Goal: Communication & Community: Ask a question

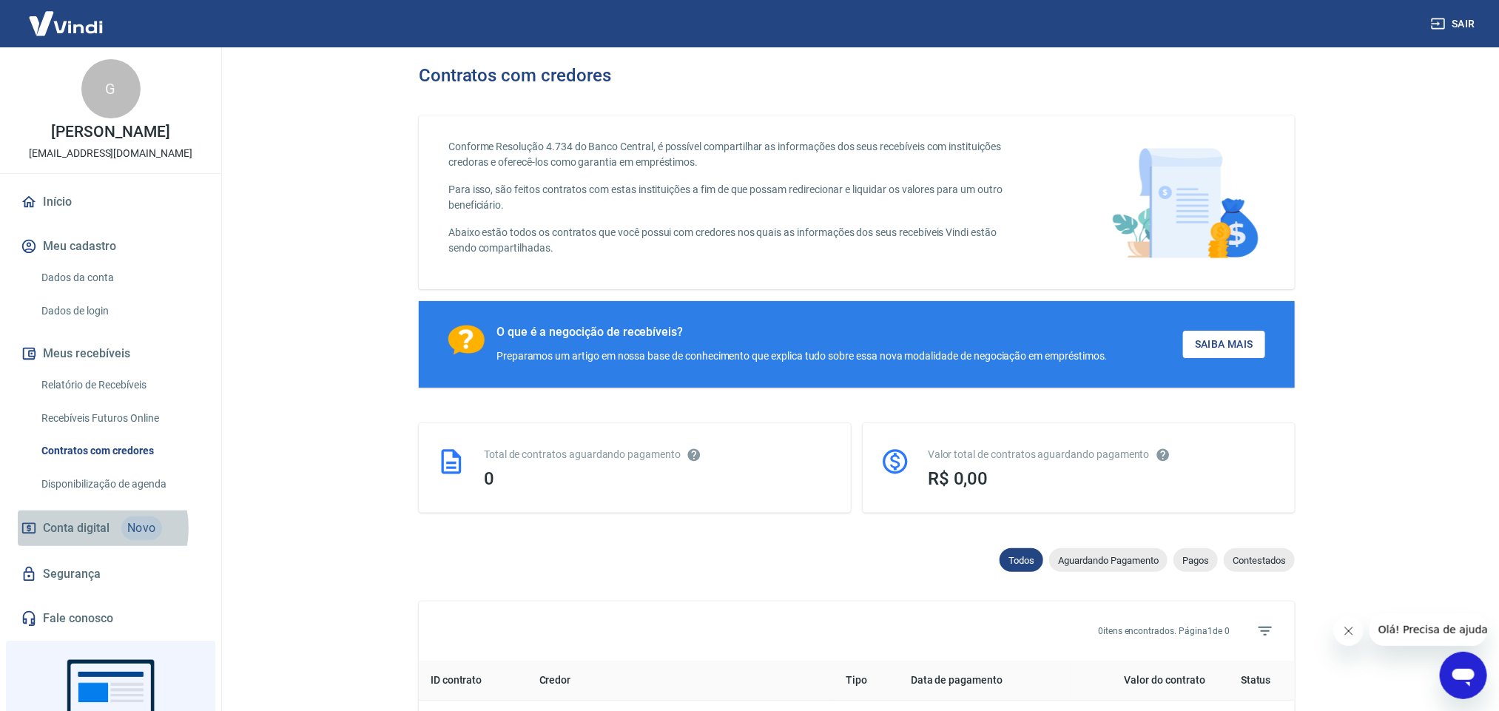
click at [87, 528] on span "Conta digital" at bounding box center [76, 528] width 67 height 21
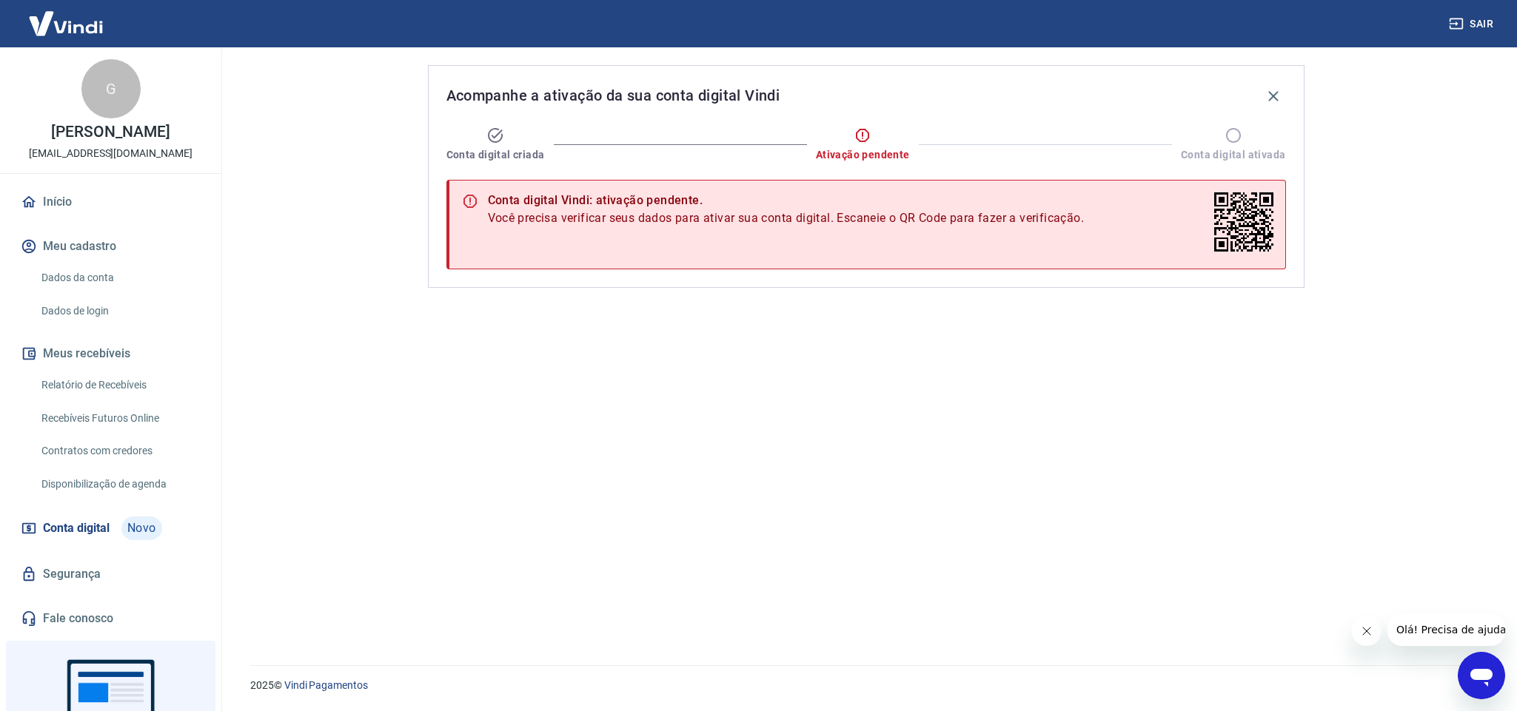
click at [1482, 668] on icon "Abrir janela de mensagens" at bounding box center [1481, 675] width 27 height 27
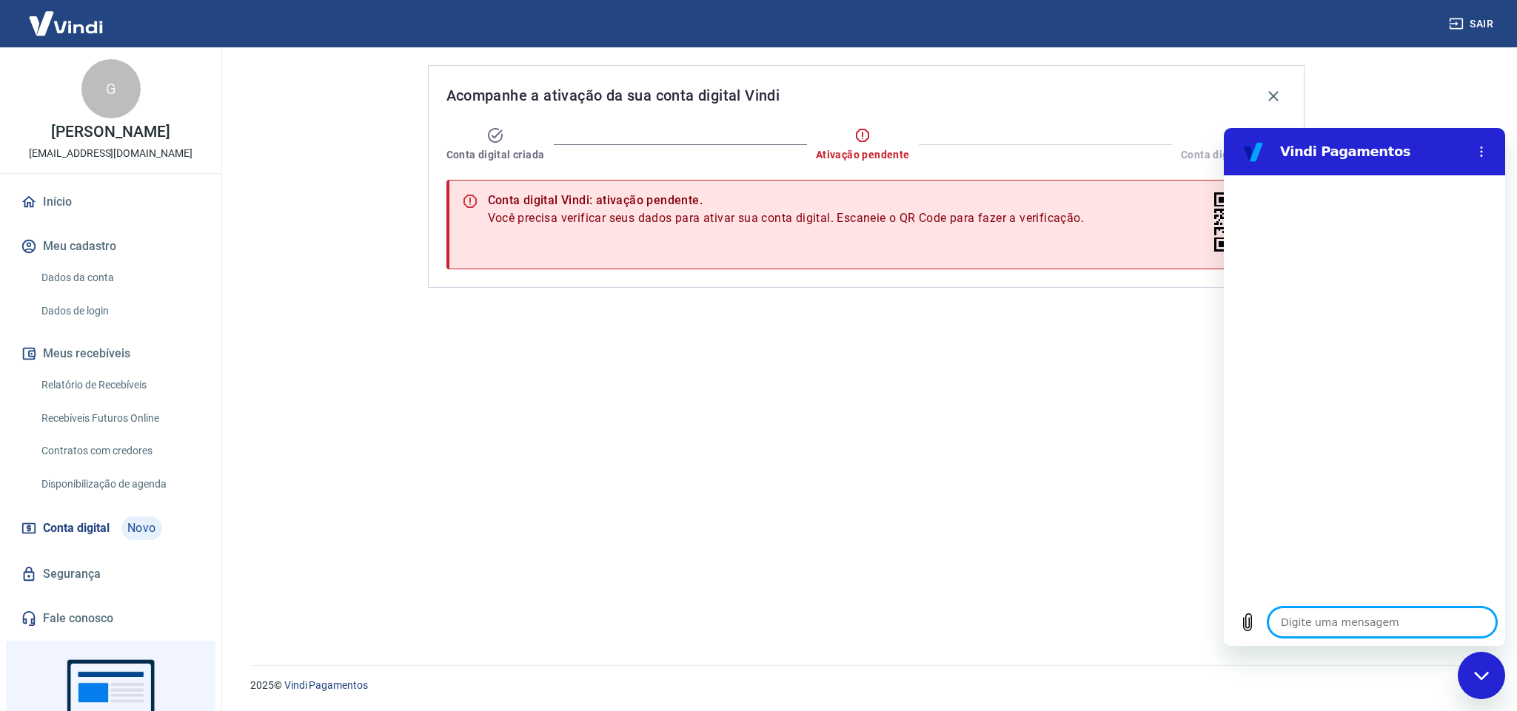
click at [1491, 671] on div "Fechar janela de mensagens" at bounding box center [1481, 676] width 44 height 44
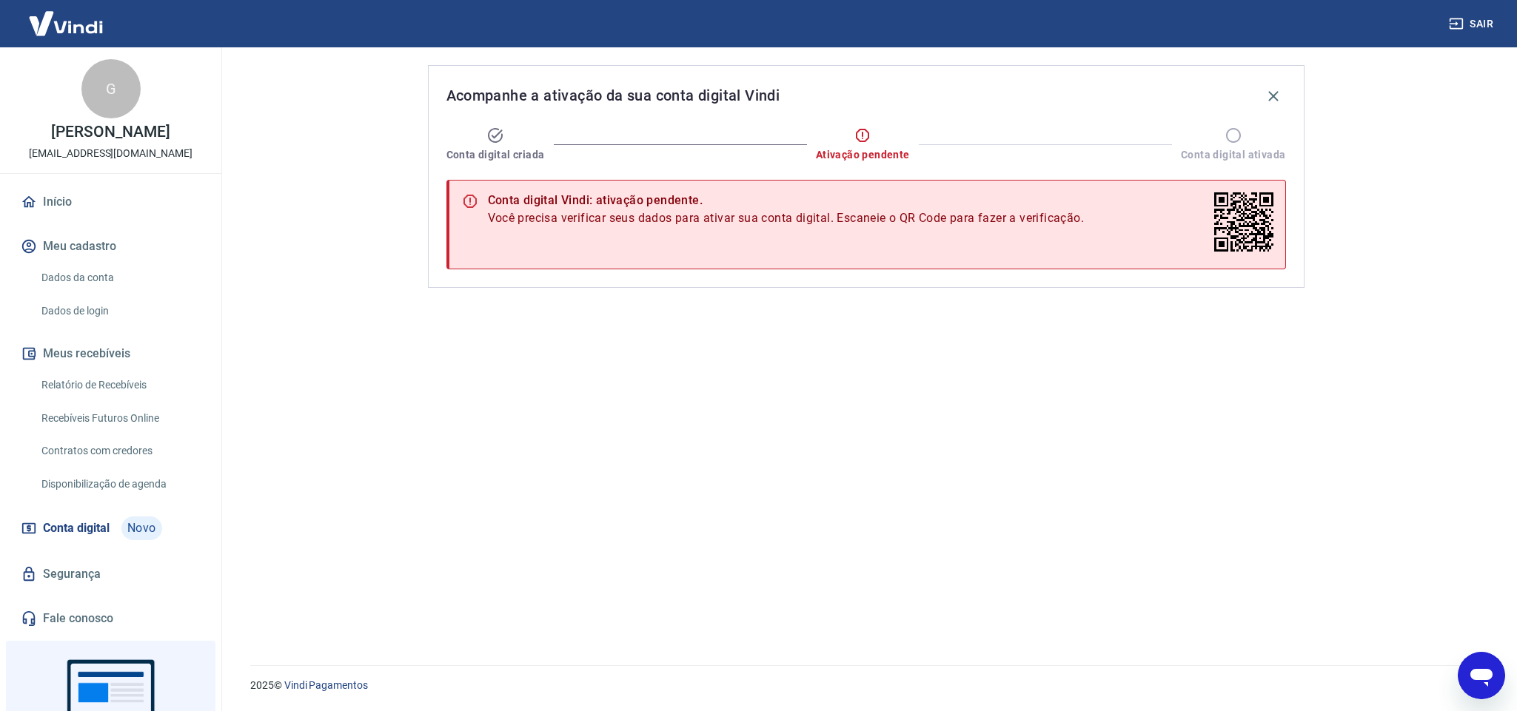
click at [1486, 671] on icon "Abrir janela de mensagens" at bounding box center [1481, 678] width 22 height 18
type textarea "x"
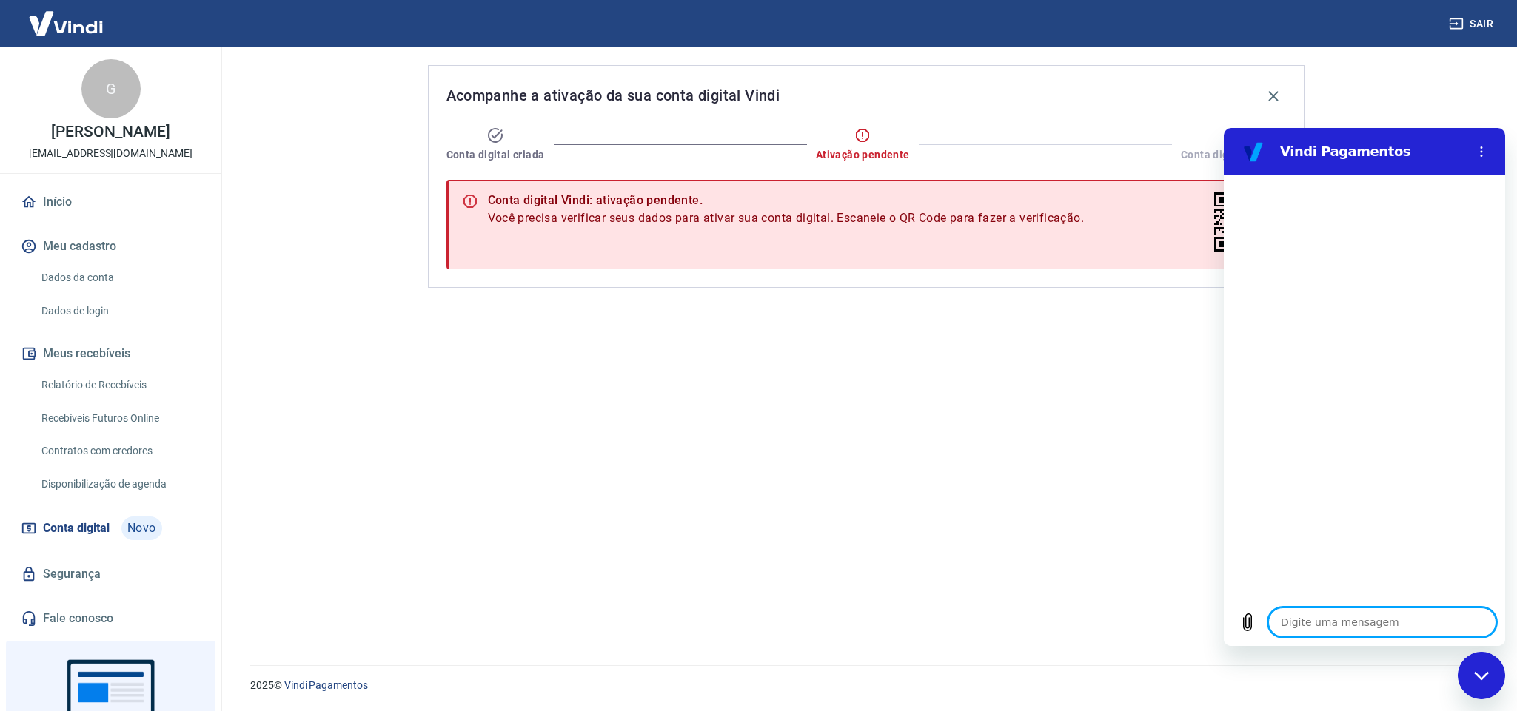
click at [1363, 614] on textarea at bounding box center [1382, 623] width 228 height 30
type textarea "o"
type textarea "x"
type textarea "oi"
type textarea "x"
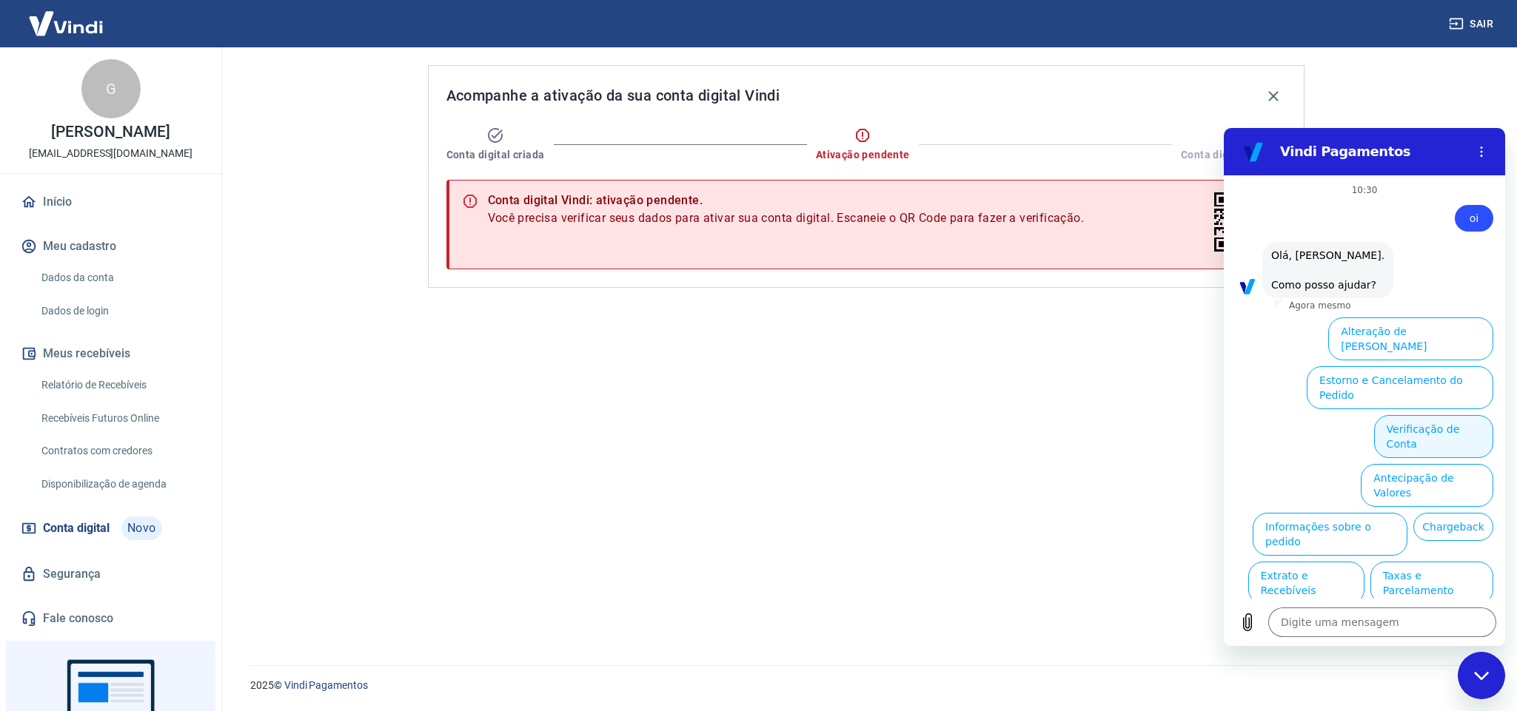
click at [1411, 415] on button "Verificação de Conta" at bounding box center [1433, 436] width 119 height 43
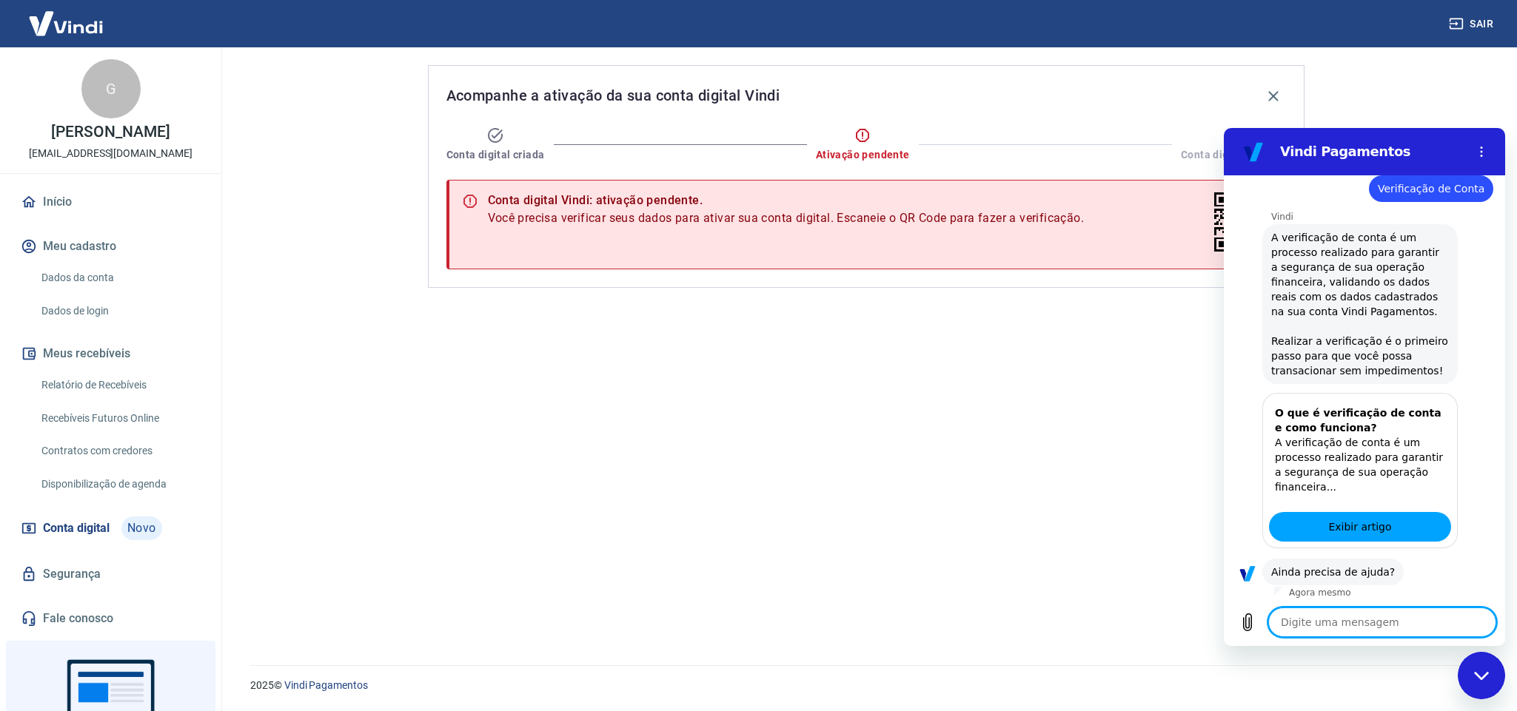
scroll to position [169, 0]
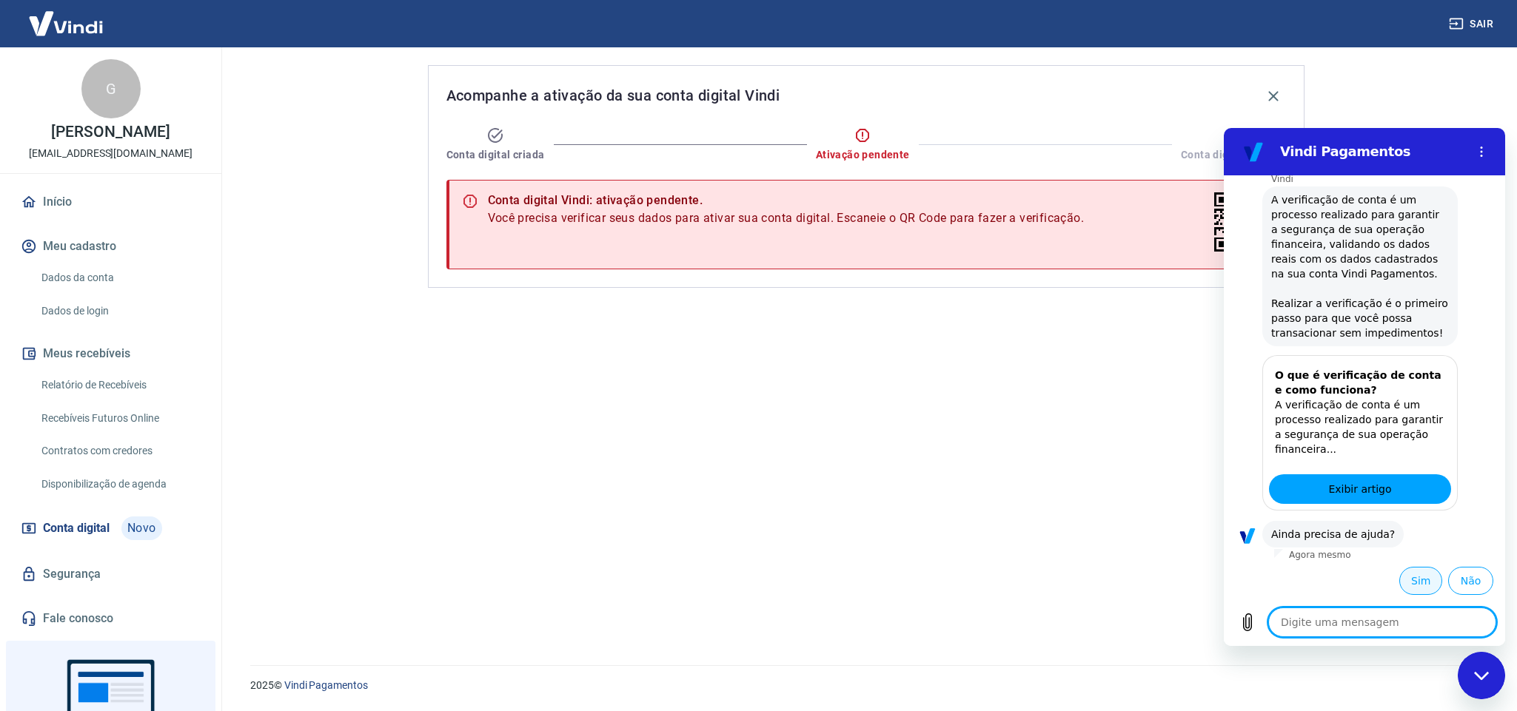
click at [1420, 579] on button "Sim" at bounding box center [1420, 581] width 43 height 28
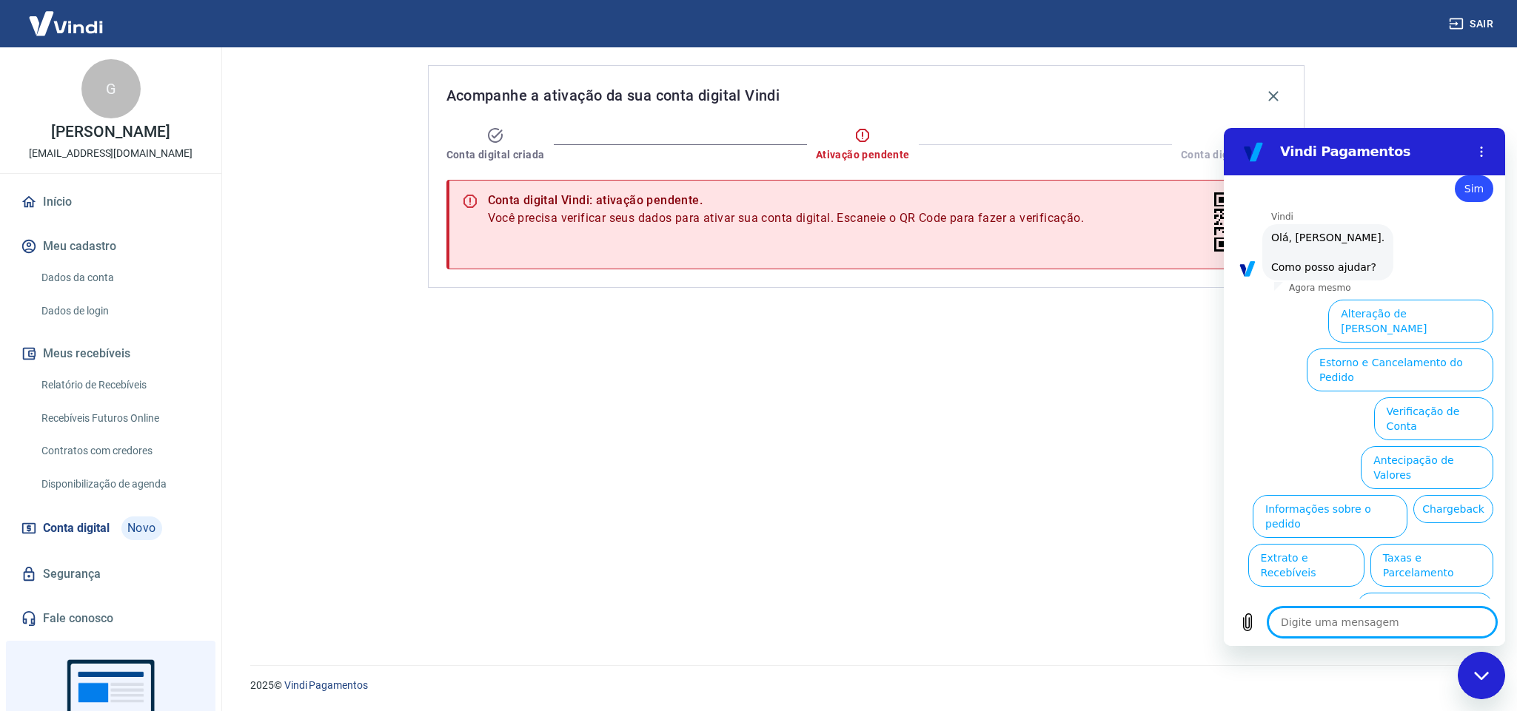
scroll to position [562, 0]
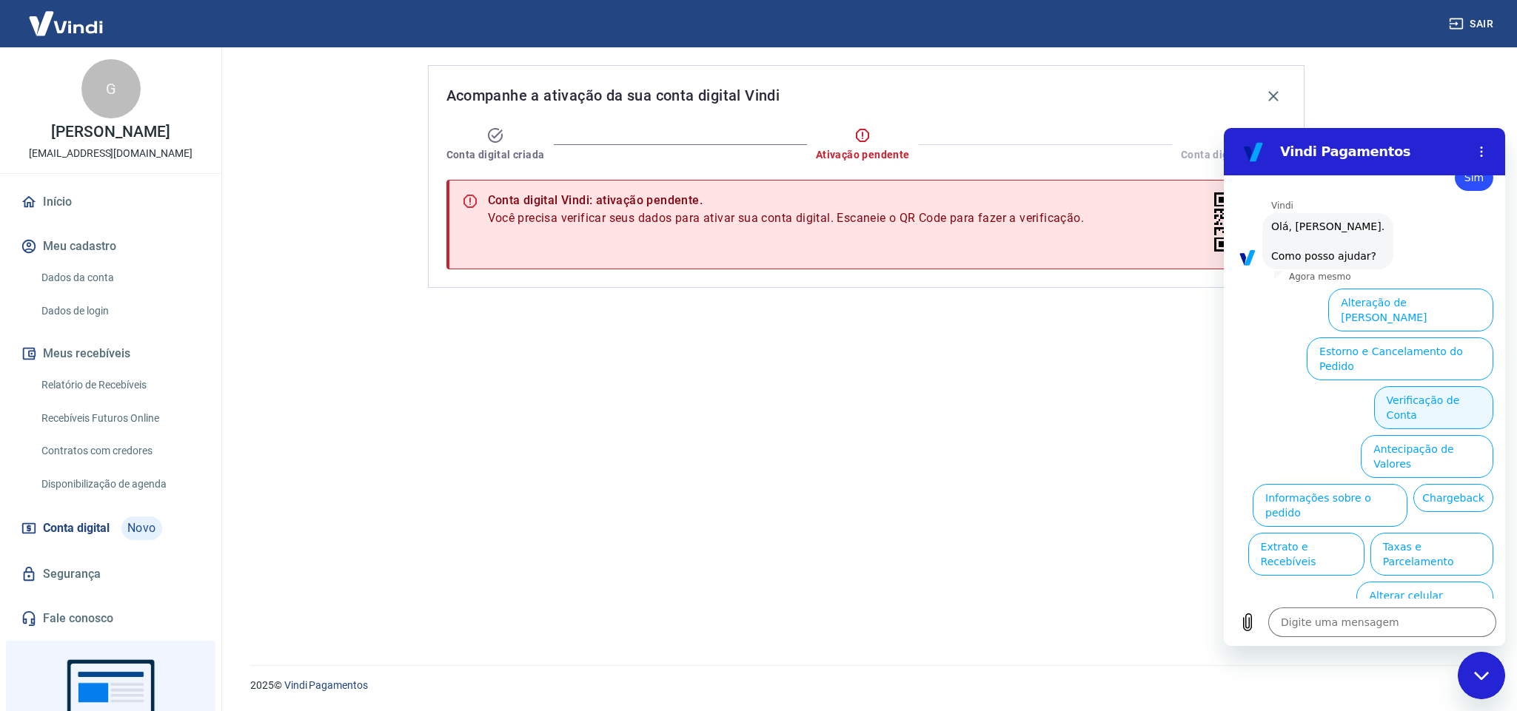
click at [1384, 386] on button "Verificação de Conta" at bounding box center [1433, 407] width 119 height 43
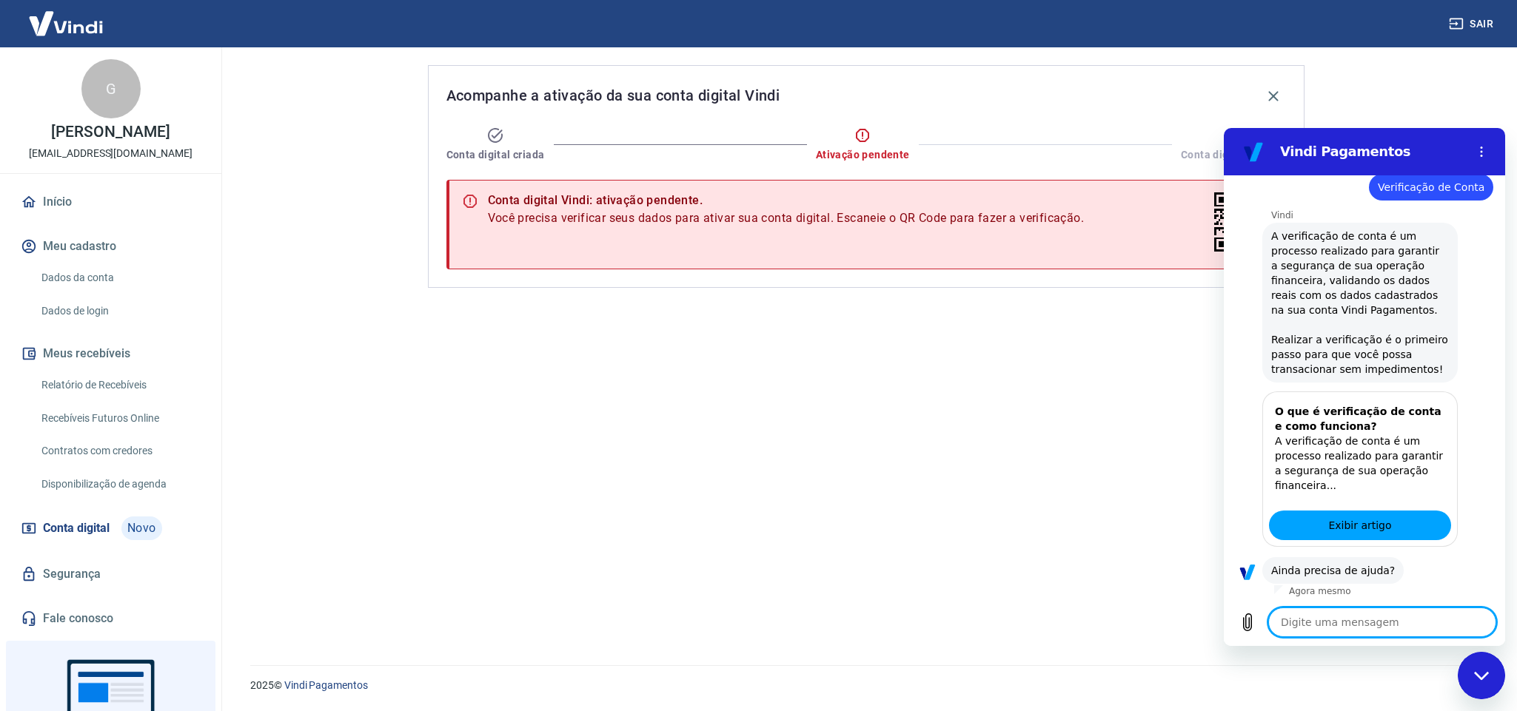
scroll to position [704, 0]
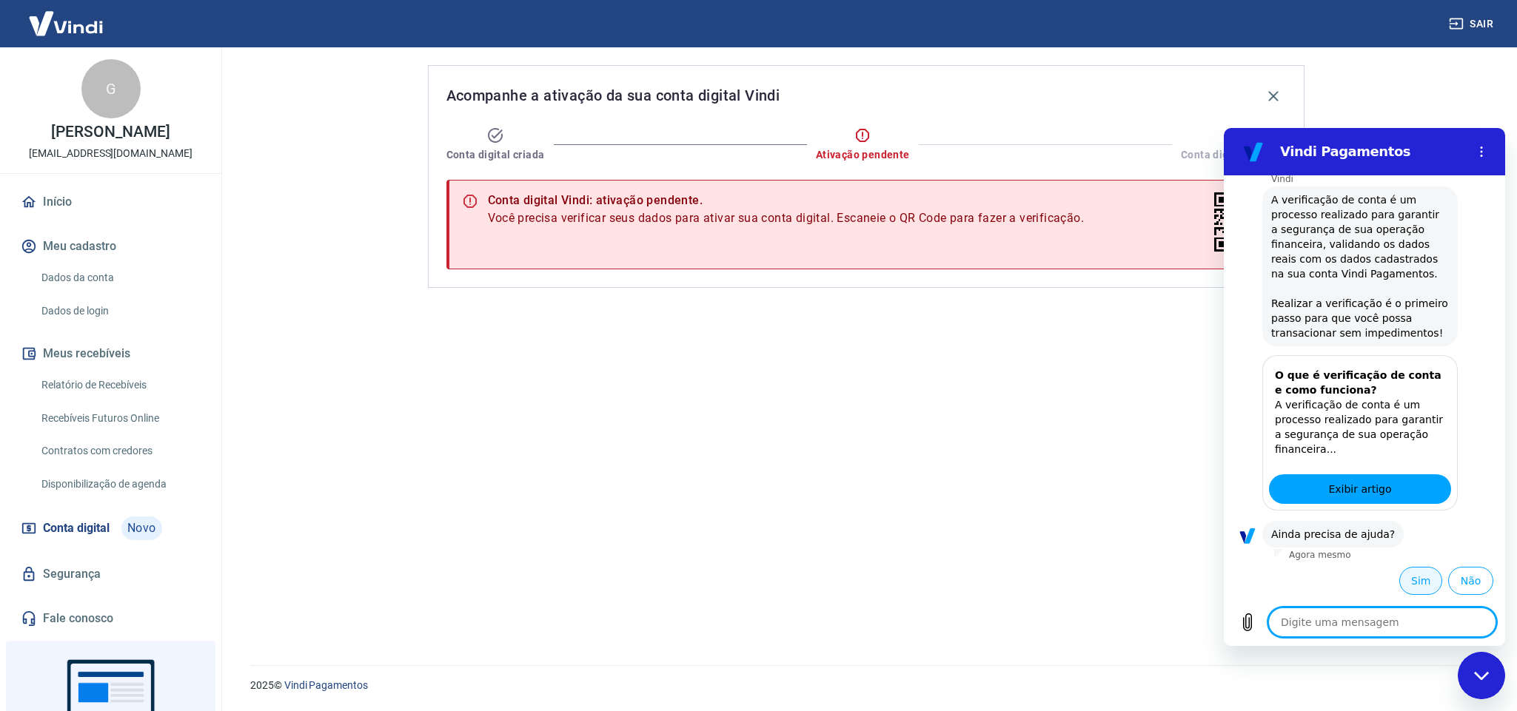
click at [1400, 582] on button "Sim" at bounding box center [1420, 581] width 43 height 28
type textarea "x"
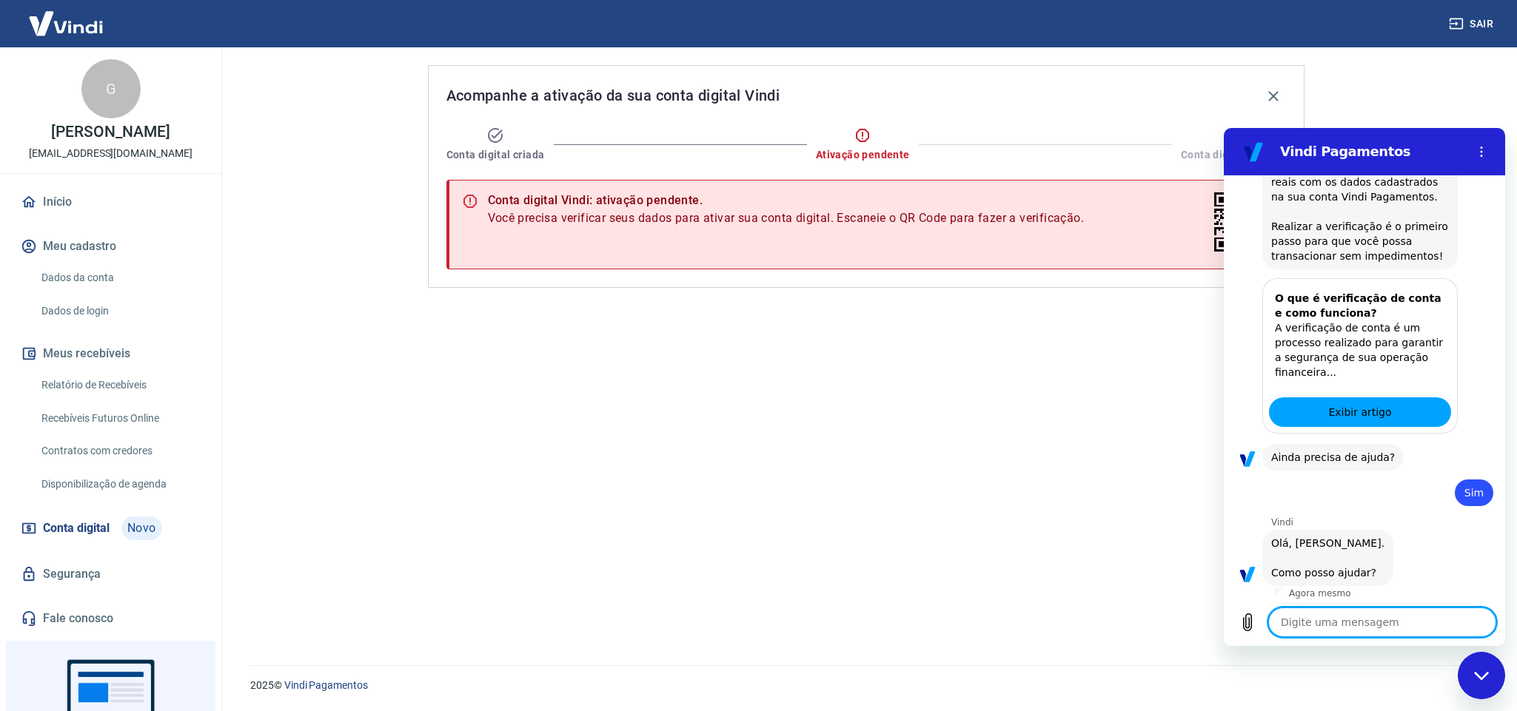
click at [1358, 622] on textarea at bounding box center [1382, 623] width 228 height 30
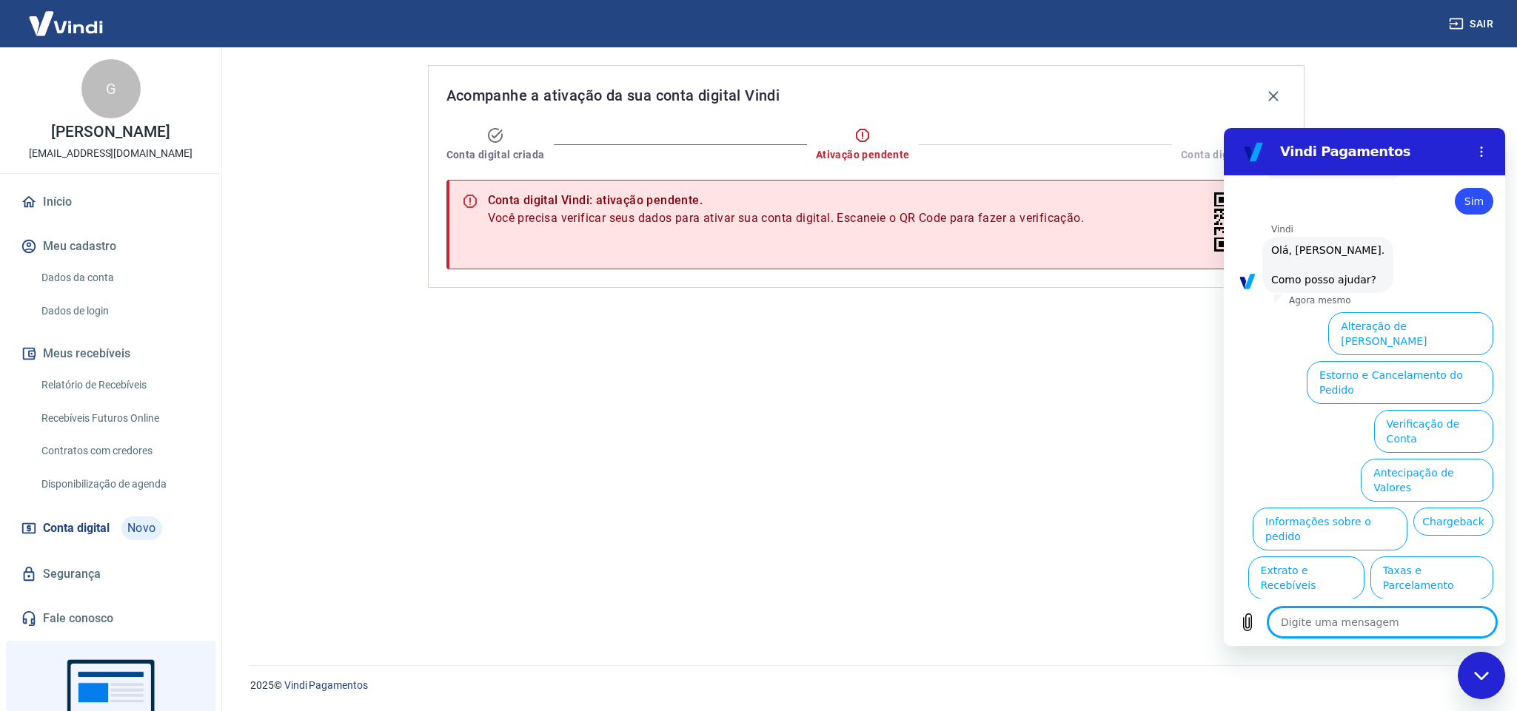
scroll to position [1095, 0]
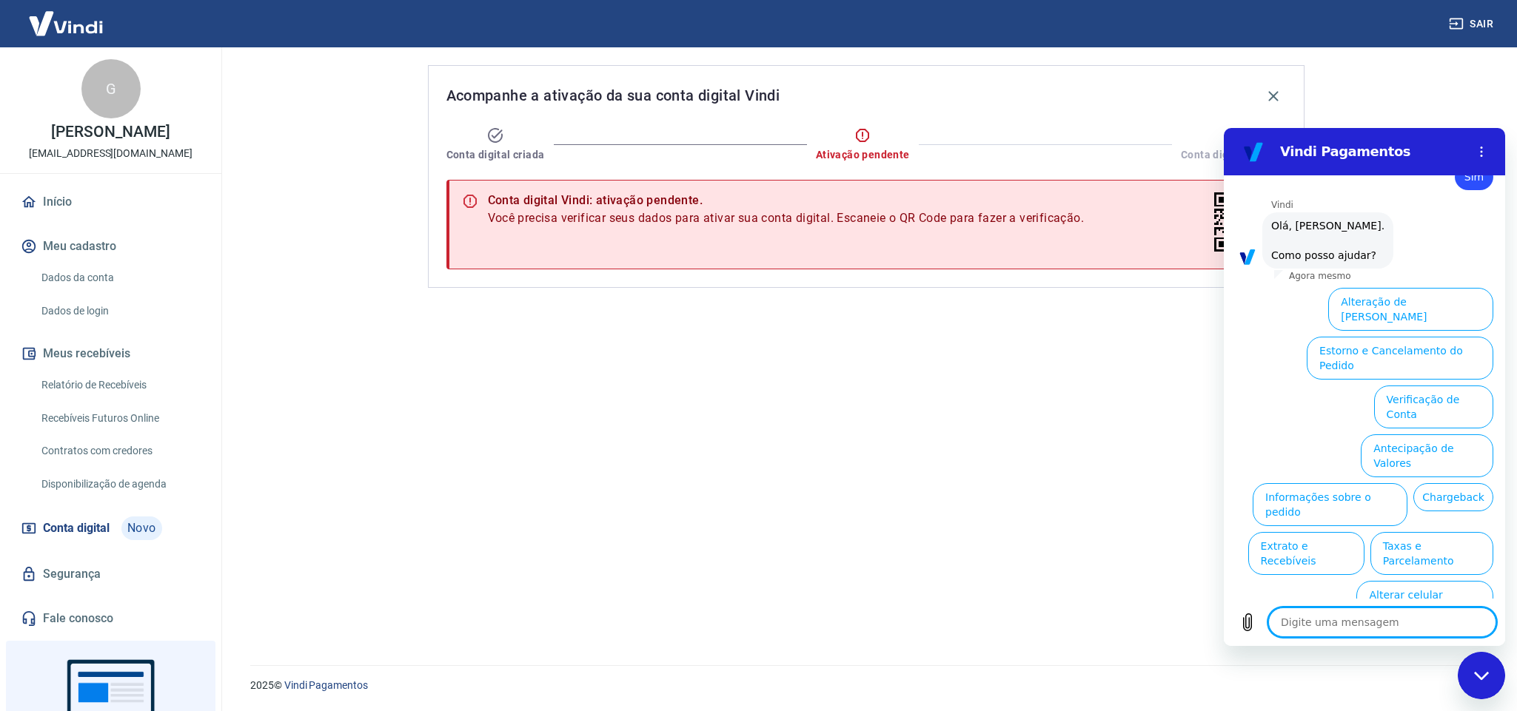
type textarea "h"
type textarea "x"
type textarea "hu"
type textarea "x"
type textarea "hum"
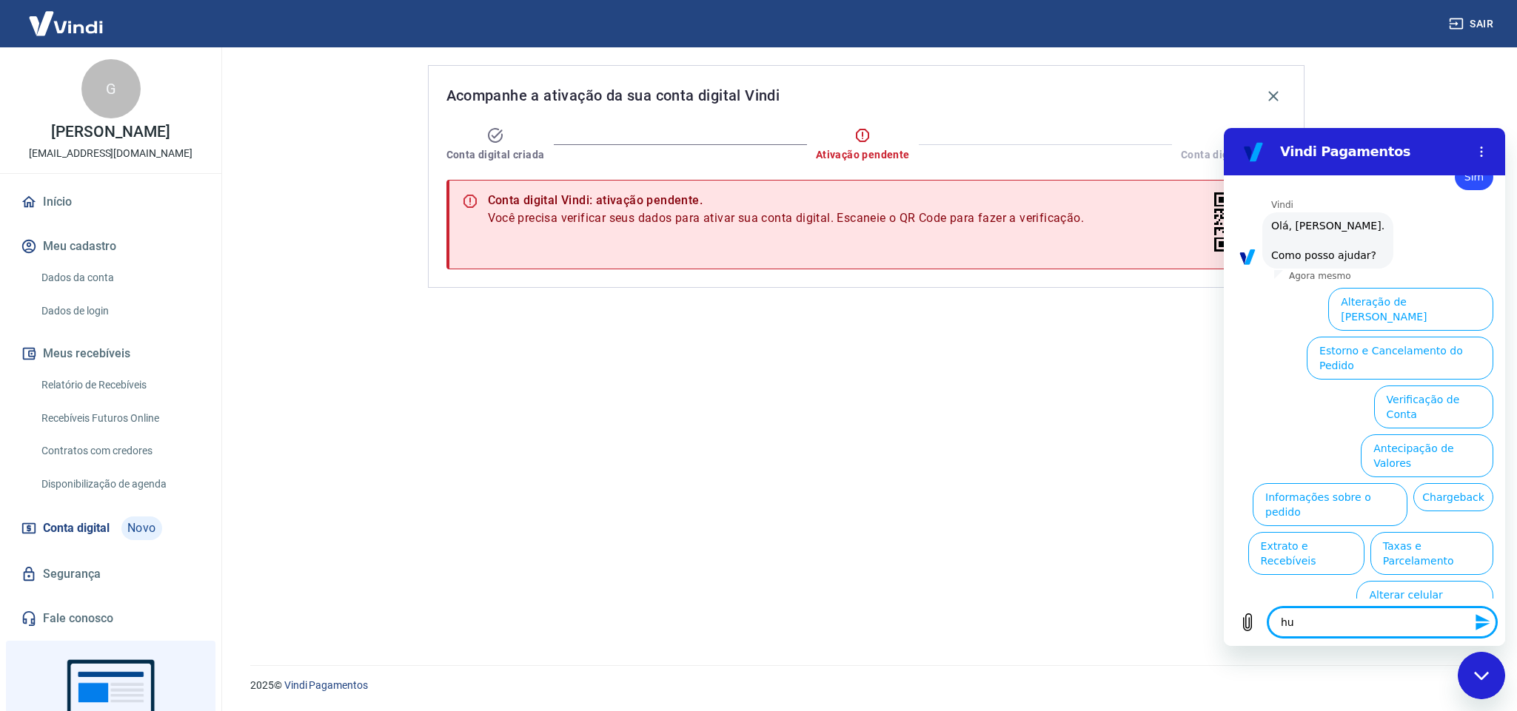
type textarea "x"
type textarea "huma"
type textarea "x"
type textarea "human"
type textarea "x"
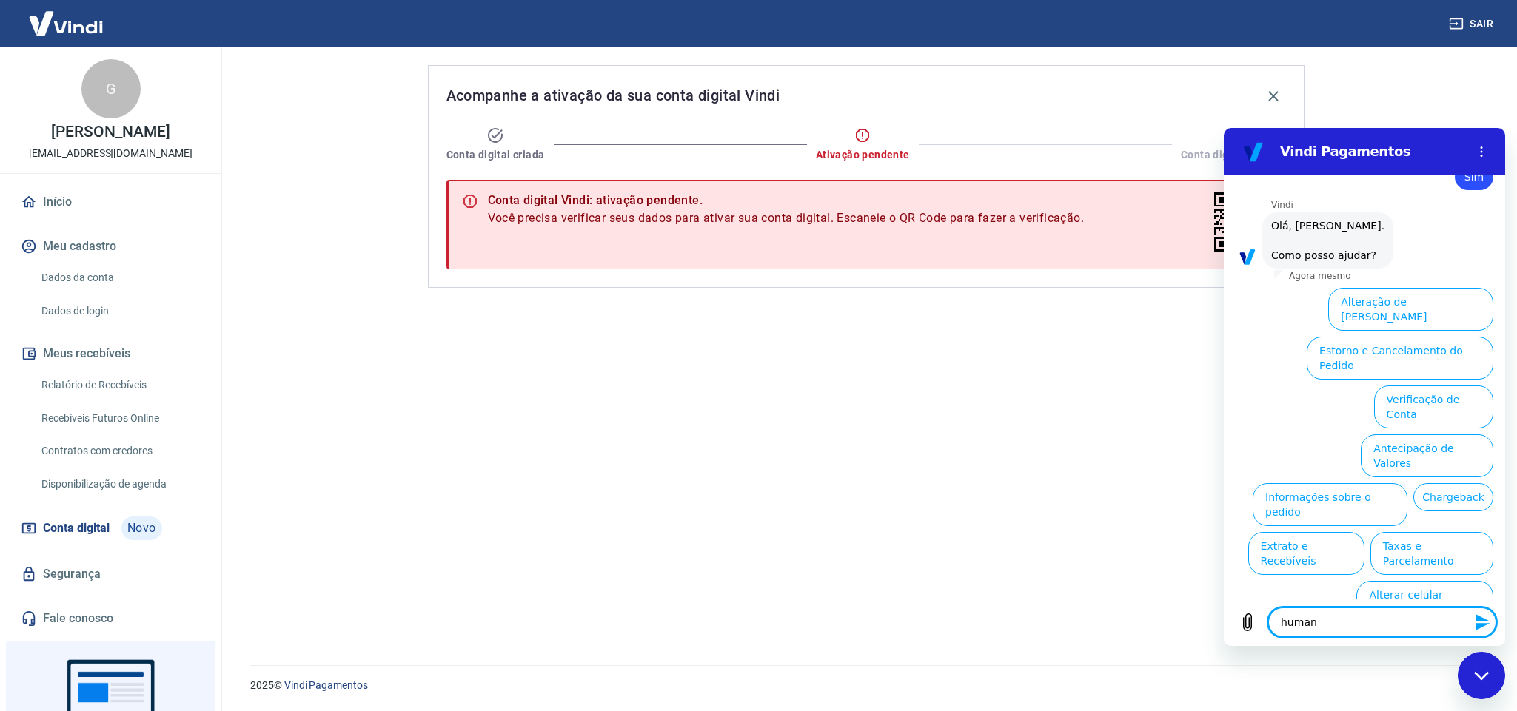
type textarea "humano"
type textarea "x"
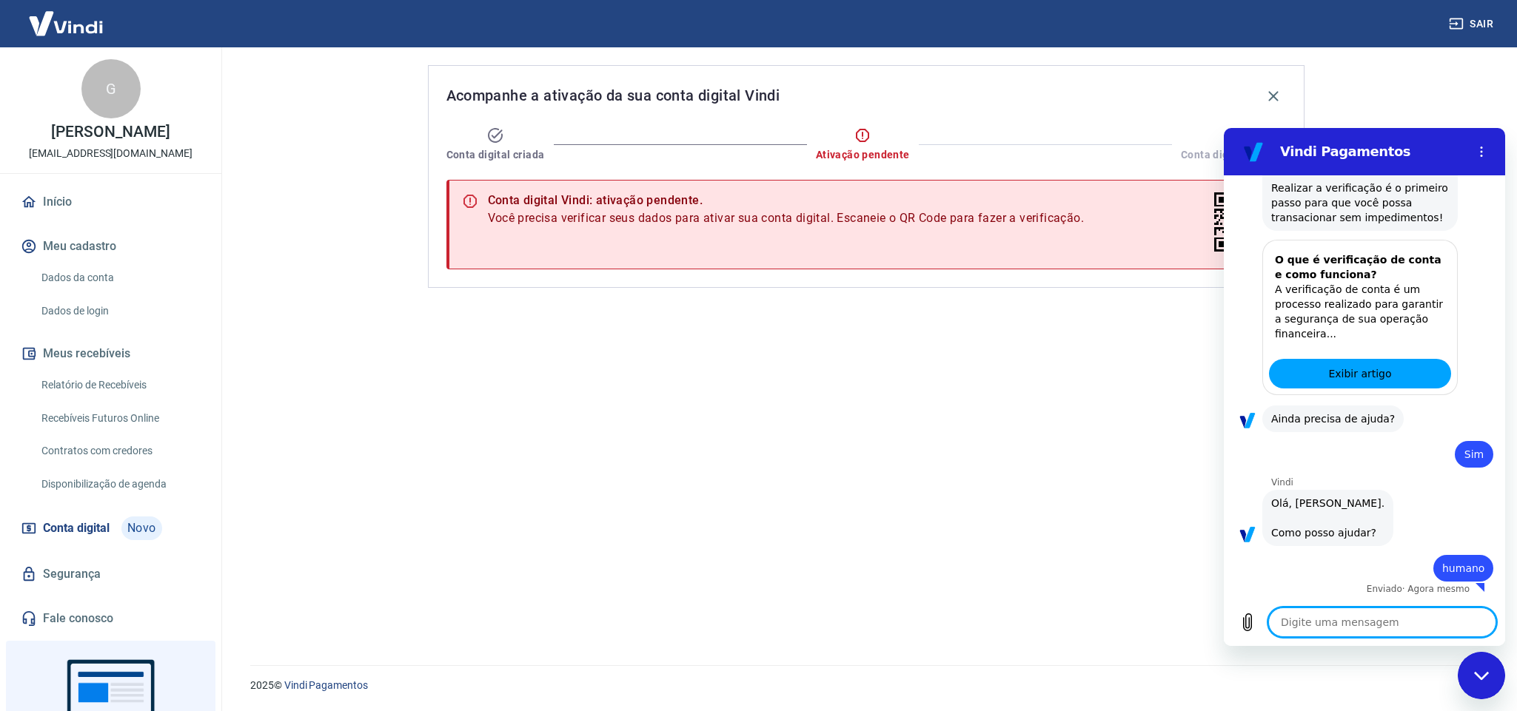
type textarea "x"
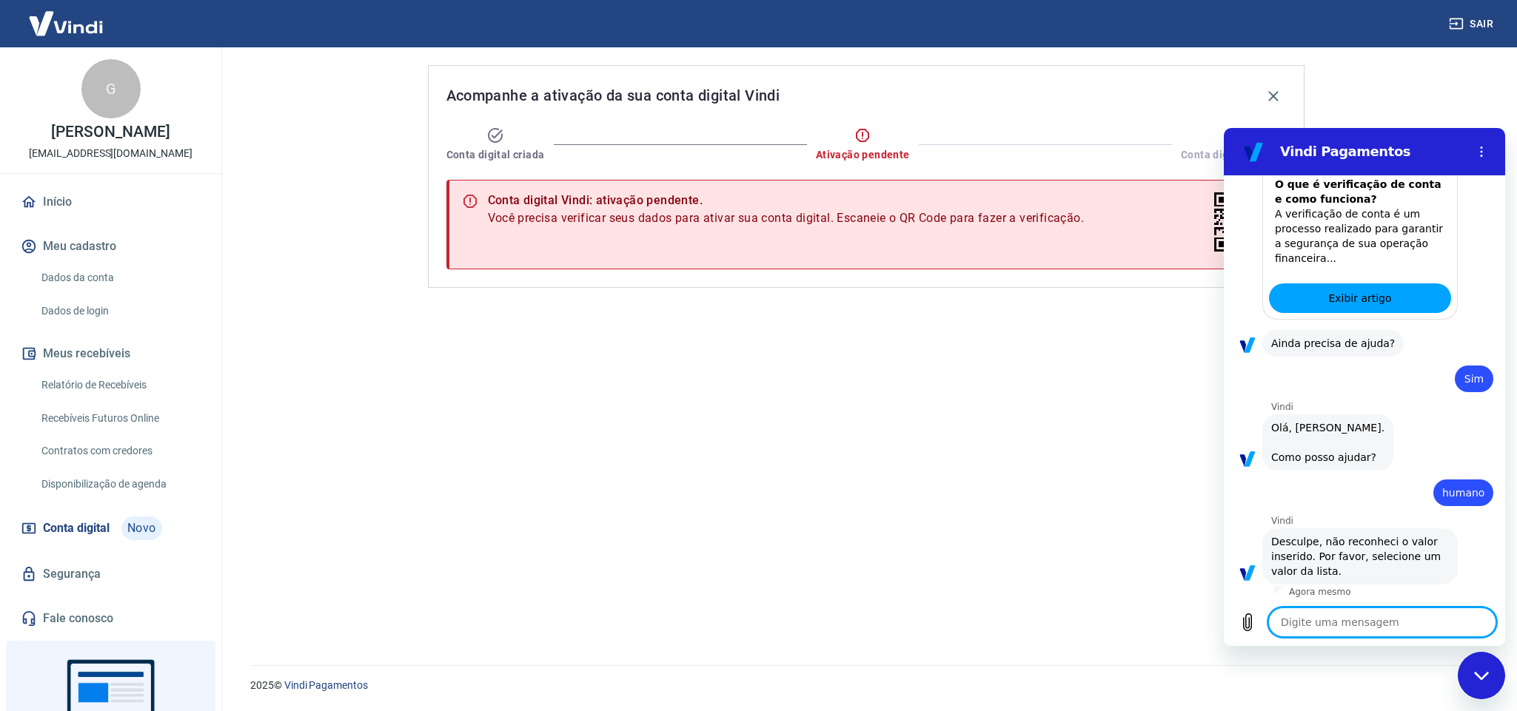
scroll to position [896, 0]
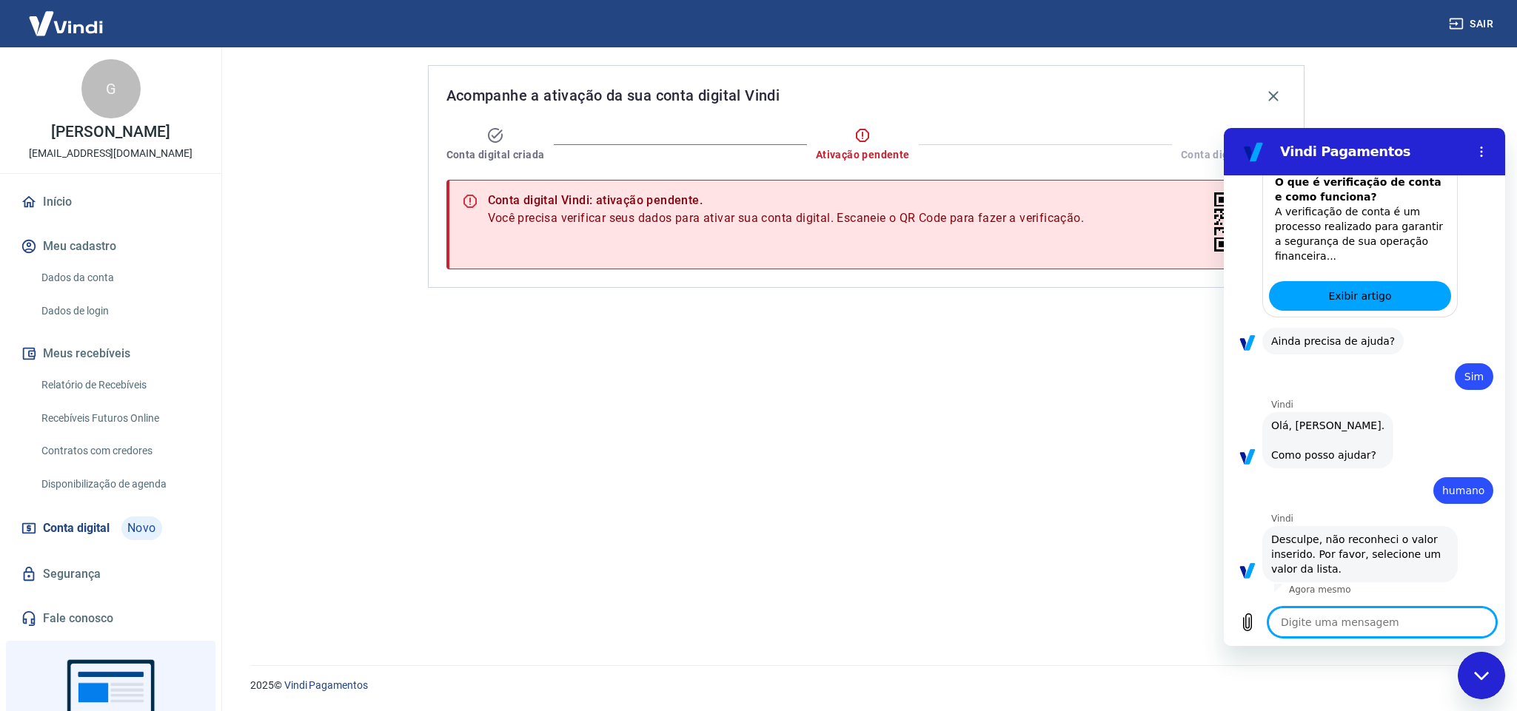
click at [1322, 626] on textarea at bounding box center [1382, 623] width 228 height 30
type textarea "a"
type textarea "x"
type textarea "at"
type textarea "x"
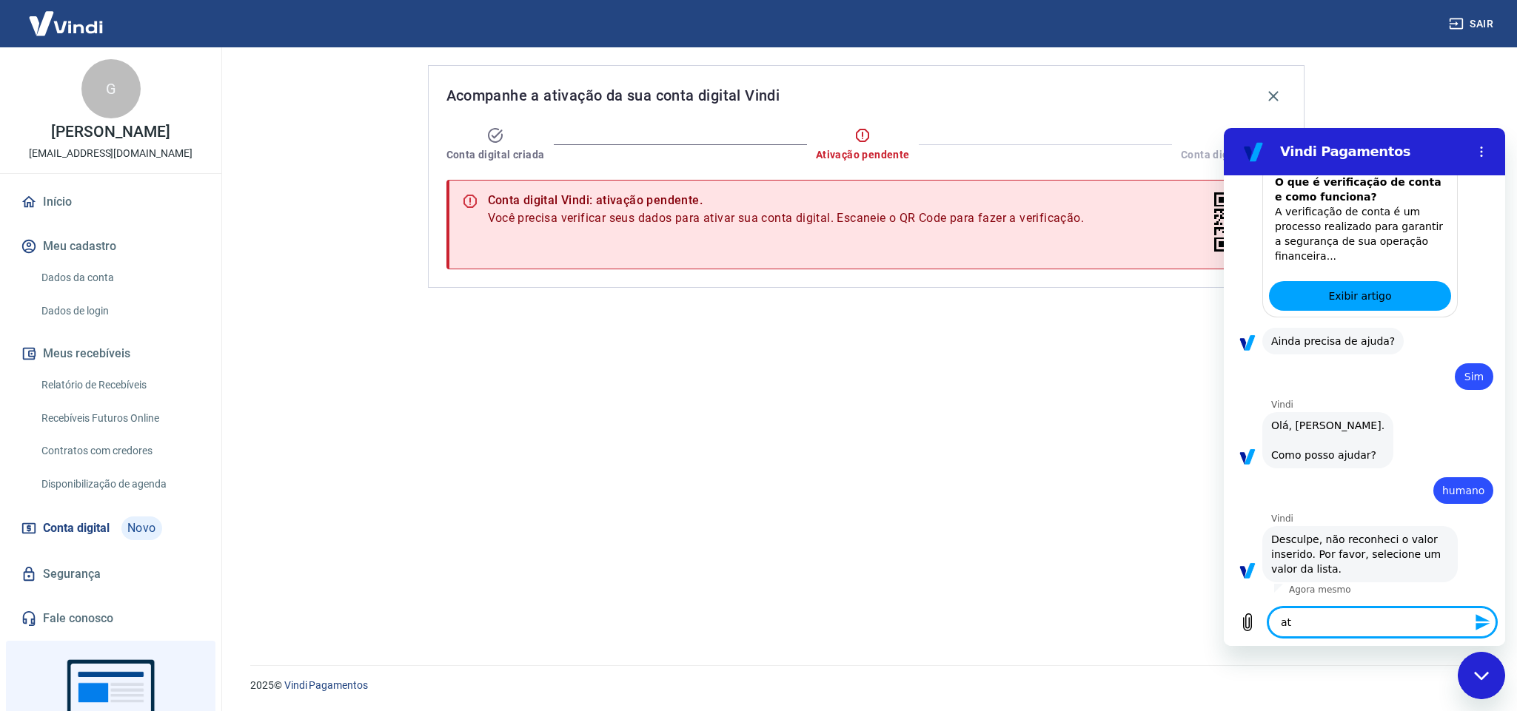
type textarea "ate"
type textarea "x"
type textarea "aten"
type textarea "x"
type textarea "atend"
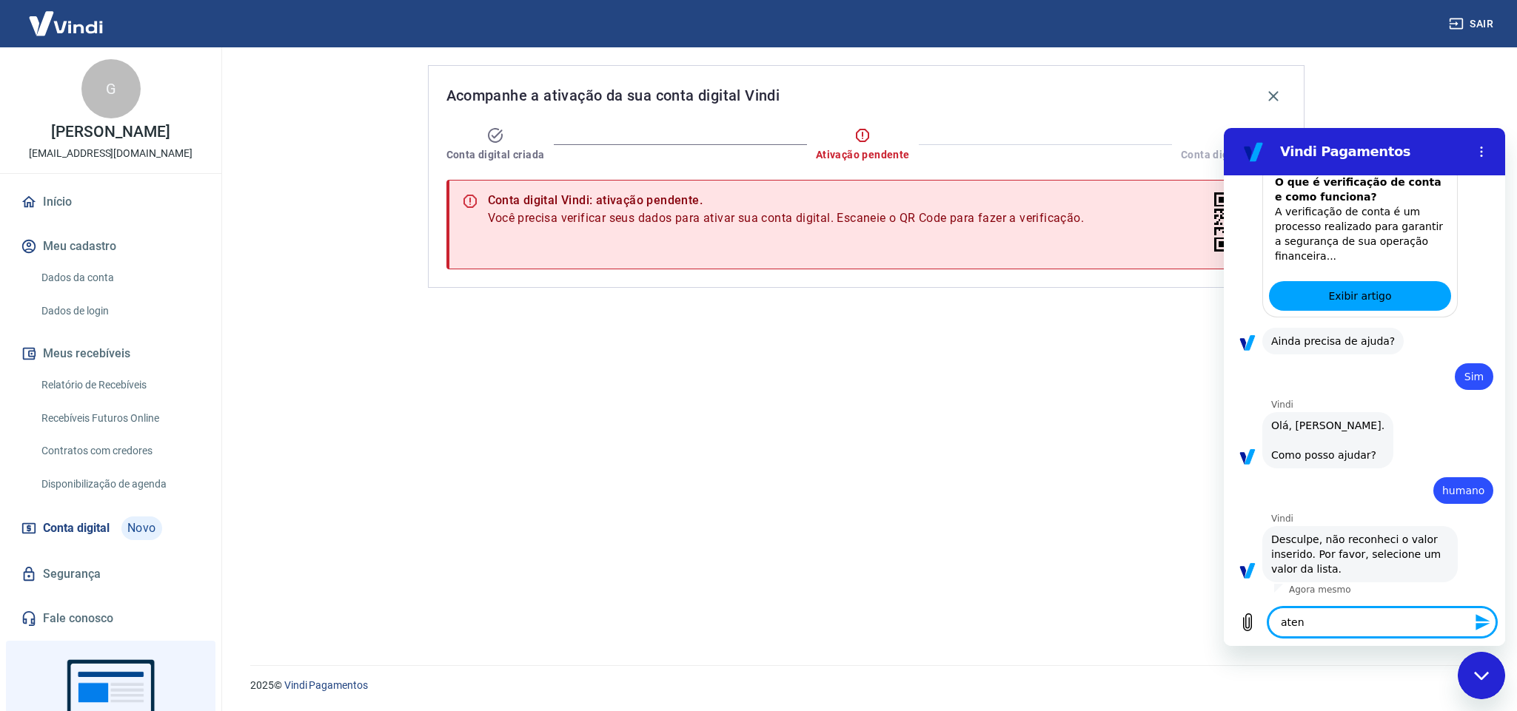
type textarea "x"
type textarea "atende"
type textarea "x"
type textarea "atenden"
type textarea "x"
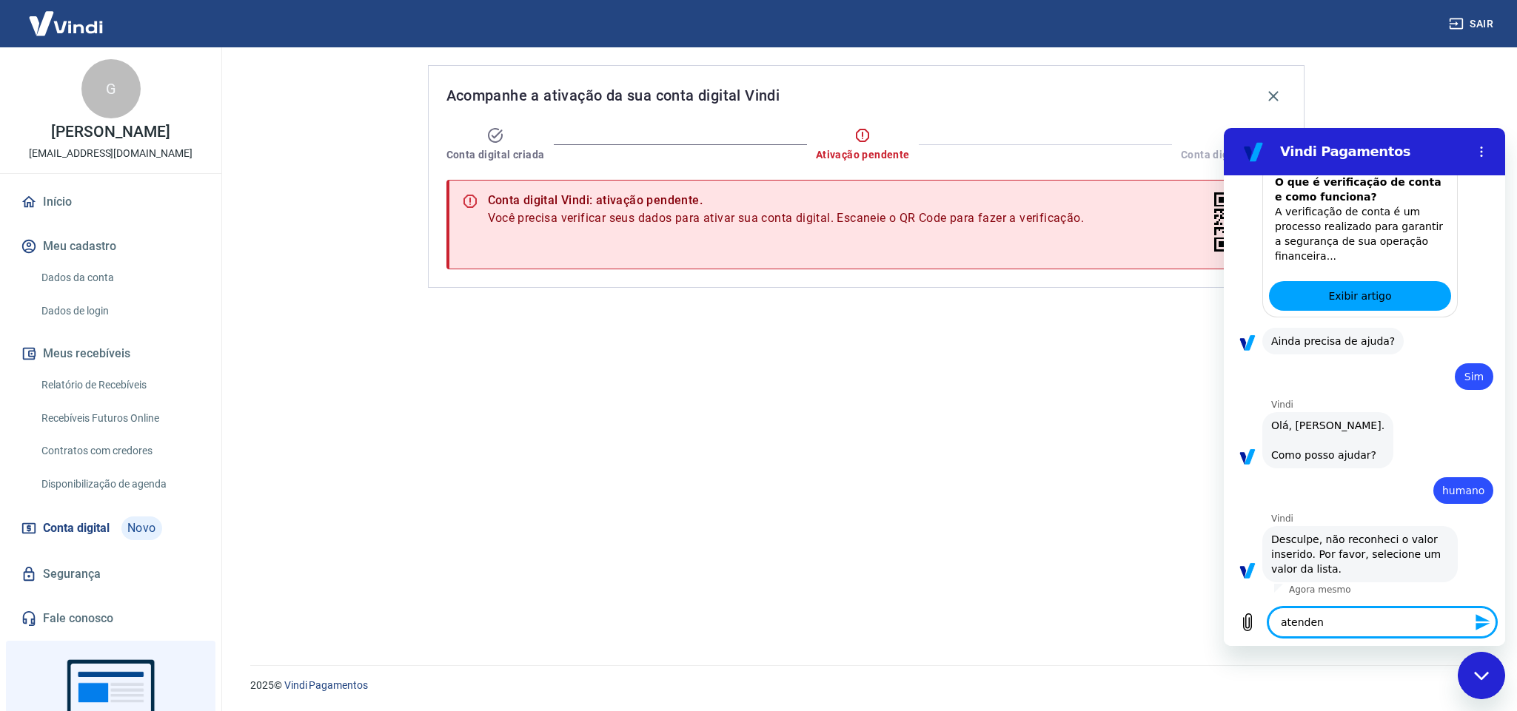
type textarea "atendent"
type textarea "x"
type textarea "atendente"
type textarea "x"
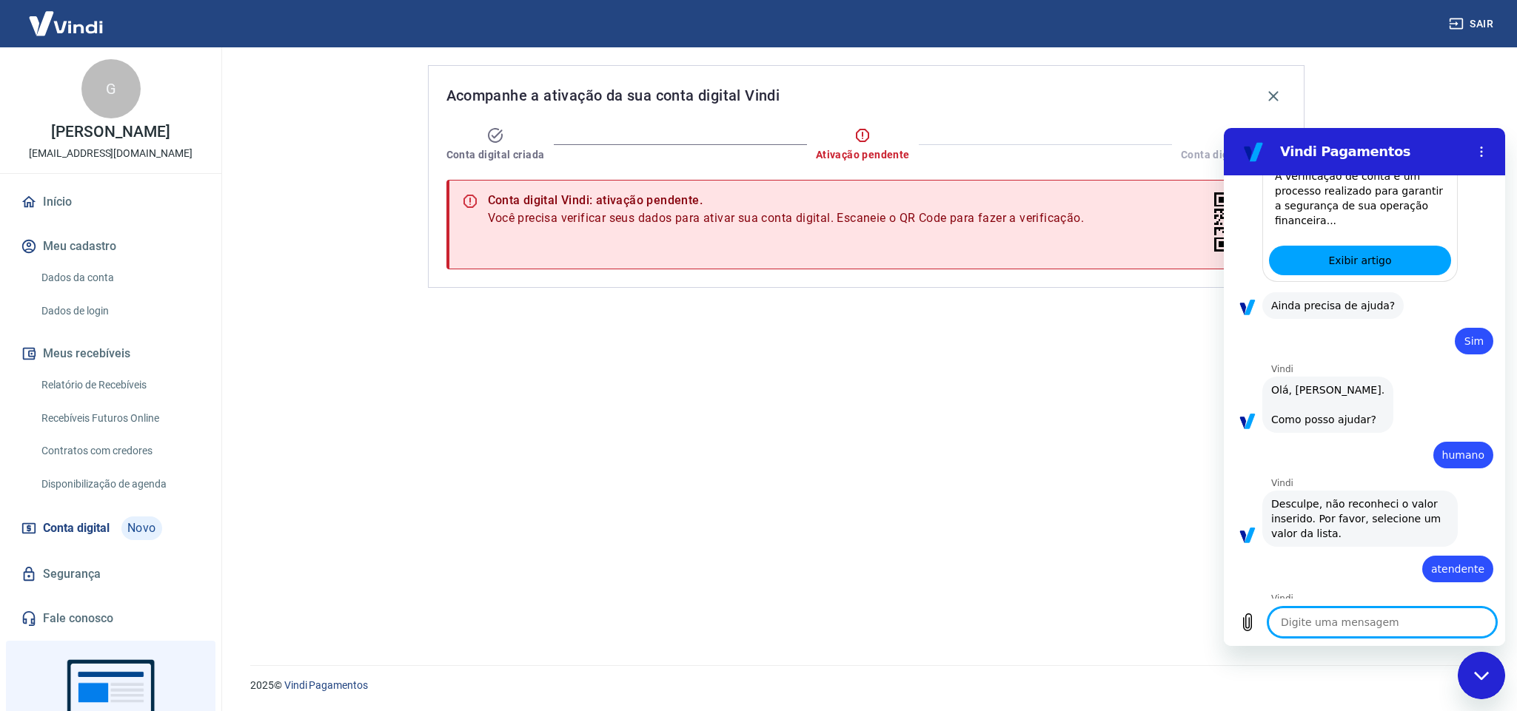
type textarea "x"
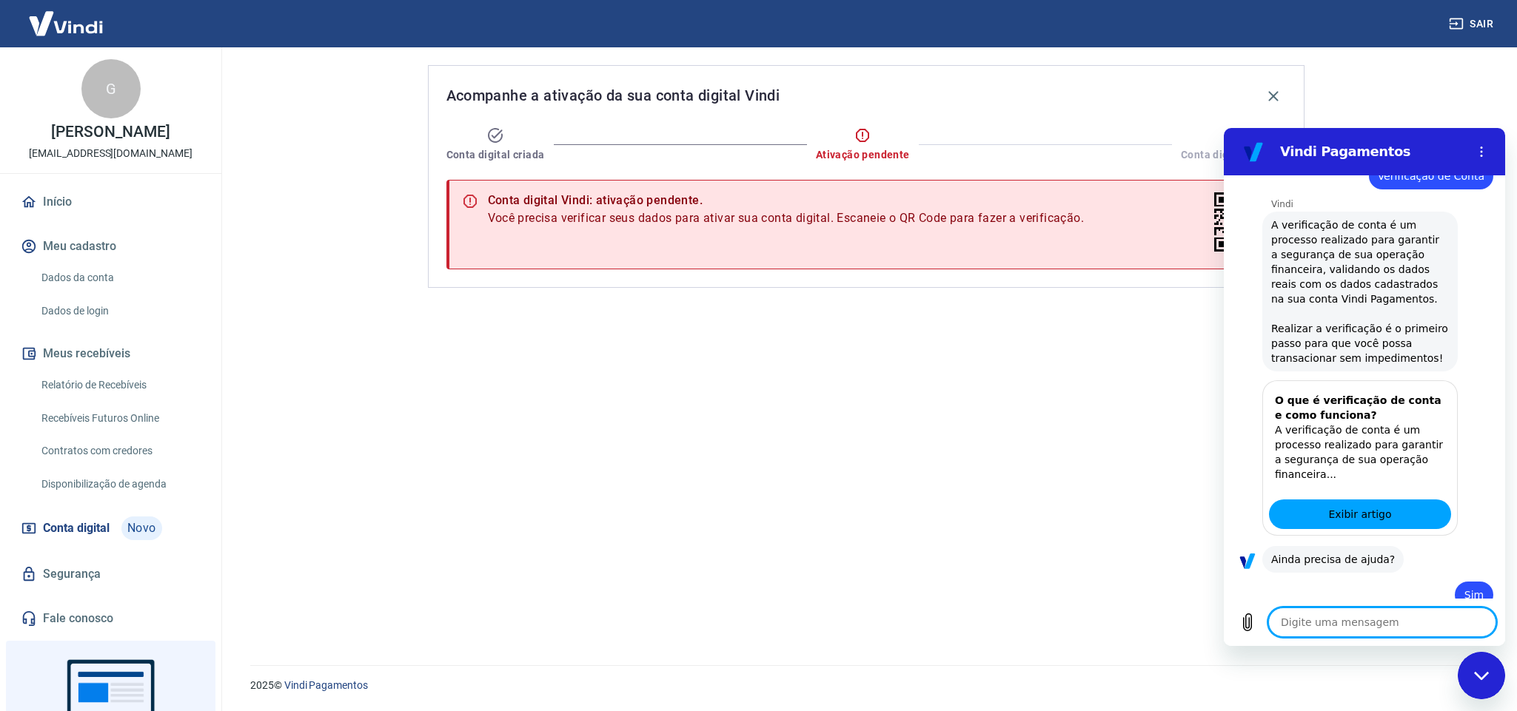
scroll to position [1010, 0]
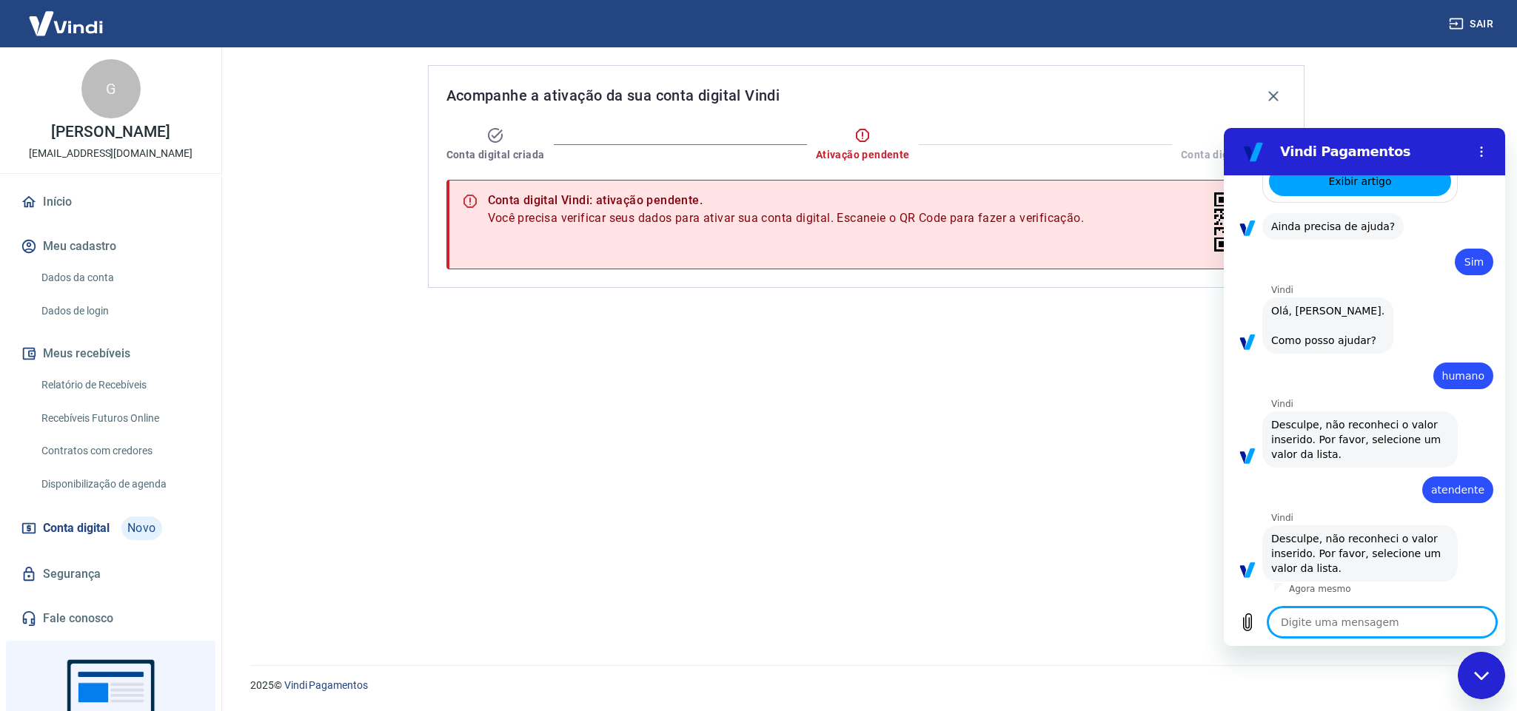
click at [1340, 621] on textarea at bounding box center [1382, 623] width 228 height 30
type textarea "a"
type textarea "x"
type textarea "aj"
type textarea "x"
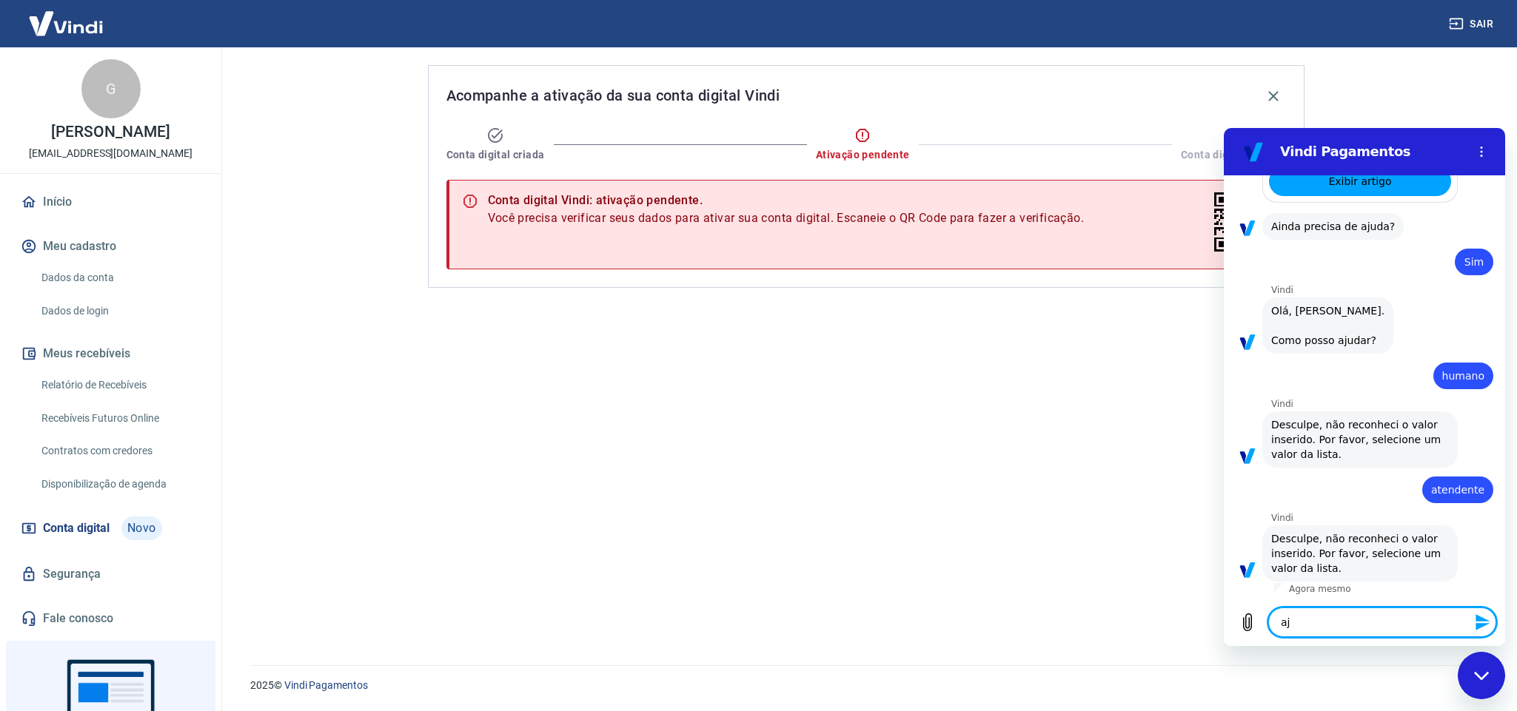
type textarea "aju"
type textarea "x"
type textarea "ajud"
type textarea "x"
type textarea "ajuda"
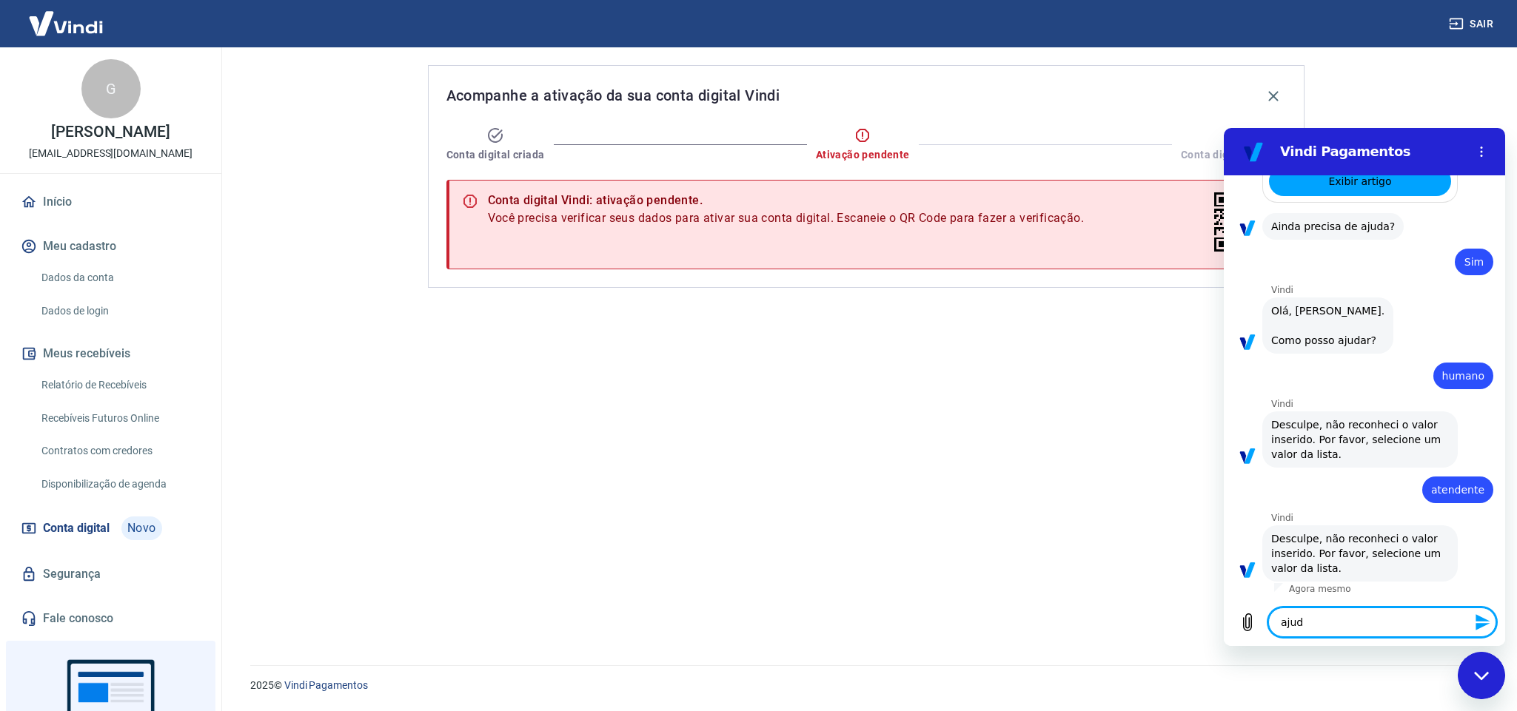
type textarea "x"
type textarea "ajud"
type textarea "x"
type textarea "aju"
type textarea "x"
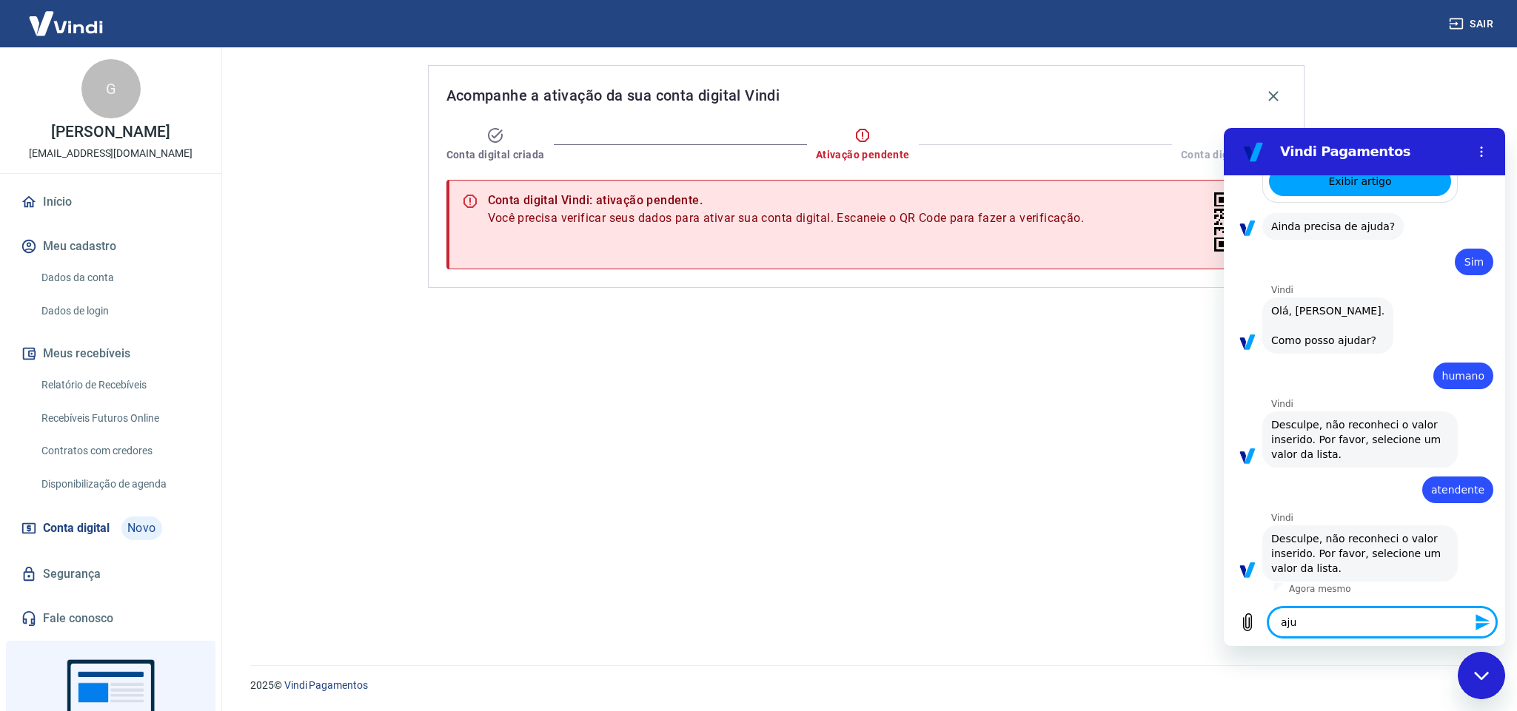
type textarea "aj"
type textarea "x"
type textarea "a"
type textarea "x"
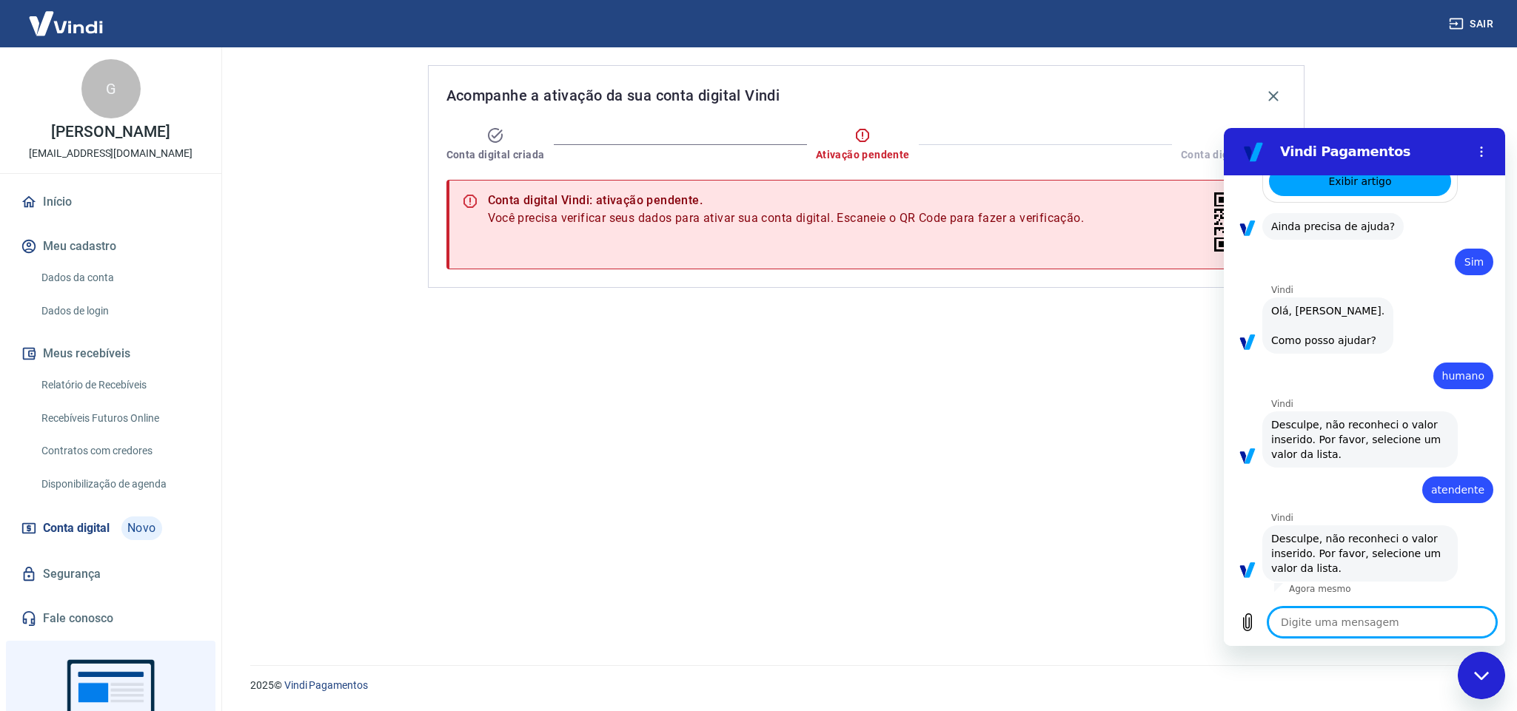
type textarea "a"
type textarea "x"
type textarea "at"
type textarea "x"
type textarea "ate"
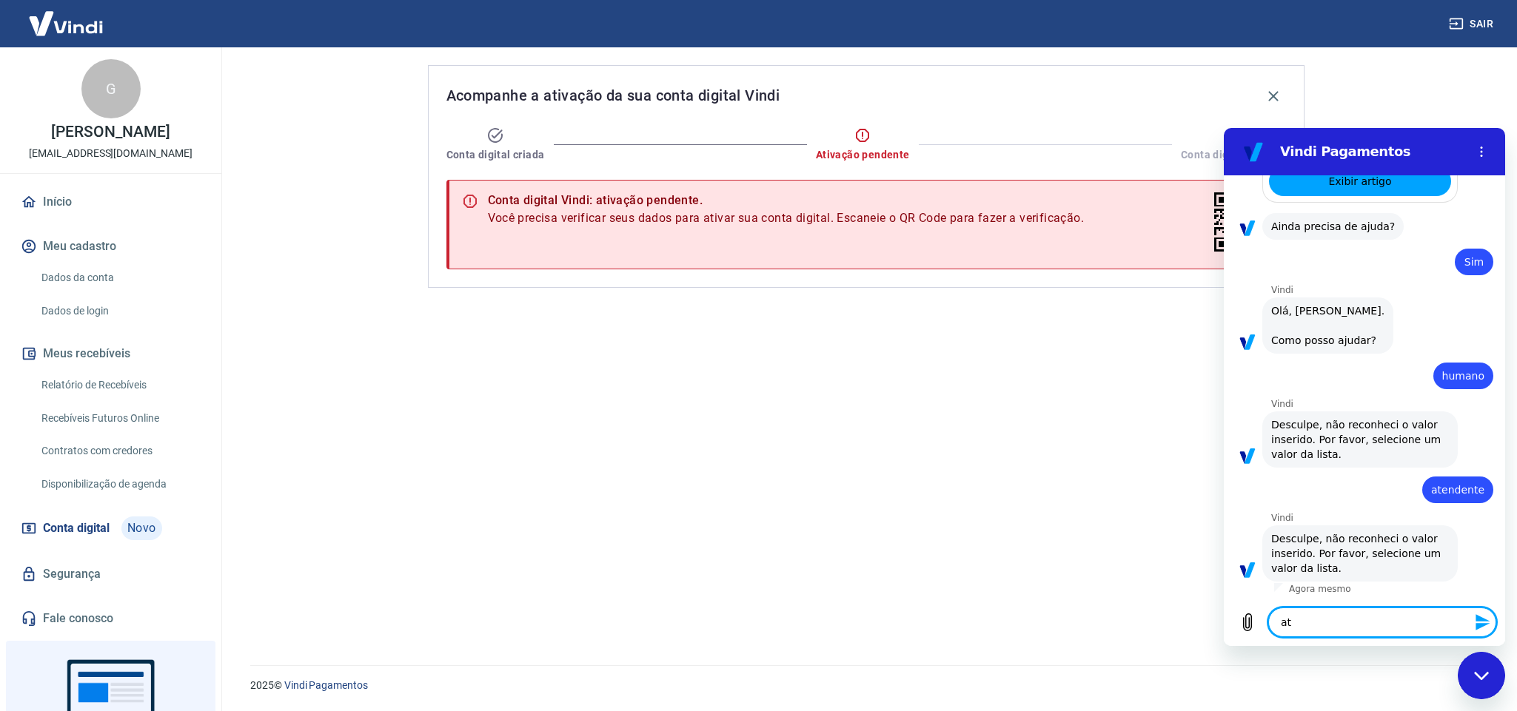
type textarea "x"
type textarea "ated"
type textarea "x"
type textarea "ate"
type textarea "x"
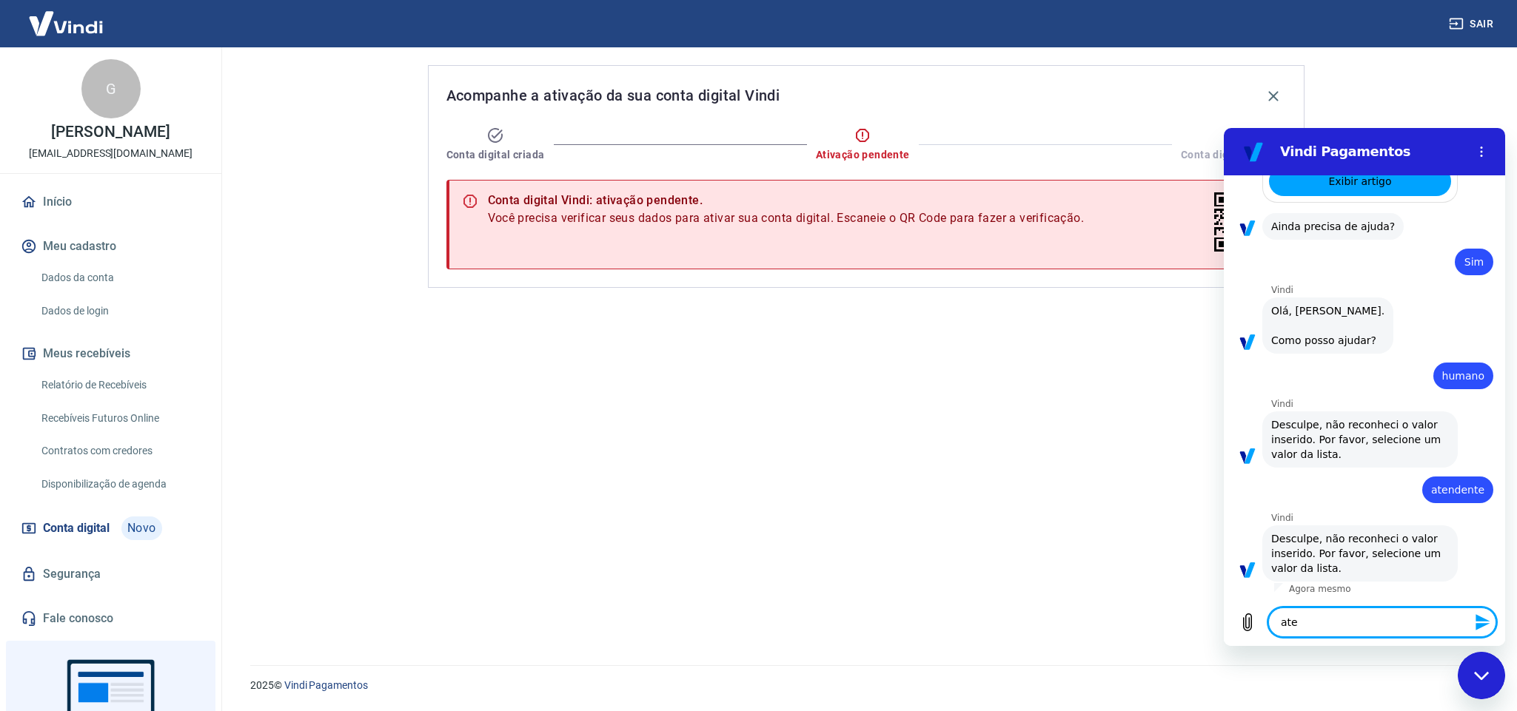
type textarea "at"
type textarea "x"
type textarea "a"
type textarea "x"
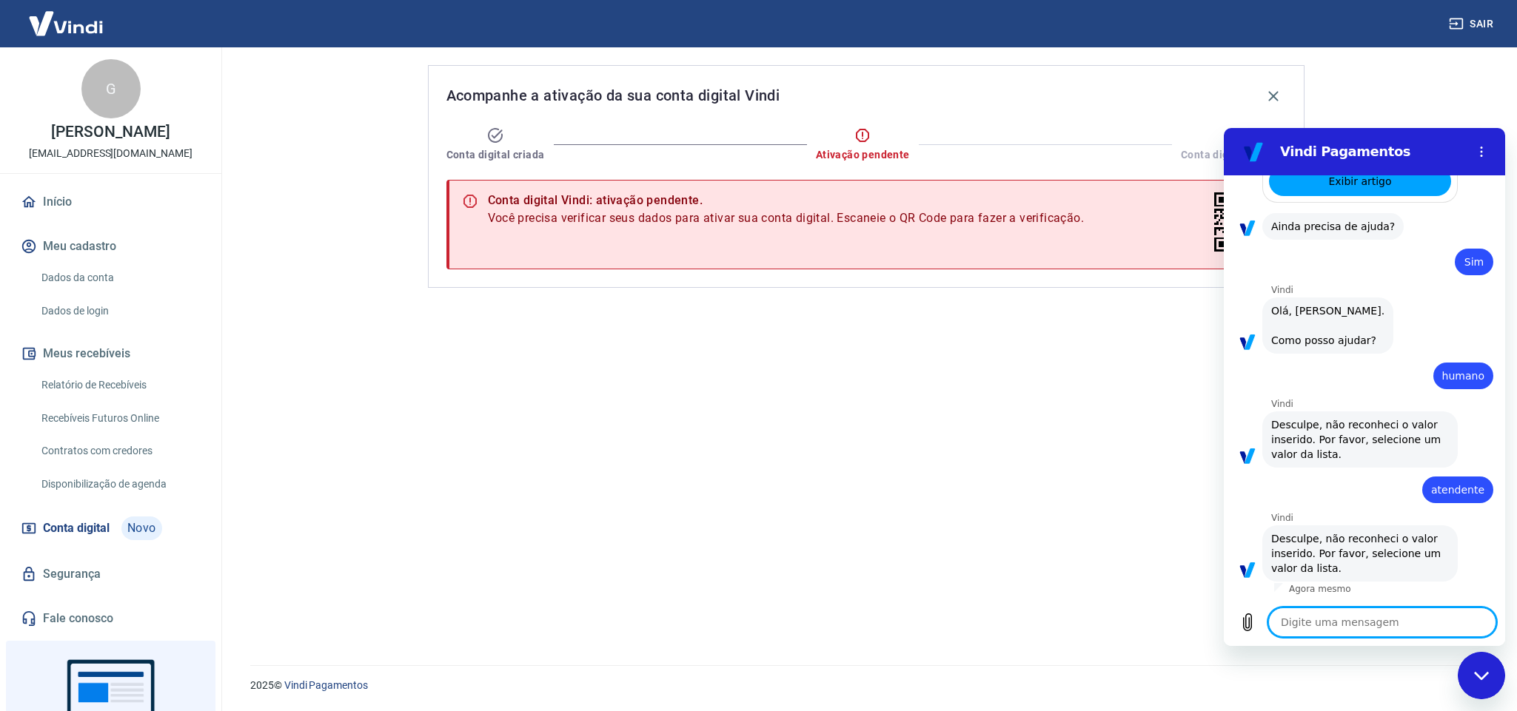
type textarea "a"
type textarea "x"
type textarea "at"
type textarea "x"
type textarea "ate"
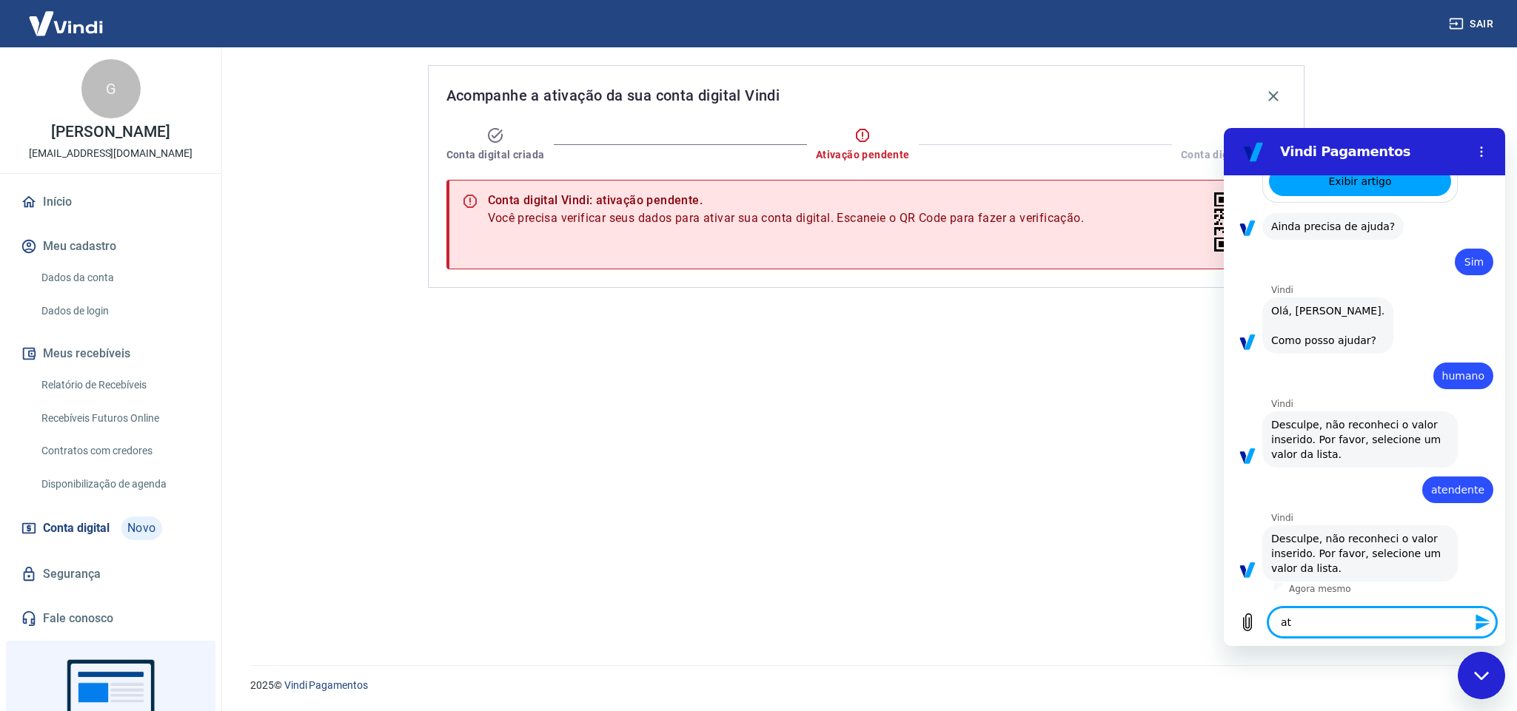
type textarea "x"
type textarea "aten"
type textarea "x"
type textarea "atend"
type textarea "x"
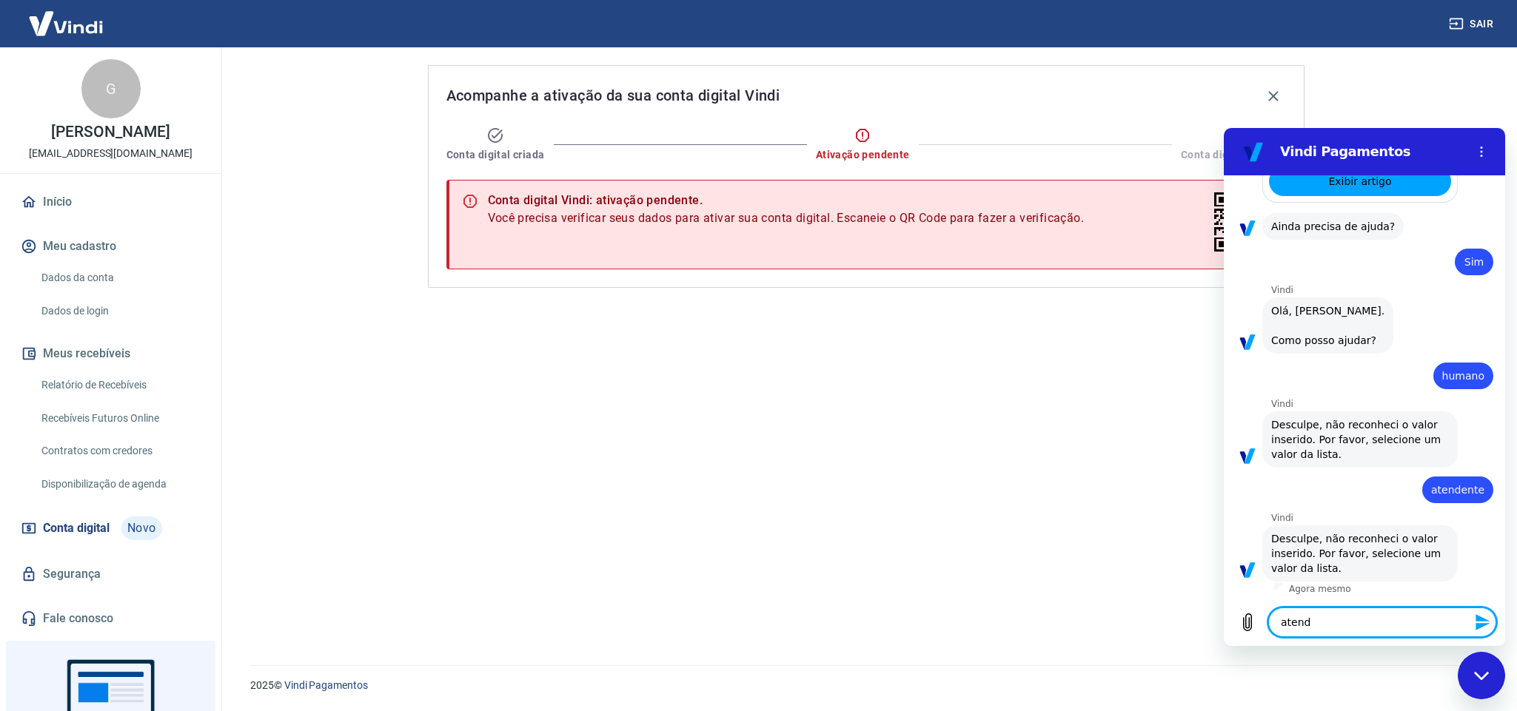
type textarea "atendi"
type textarea "x"
type textarea "atendim"
type textarea "x"
type textarea "atendime"
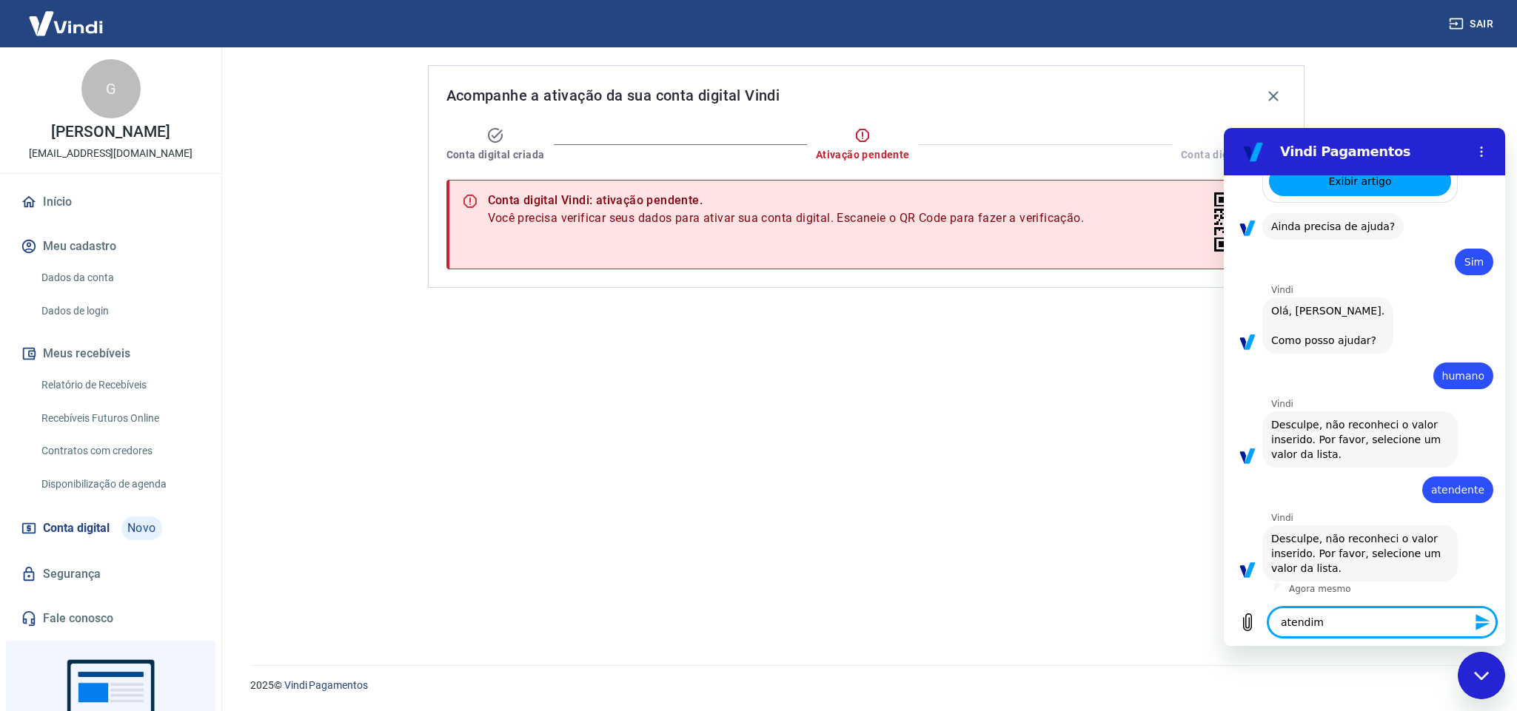
type textarea "x"
type textarea "atendimen"
type textarea "x"
type textarea "atendiment"
type textarea "x"
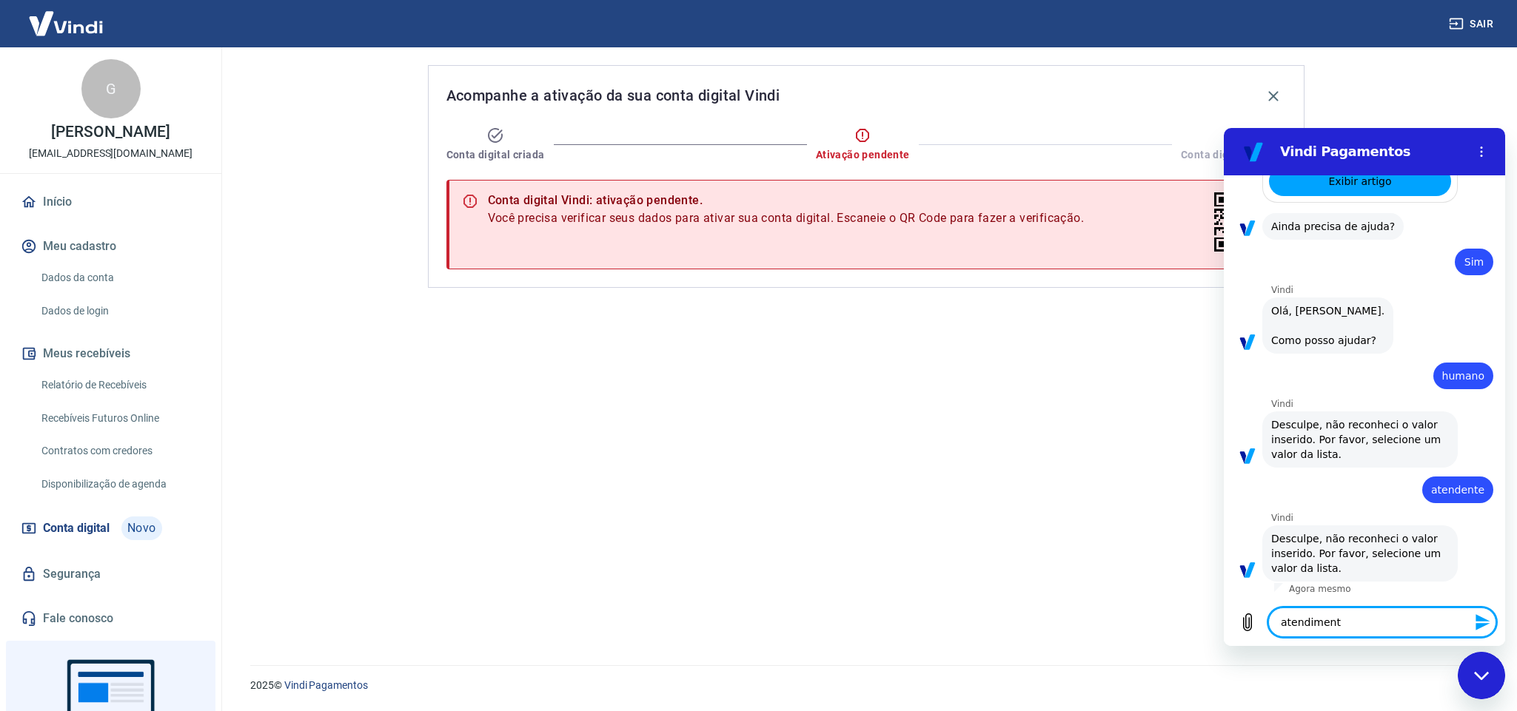
type textarea "atendimento"
type textarea "x"
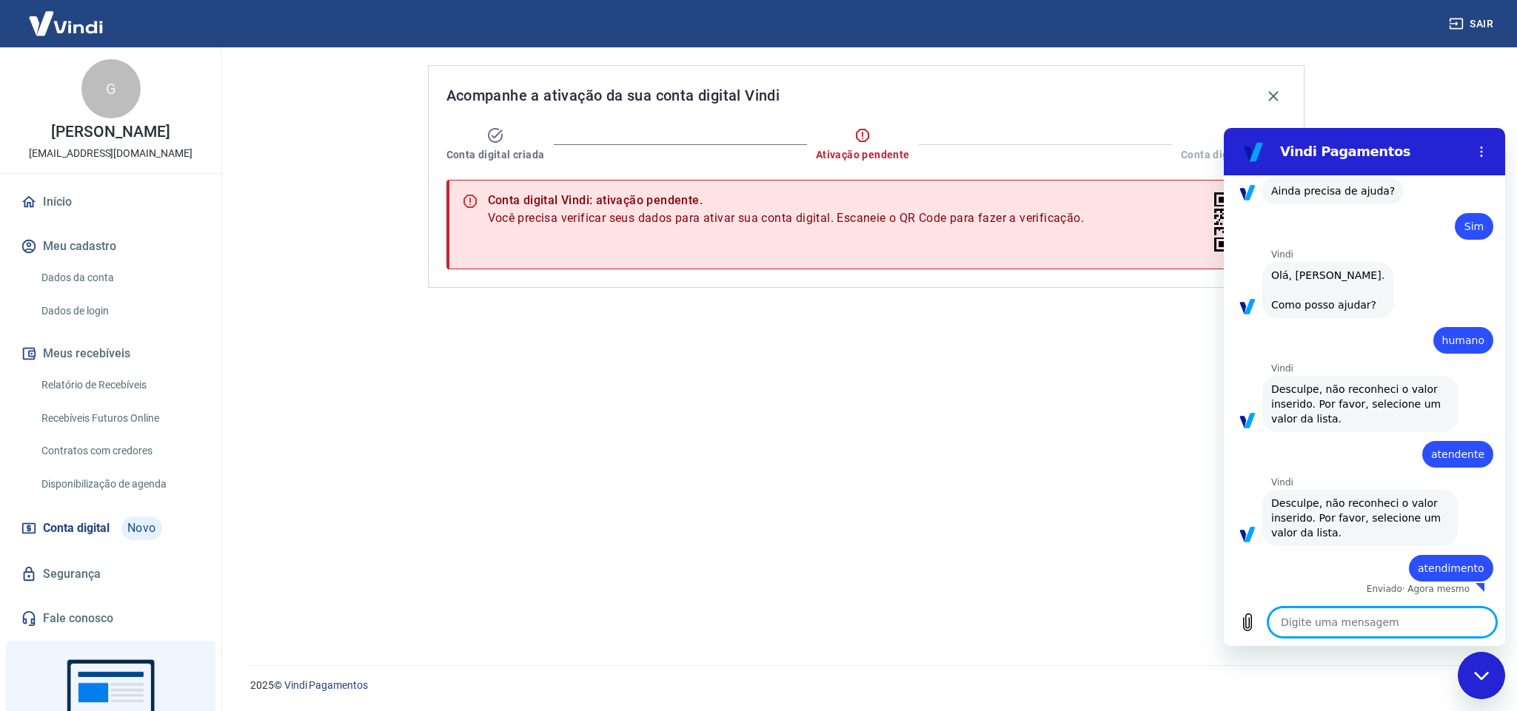
type textarea "x"
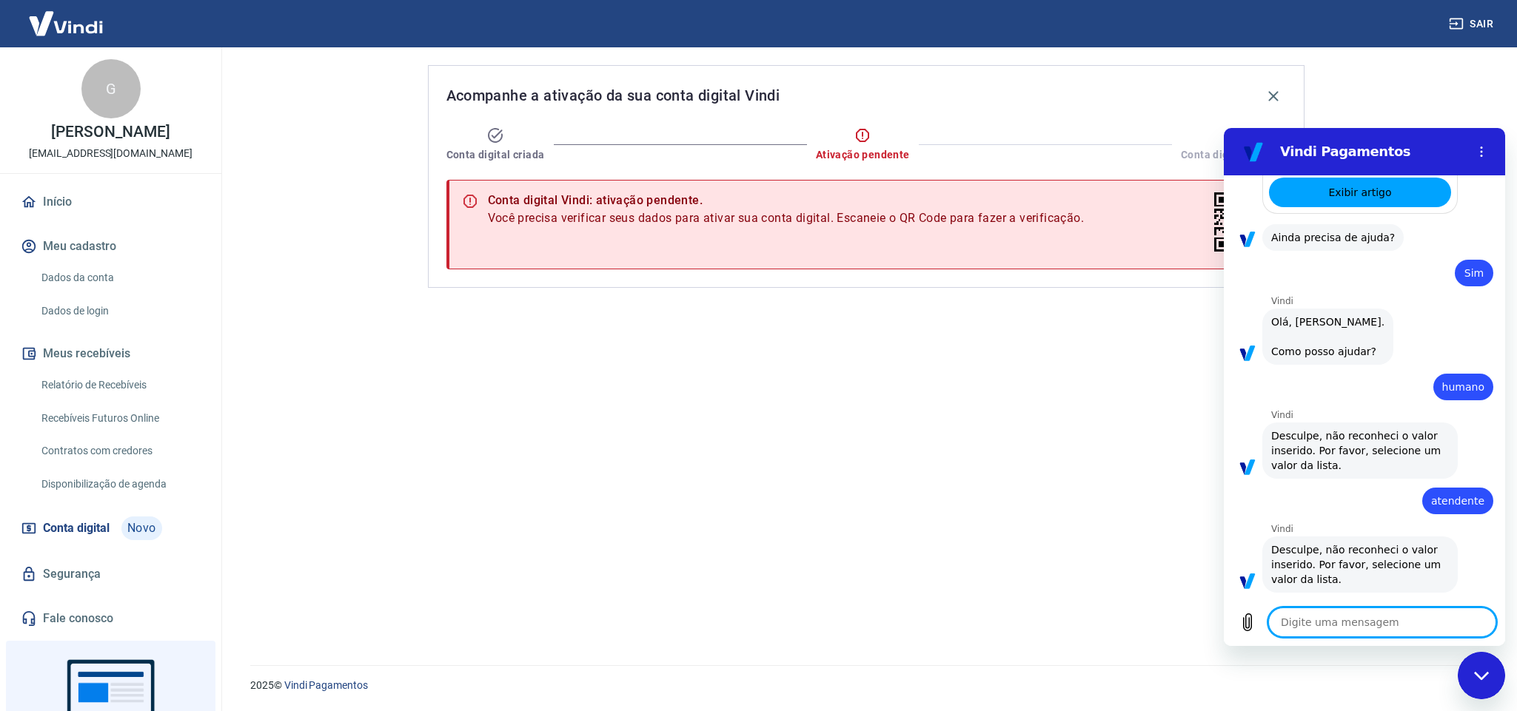
scroll to position [1124, 0]
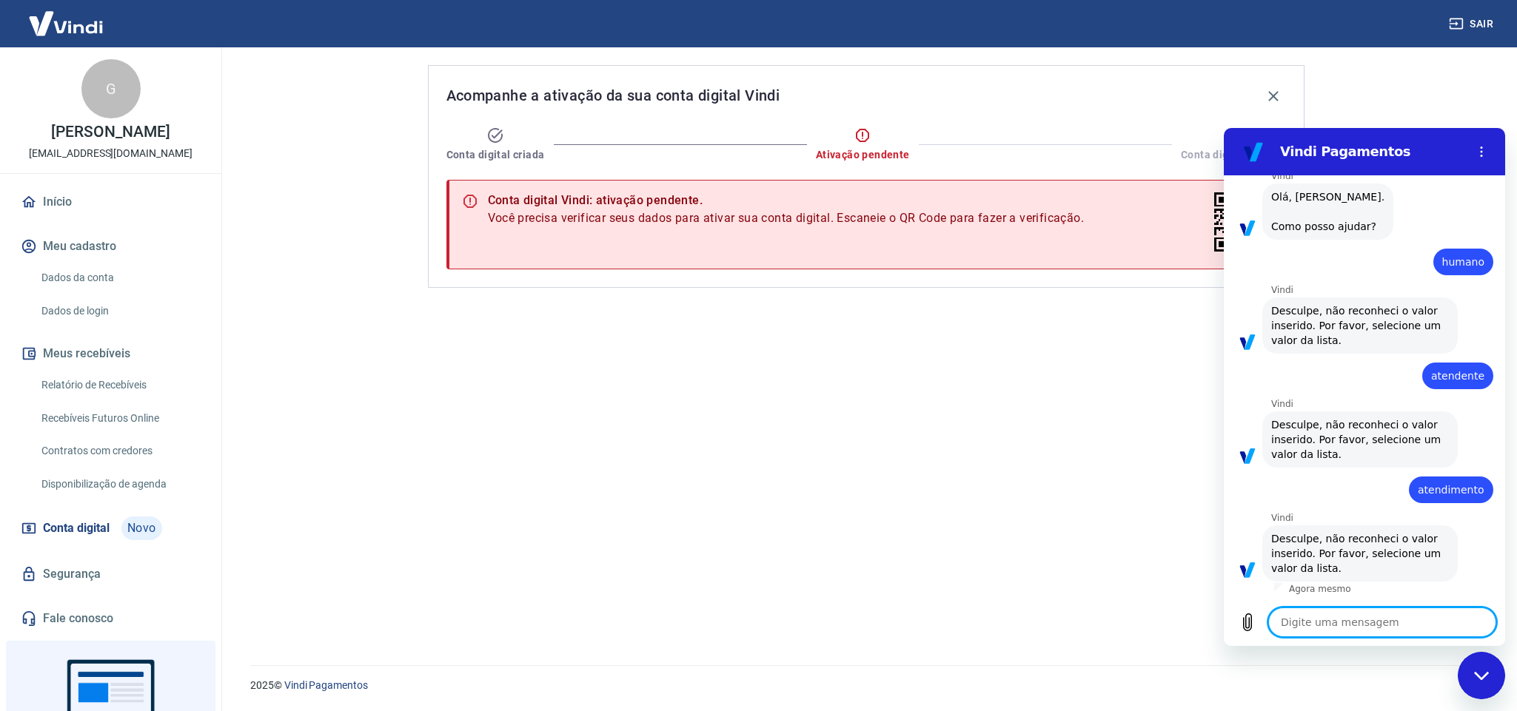
click at [1344, 632] on textarea at bounding box center [1382, 623] width 228 height 30
type textarea ":"
type textarea "x"
type textarea "?"
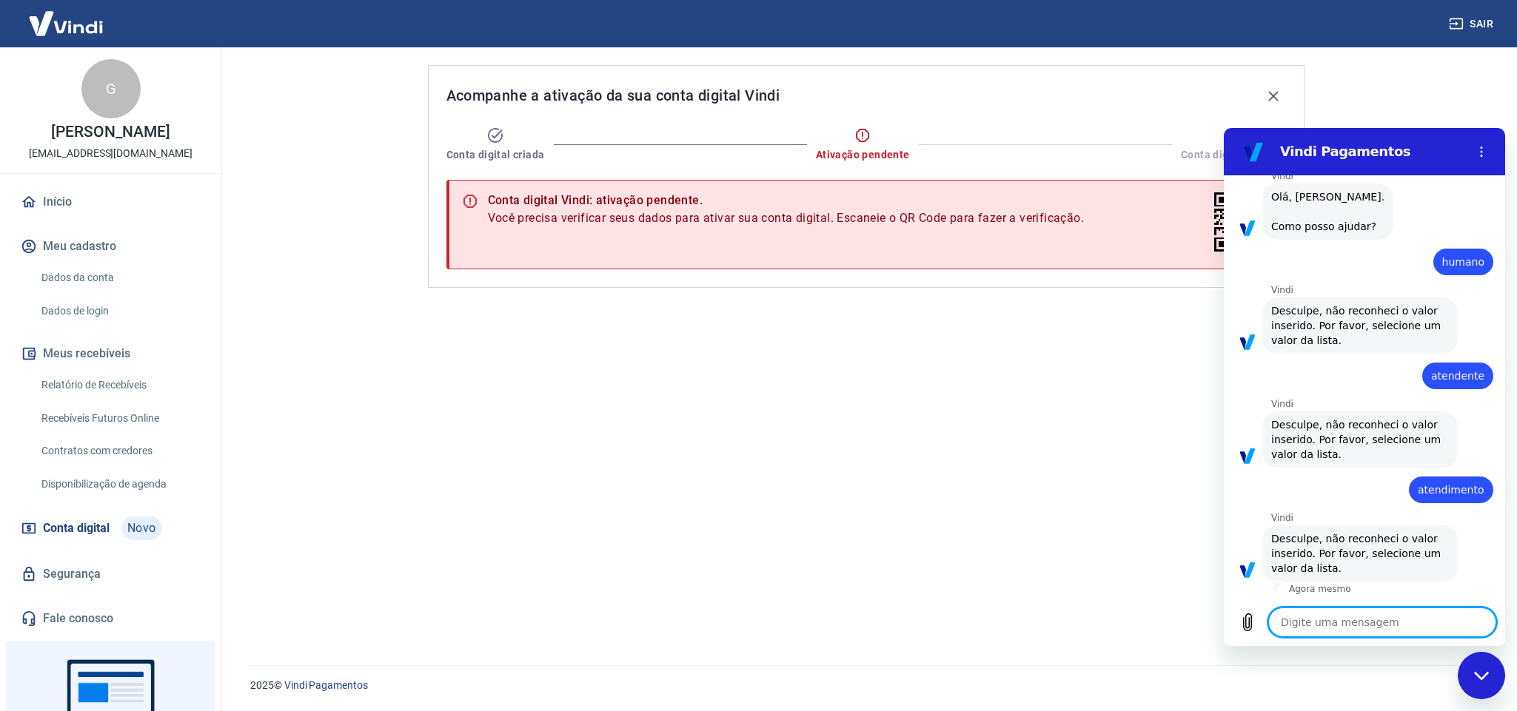
type textarea "x"
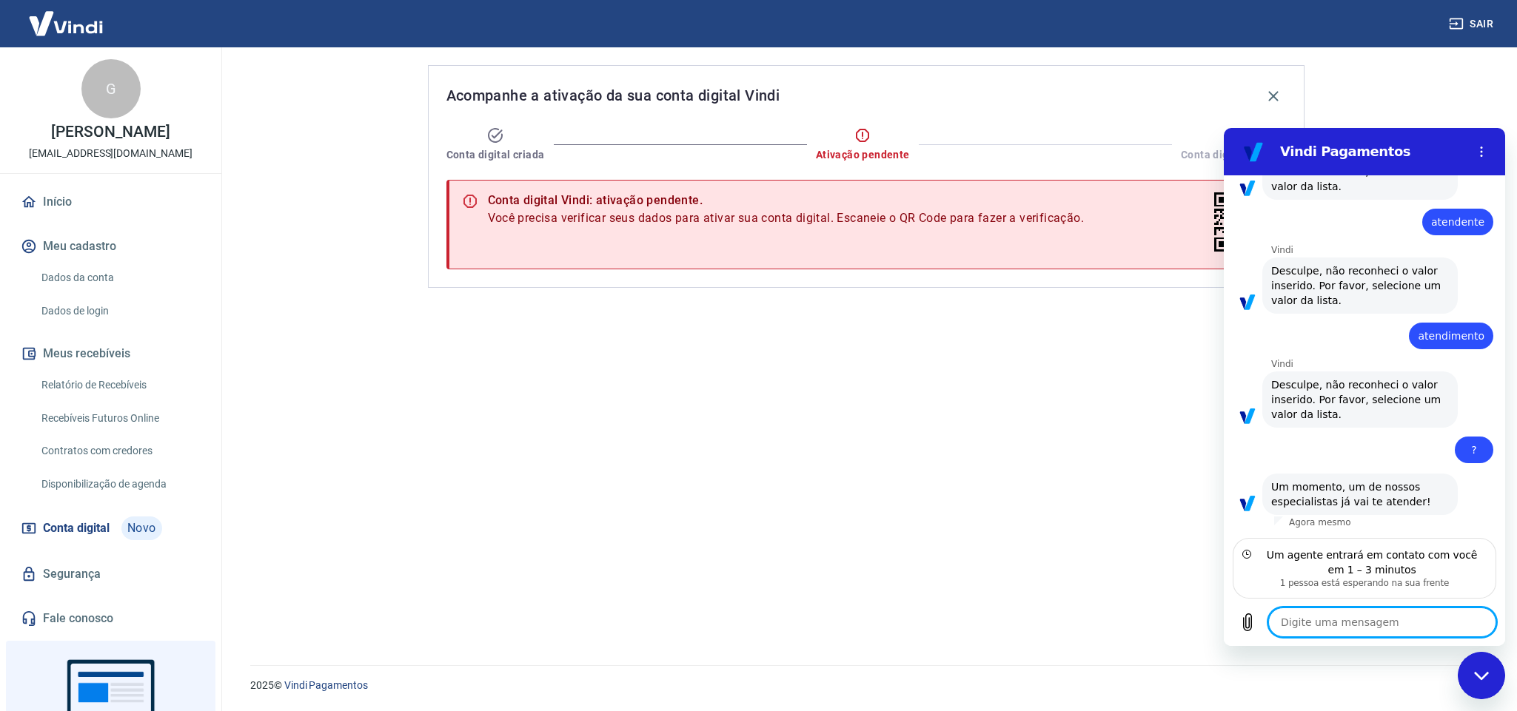
scroll to position [1264, 0]
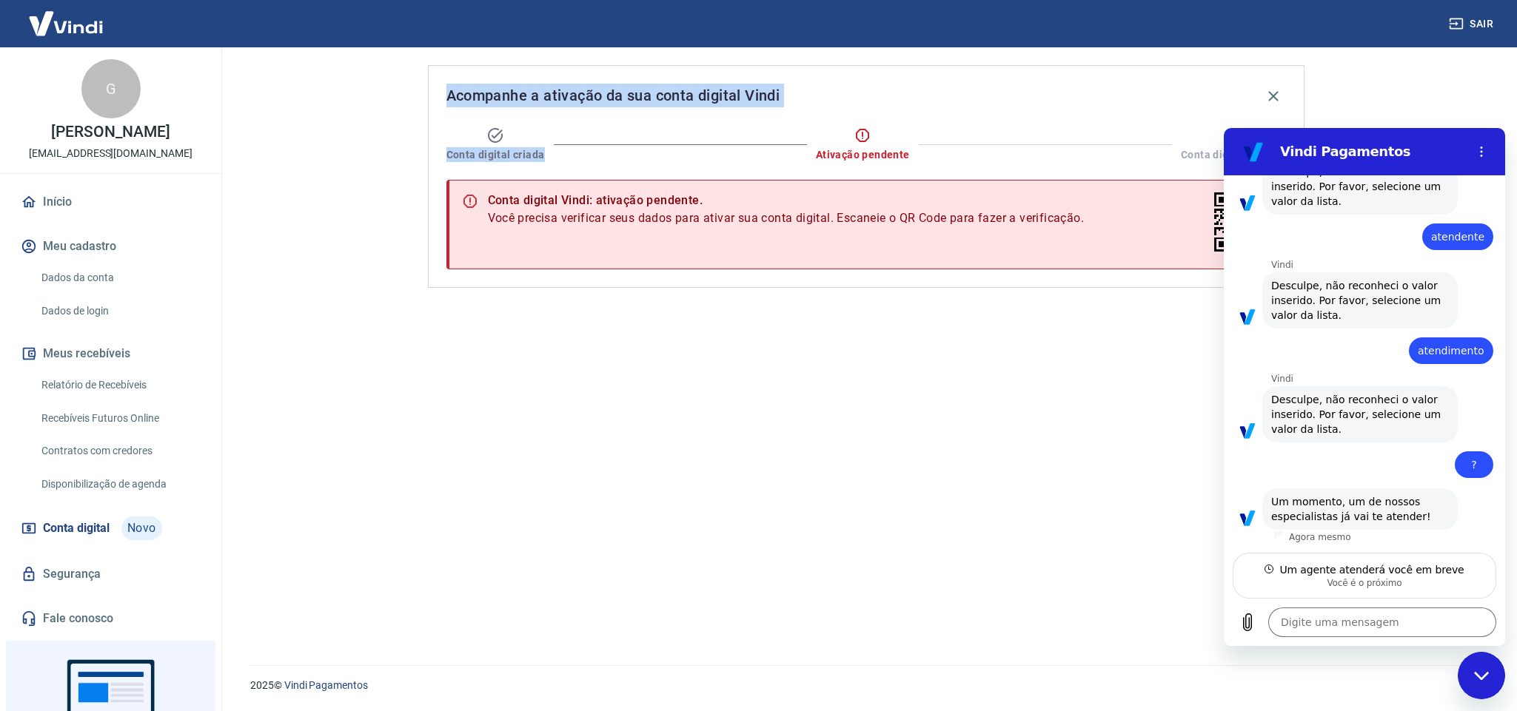
drag, startPoint x: 540, startPoint y: 151, endPoint x: 415, endPoint y: 89, distance: 139.7
click at [415, 89] on div "Acompanhe a ativação da sua conta digital Vindi Conta digital criada Ativação p…" at bounding box center [866, 347] width 912 height 600
copy div "Acompanhe a ativação da sua conta digital Vindi Conta digital criada"
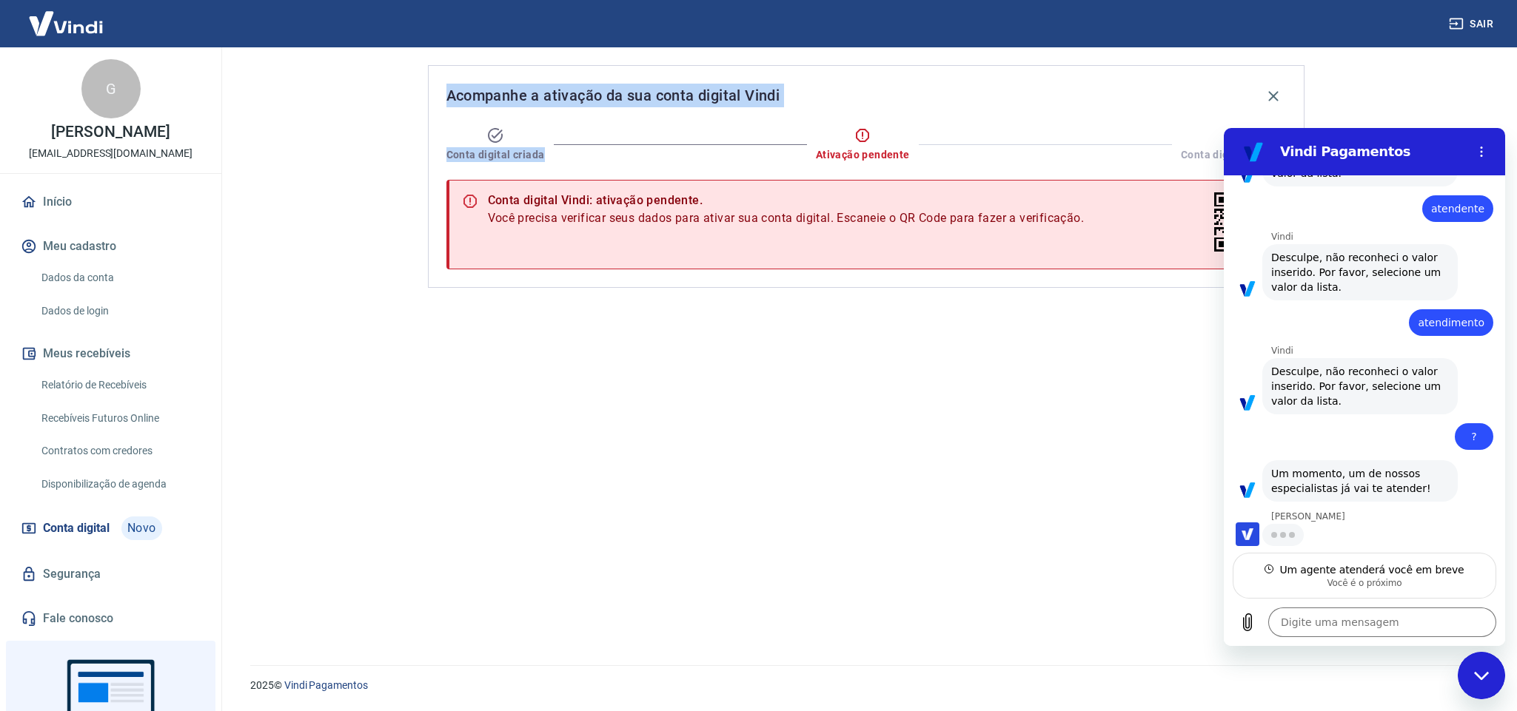
scroll to position [1293, 0]
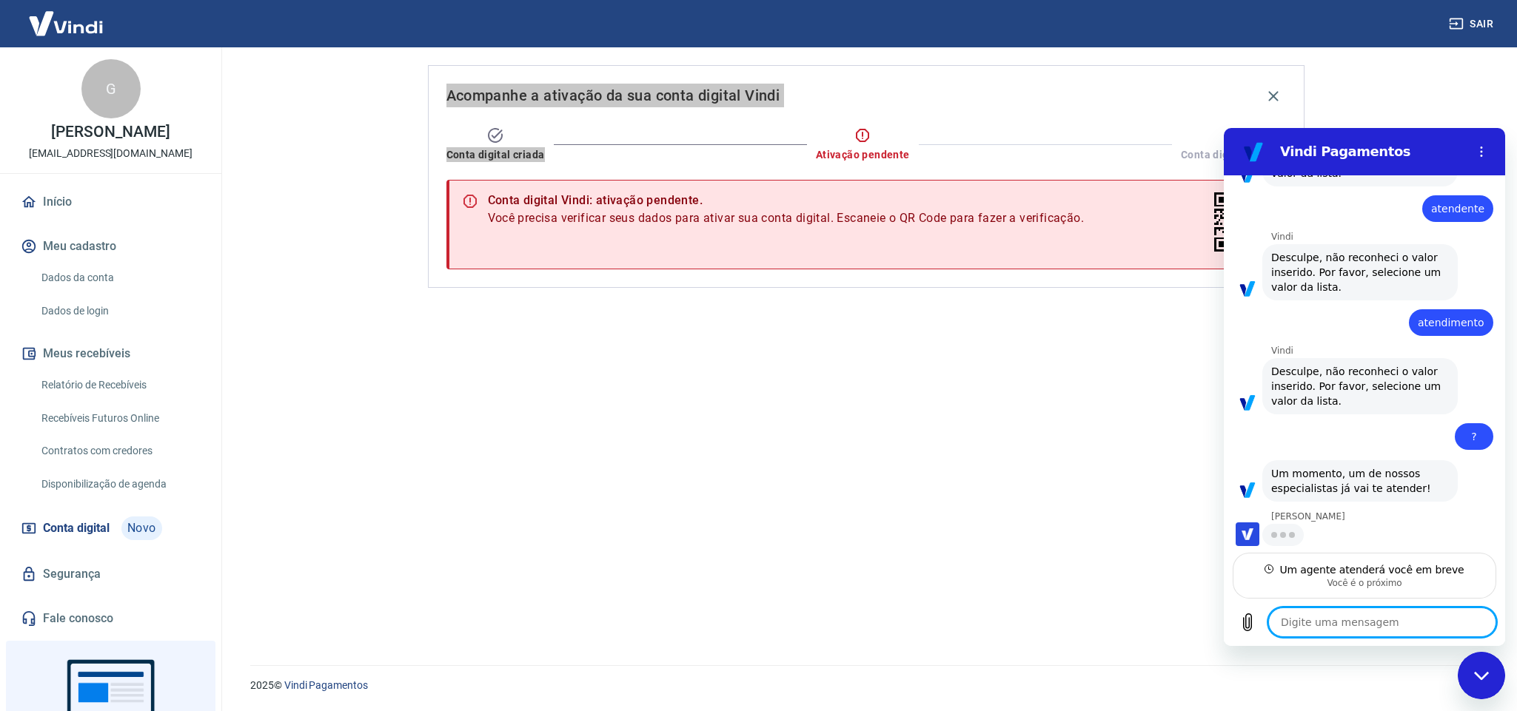
click at [1331, 624] on textarea at bounding box center [1382, 623] width 228 height 30
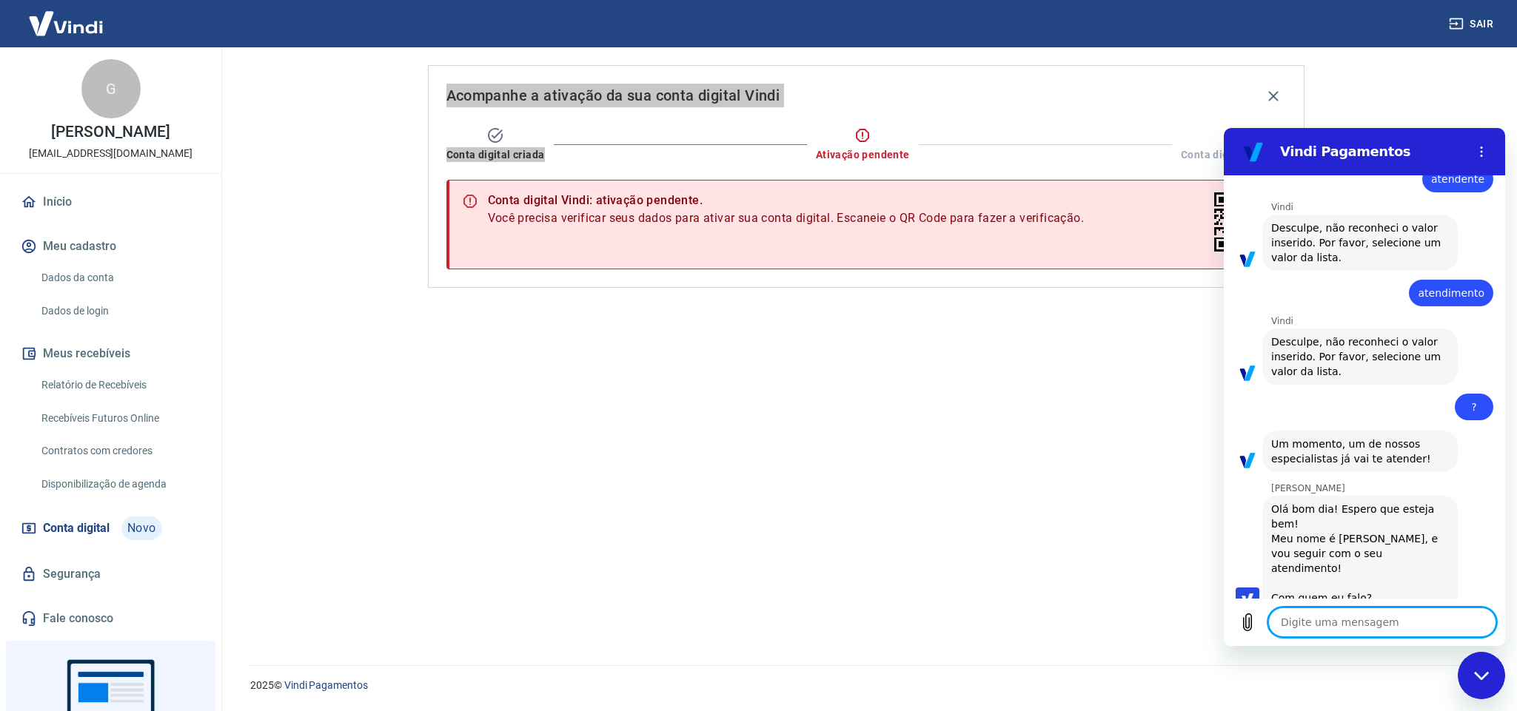
type textarea "x"
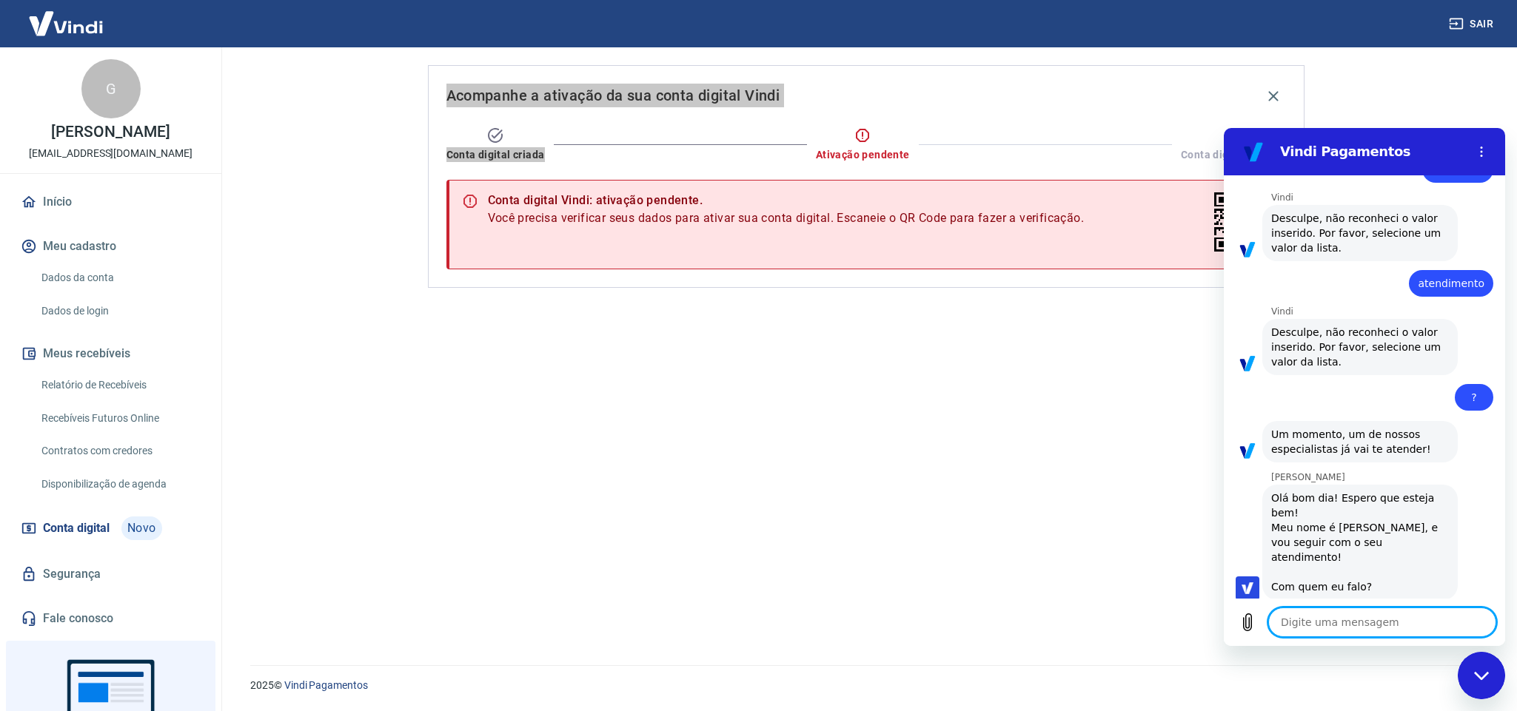
scroll to position [1334, 0]
type textarea "B"
type textarea "x"
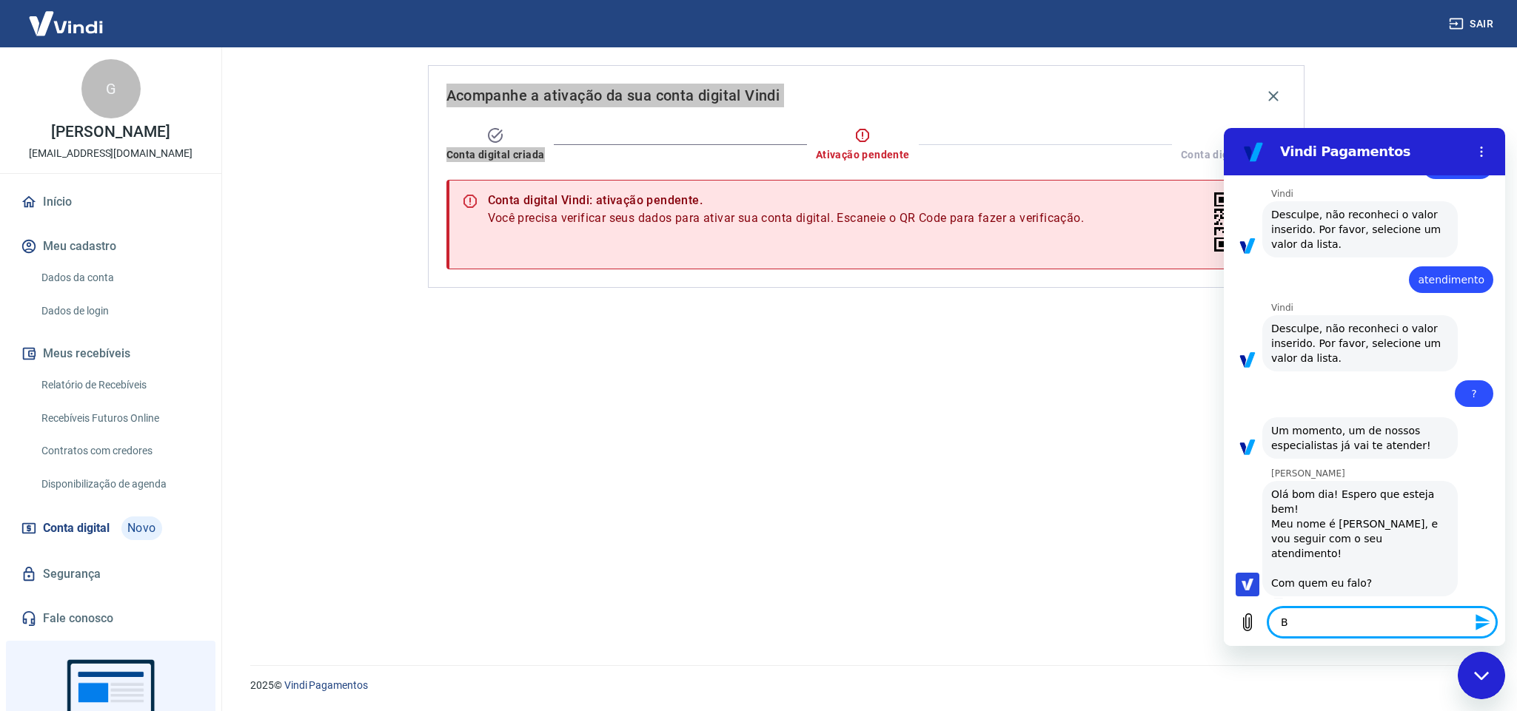
type textarea "Bo"
type textarea "x"
type textarea "Bom"
type textarea "x"
type textarea "Bom"
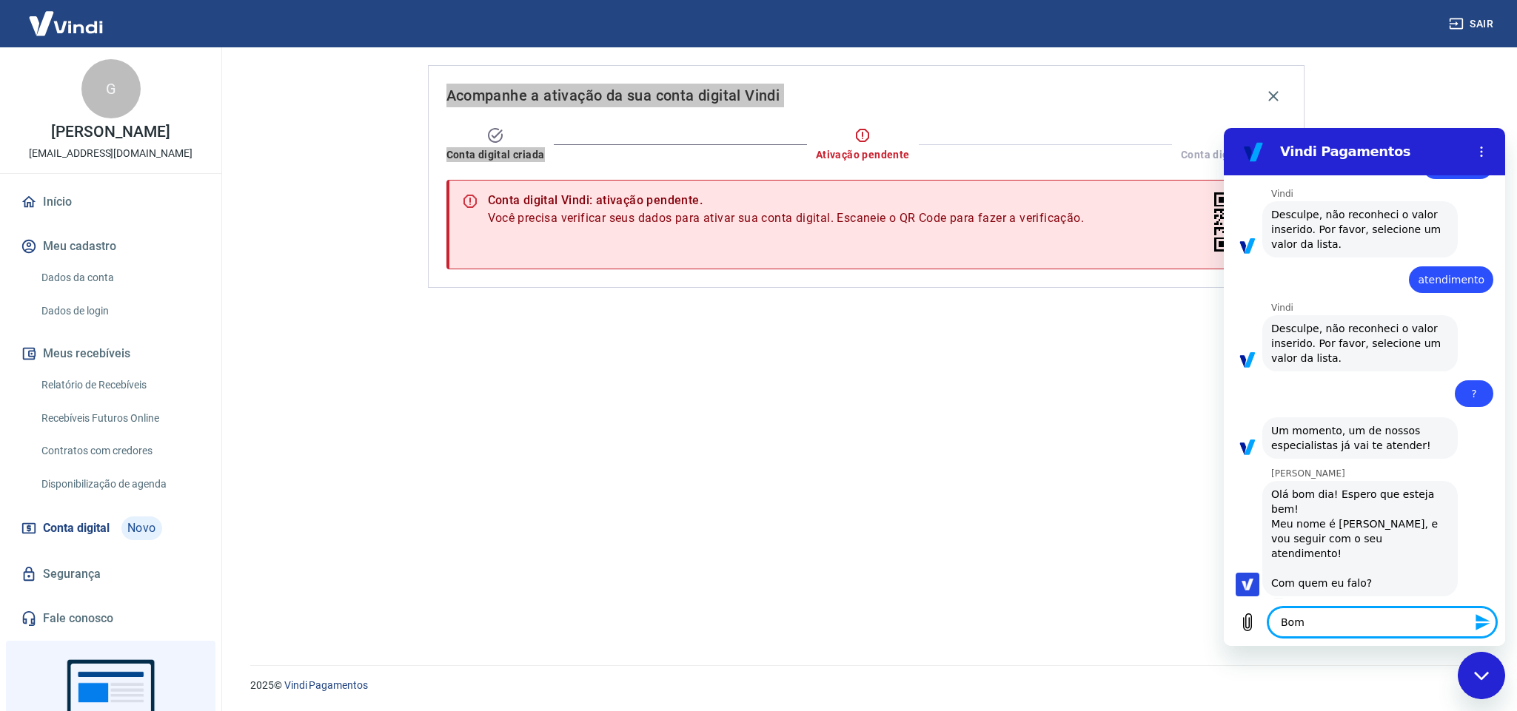
type textarea "x"
type textarea "Bom d"
type textarea "x"
type textarea "Bom di"
type textarea "x"
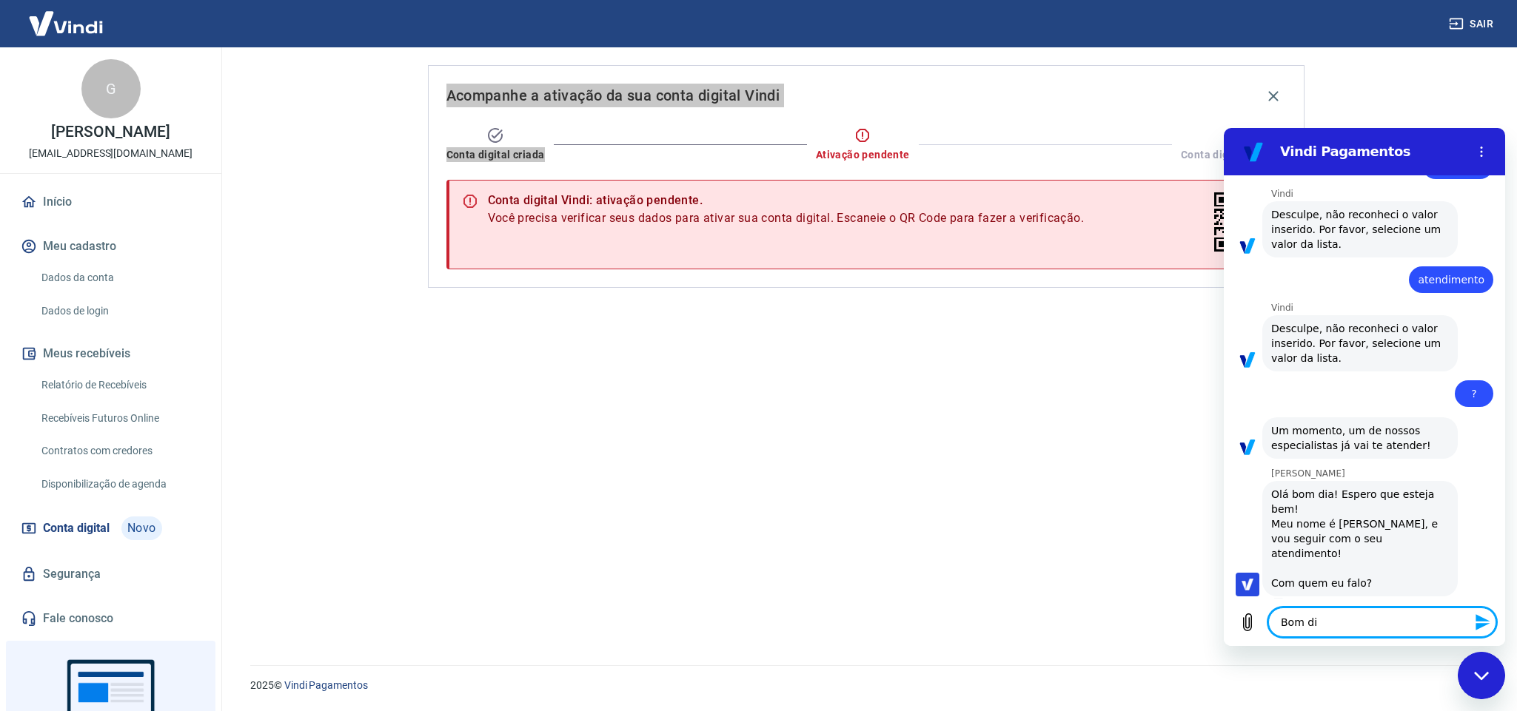
type textarea "Bom dia"
type textarea "x"
type textarea "Bom dia"
type textarea "x"
type textarea "Bom dia N"
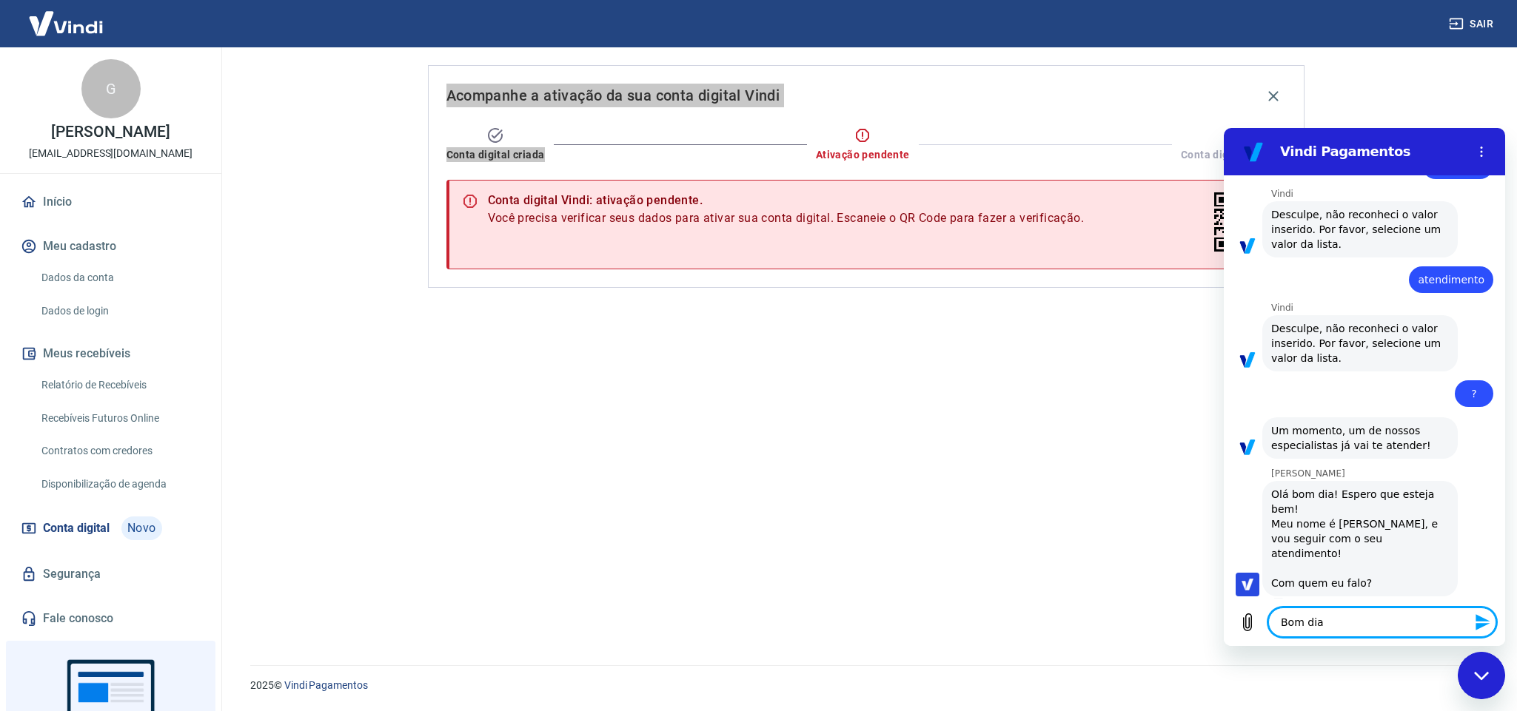
type textarea "x"
type textarea "Bom dia Na"
type textarea "x"
type textarea "Bom dia Nai"
type textarea "x"
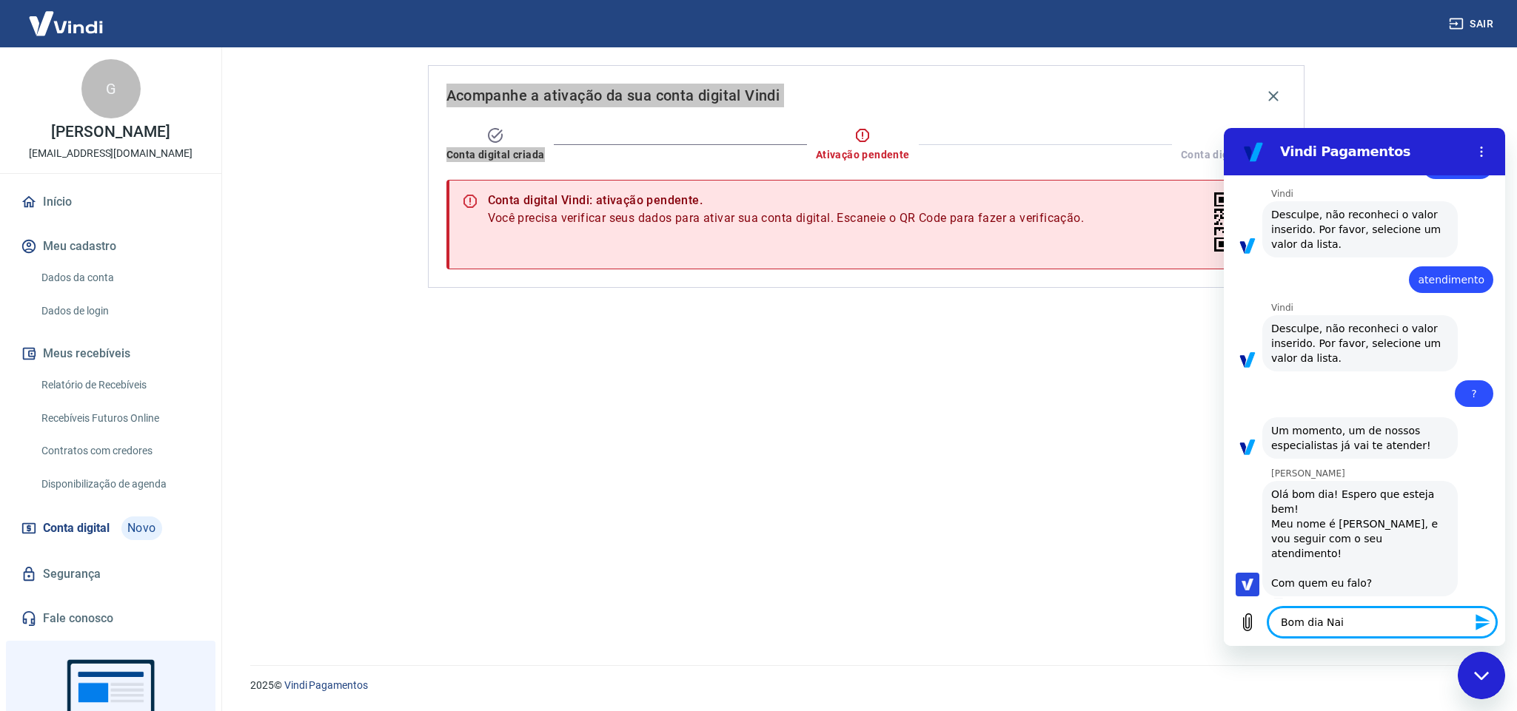
type textarea "Bom dia Nai,"
type textarea "x"
type textarea "Bom dia Nai,"
type textarea "x"
type textarea "Bom dia Nai, s"
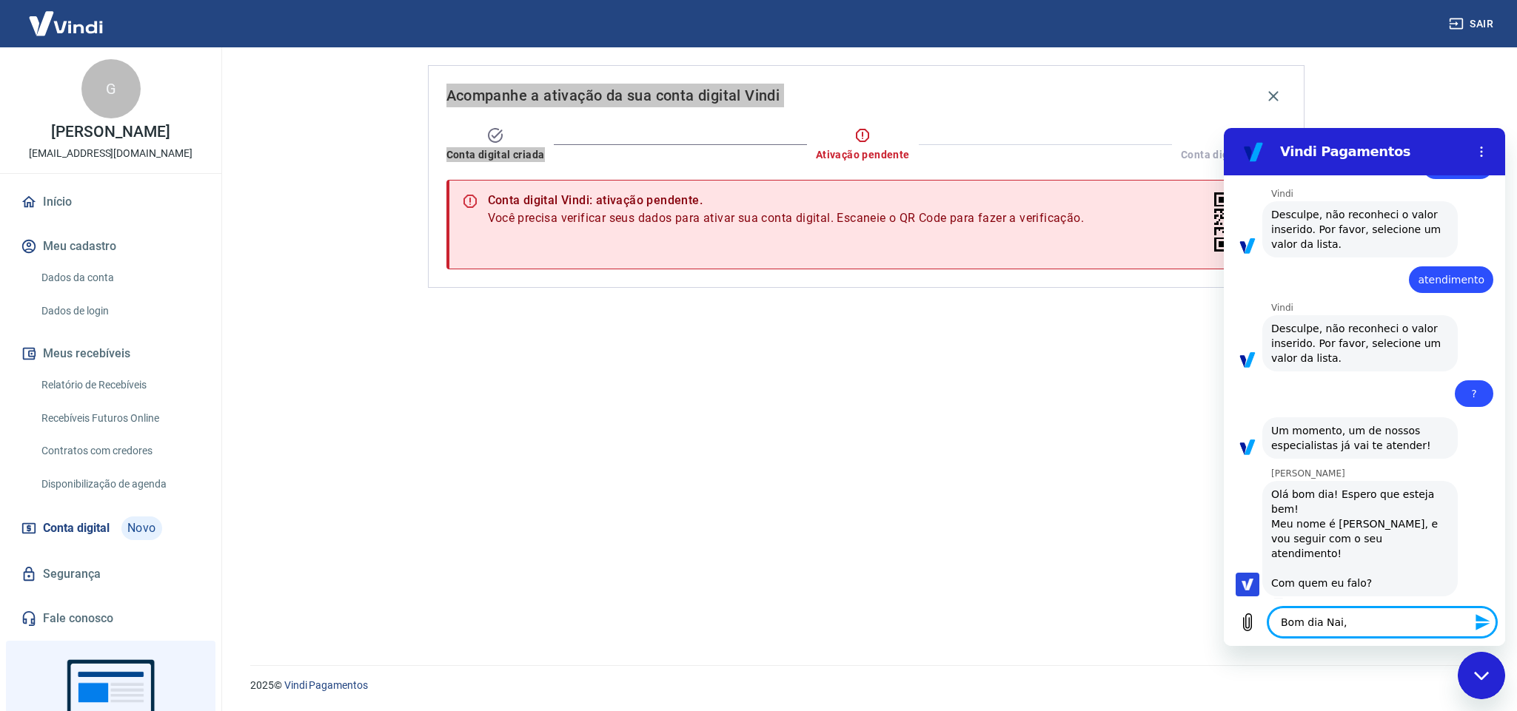
type textarea "x"
type textarea "Bom dia Nai, so"
type textarea "x"
type textarea "Bom dia Nai, sou"
type textarea "x"
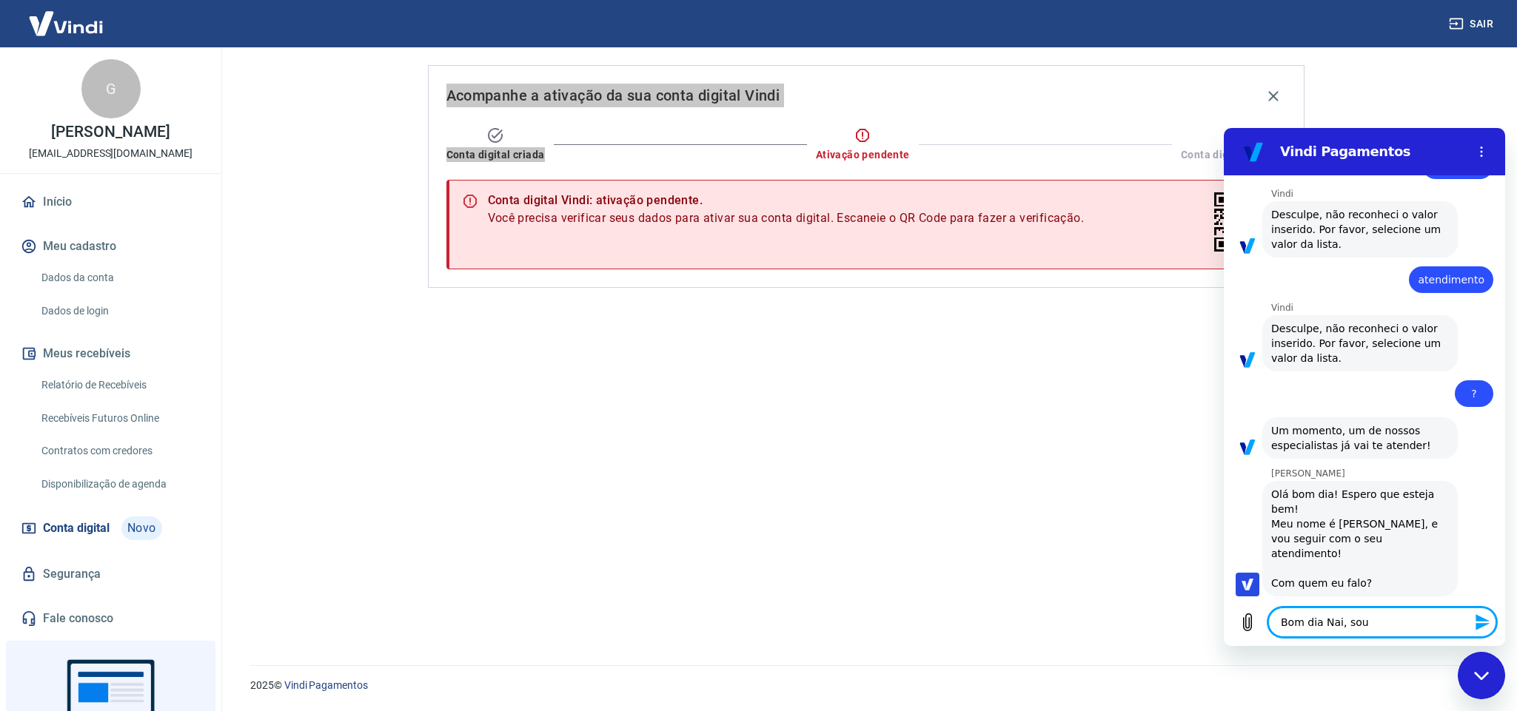
type textarea "Bom dia Nai, sou"
type textarea "x"
type textarea "Bom dia Nai, sou G"
type textarea "x"
type textarea "Bom dia Nai, sou Gui"
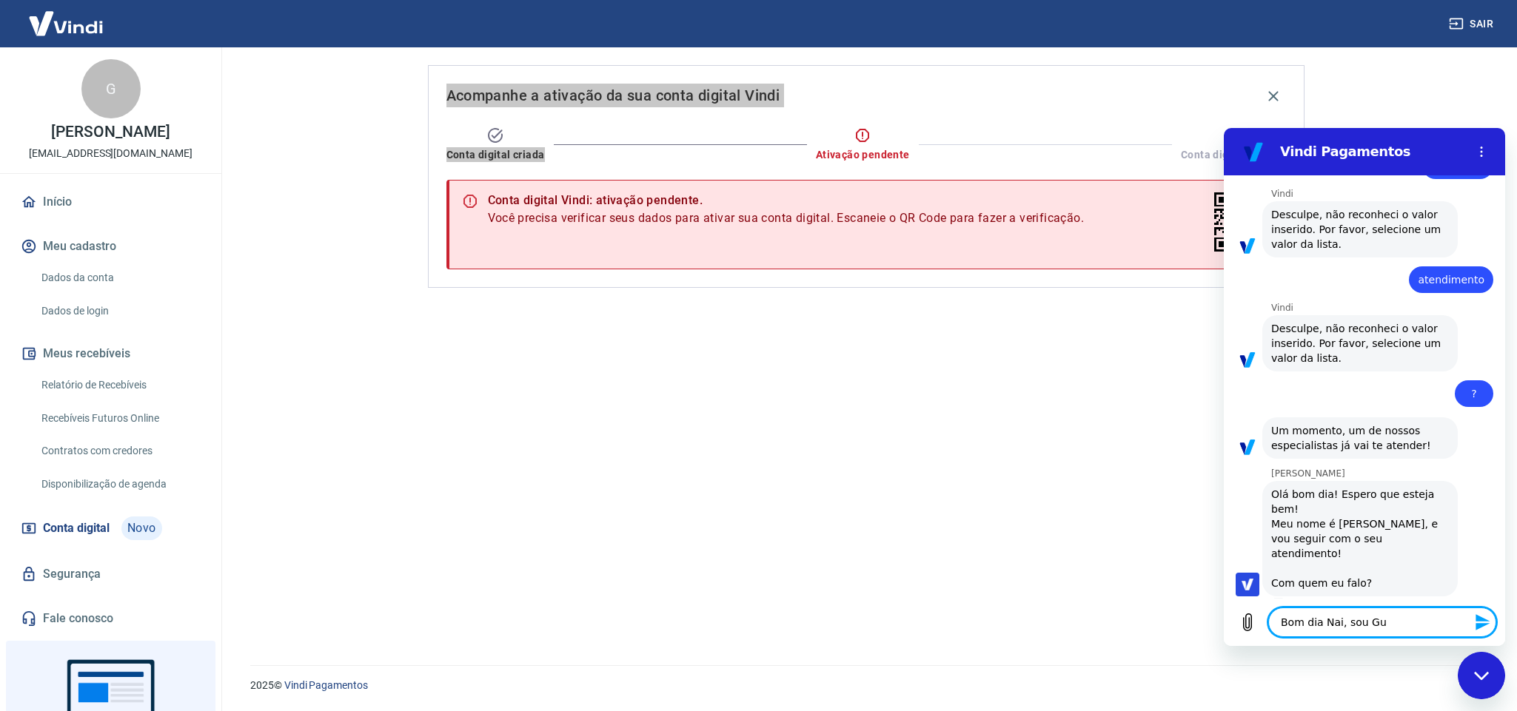
type textarea "x"
type textarea "Bom dia Nai, sou Guil"
type textarea "x"
type textarea "Bom dia Nai, sou Guiln"
type textarea "x"
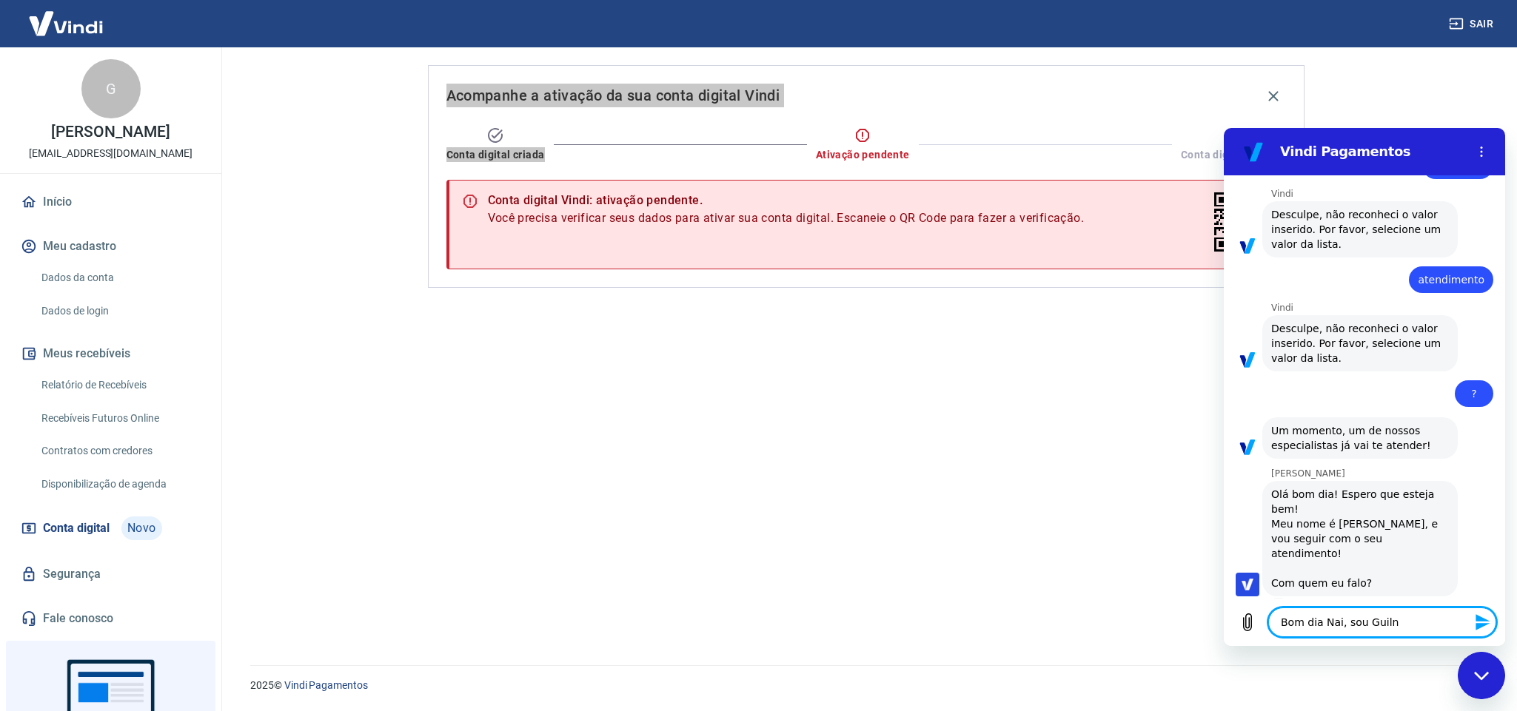
type textarea "Bom dia Nai, sou Guilne"
type textarea "x"
type textarea "Bom dia Nai, sou Guilney"
type textarea "x"
type textarea "Bom dia Nai, sou Guilney"
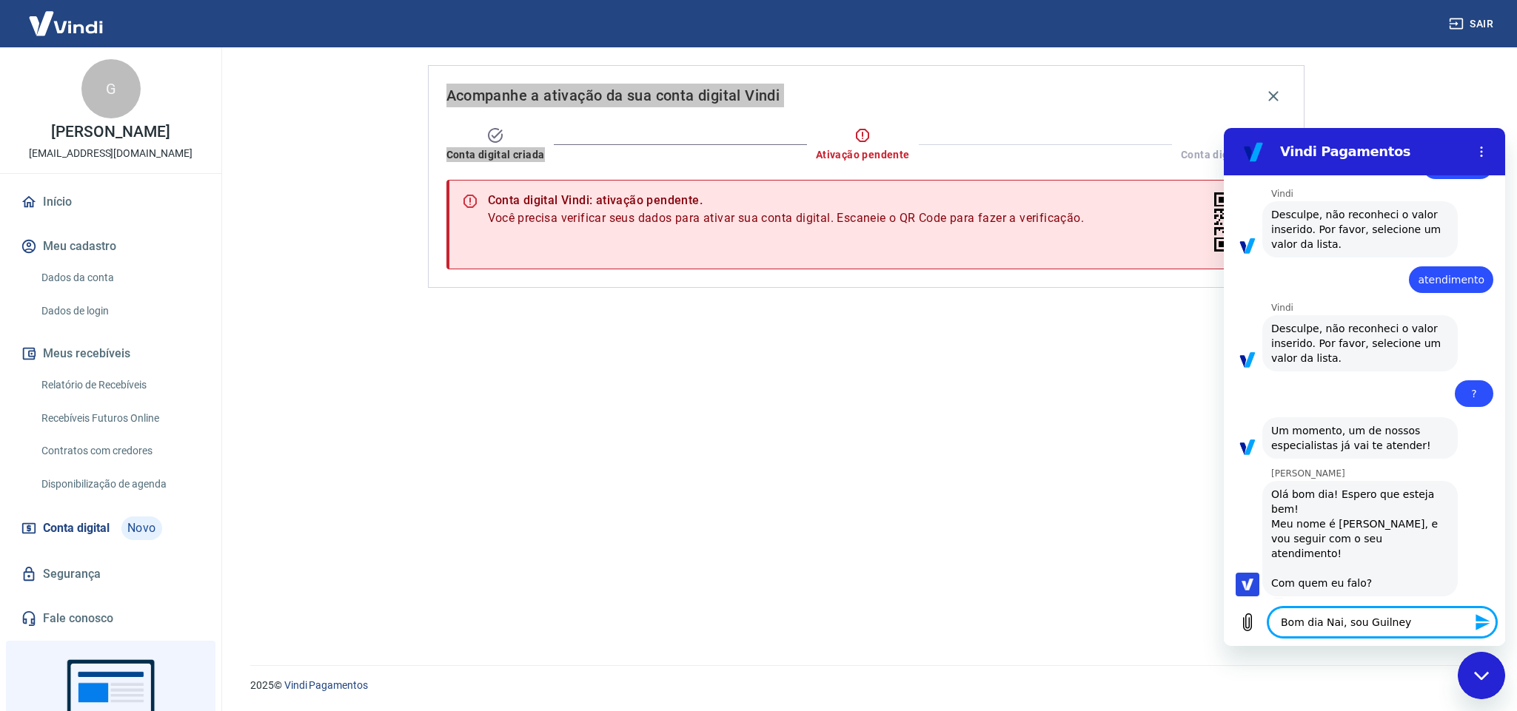
type textarea "x"
type textarea "Bom dia Nai, sou Guilney d"
type textarea "x"
type textarea "Bom dia Nai, sou Guilney da"
type textarea "x"
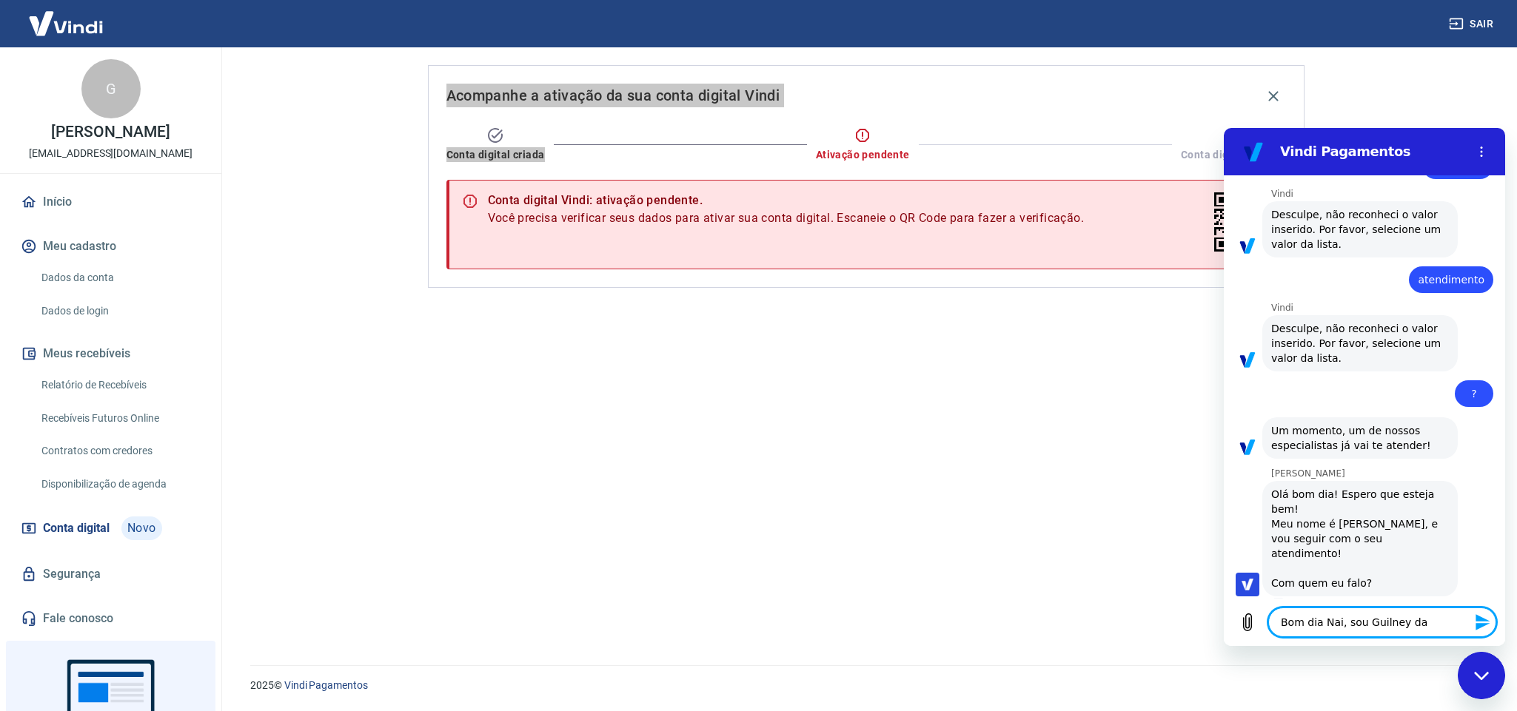
type textarea "Bom dia Nai, sou Guilney da"
type textarea "x"
type textarea "Bom dia Nai, sou Guilney da Q"
type textarea "x"
type textarea "Bom dia Nai, sou Guilney da QB"
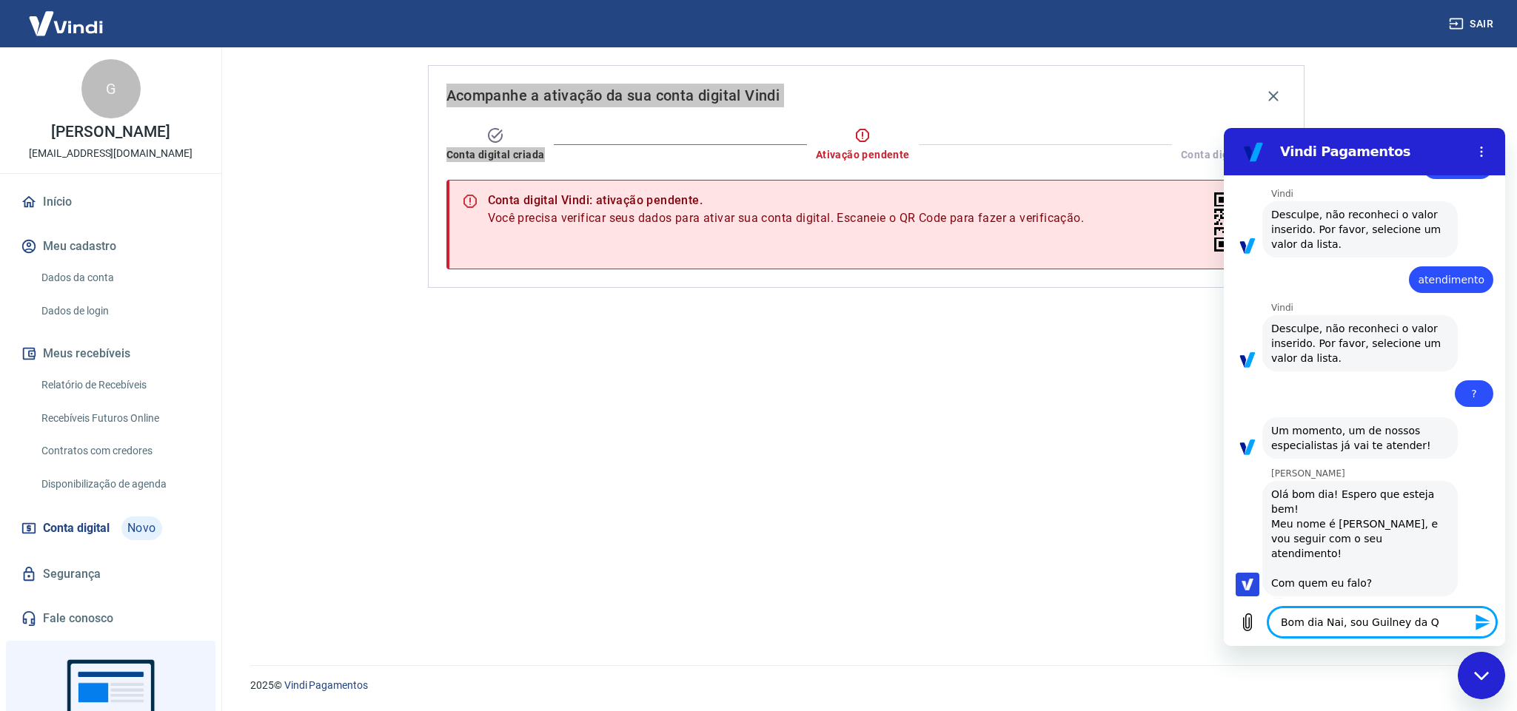
type textarea "x"
type textarea "Bom dia Nai, sou Guilney da QB"
type textarea "x"
type textarea "Bom dia Nai, sou Guilney da QB D"
type textarea "x"
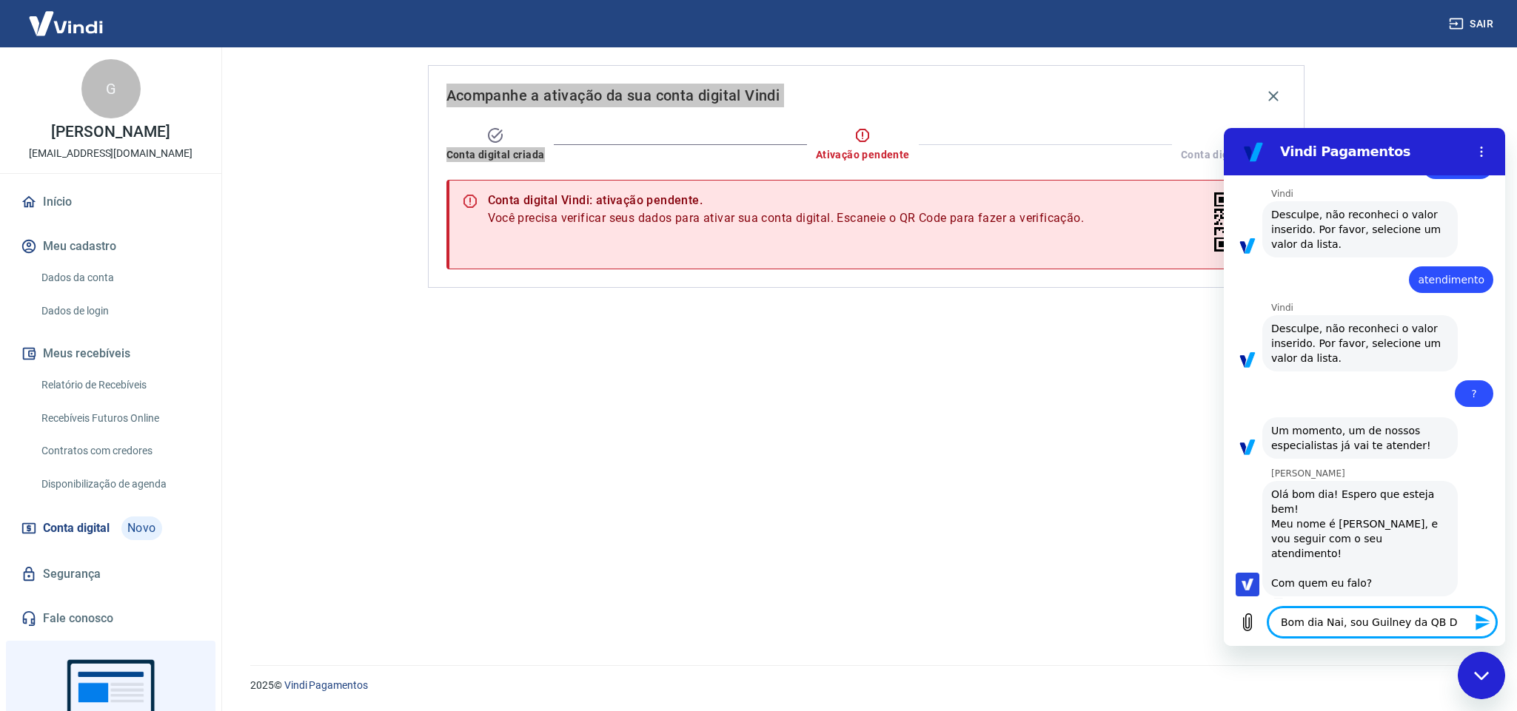
type textarea "Bom dia Nai, sou Guilney da QB DI"
type textarea "x"
type textarea "Bom dia Nai, sou Guilney da QB DIS"
type textarea "x"
type textarea "Bom dia Nai, sou Guilney da QB DIST"
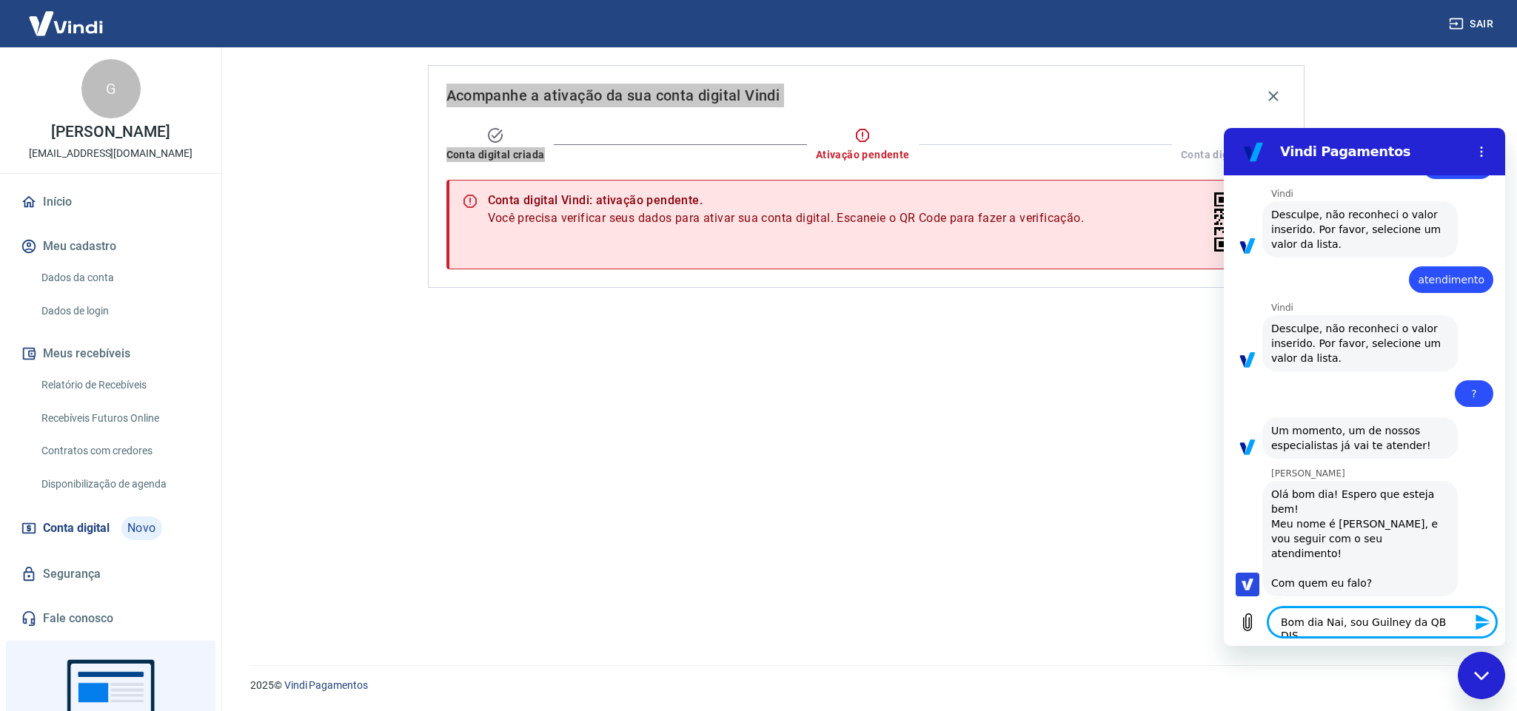
type textarea "x"
type textarea "Bom dia Nai, sou Guilney da QB DISTR"
type textarea "x"
type textarea "Bom dia Nai, sou Guilney da QB DISTRI"
type textarea "x"
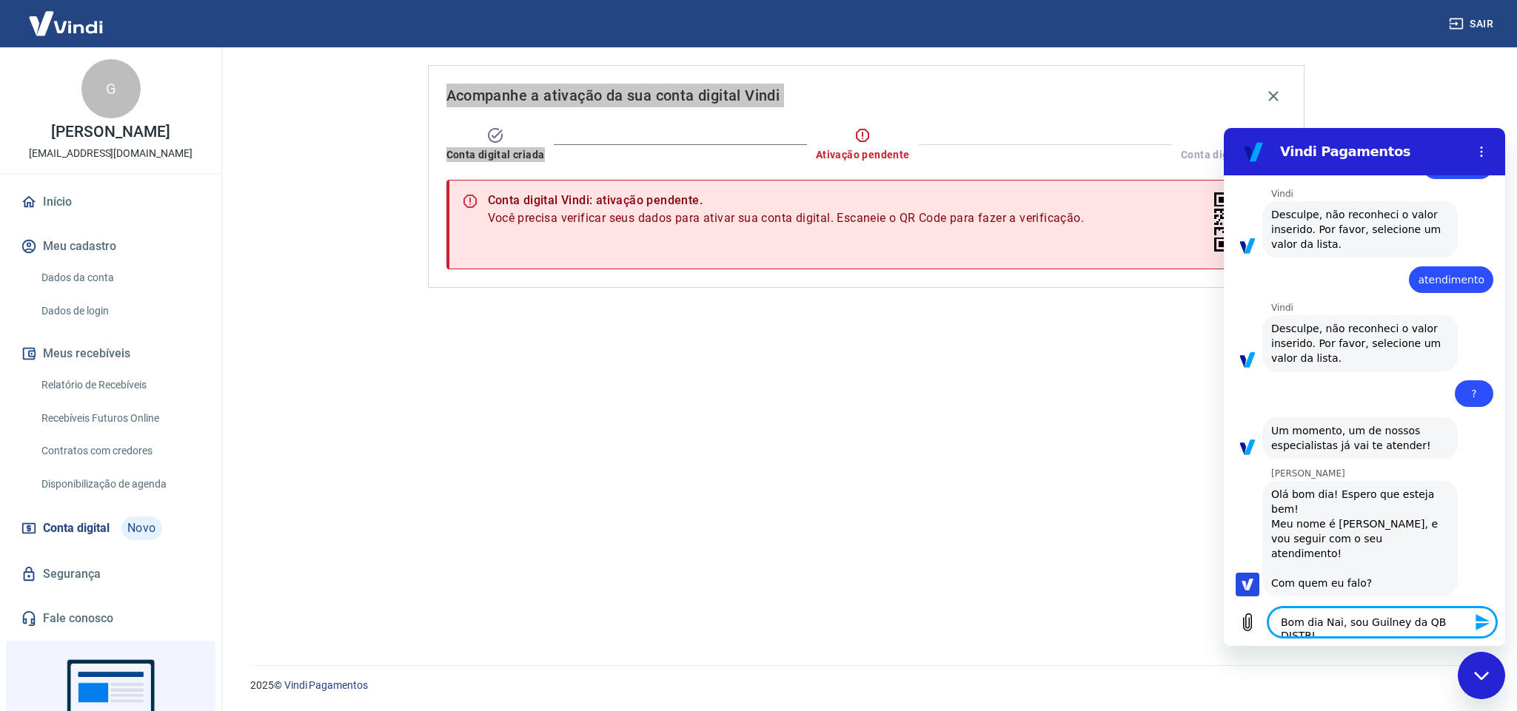
type textarea "Bom dia Nai, sou Guilney da QB DISTRIB"
type textarea "x"
type textarea "Bom dia Nai, sou Guilney da QB DISTRIBU"
type textarea "x"
type textarea "Bom dia Nai, sou Guilney da QB DISTRIBUI"
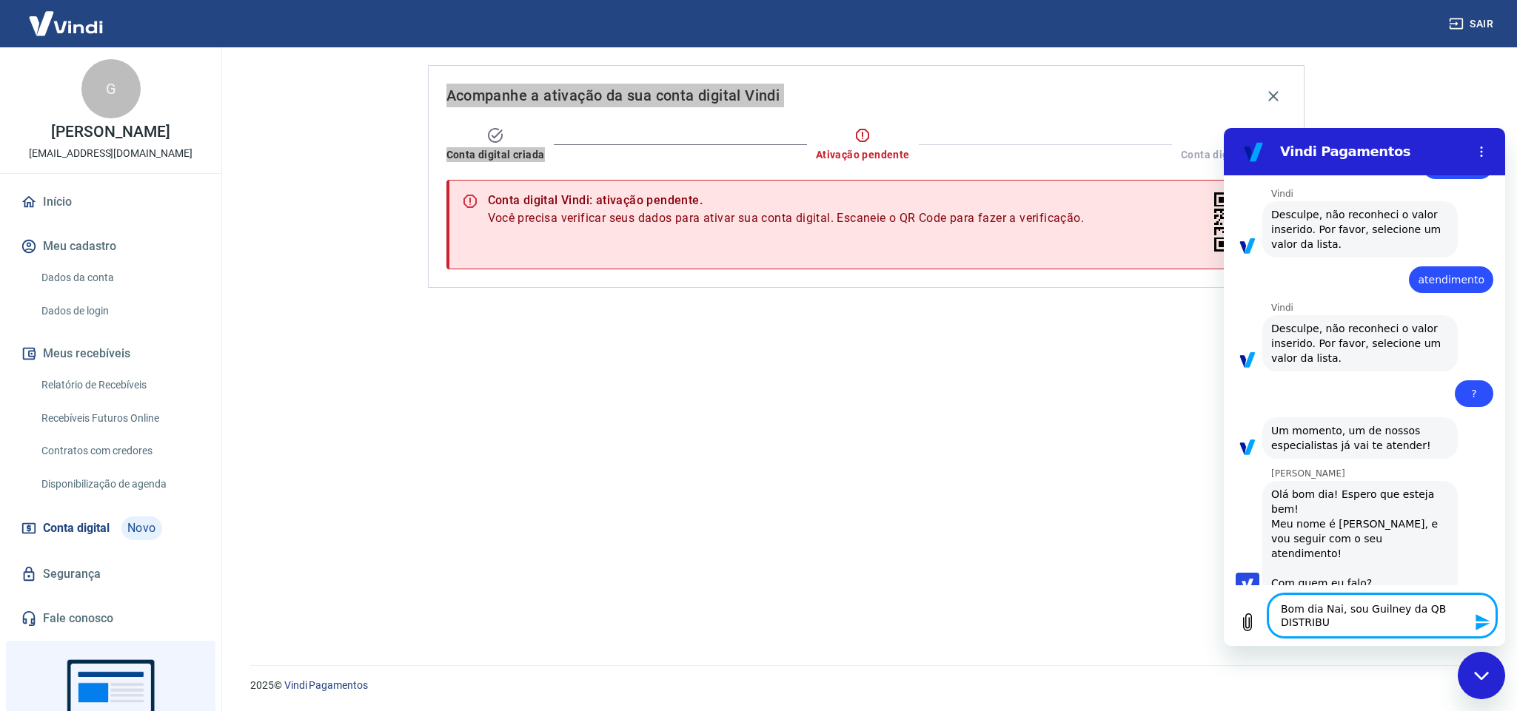
type textarea "x"
type textarea "Bom dia Nai, sou Guilney da QB DISTRIBUID"
type textarea "x"
type textarea "Bom dia Nai, sou Guilney da QB DISTRIBUIDO"
type textarea "x"
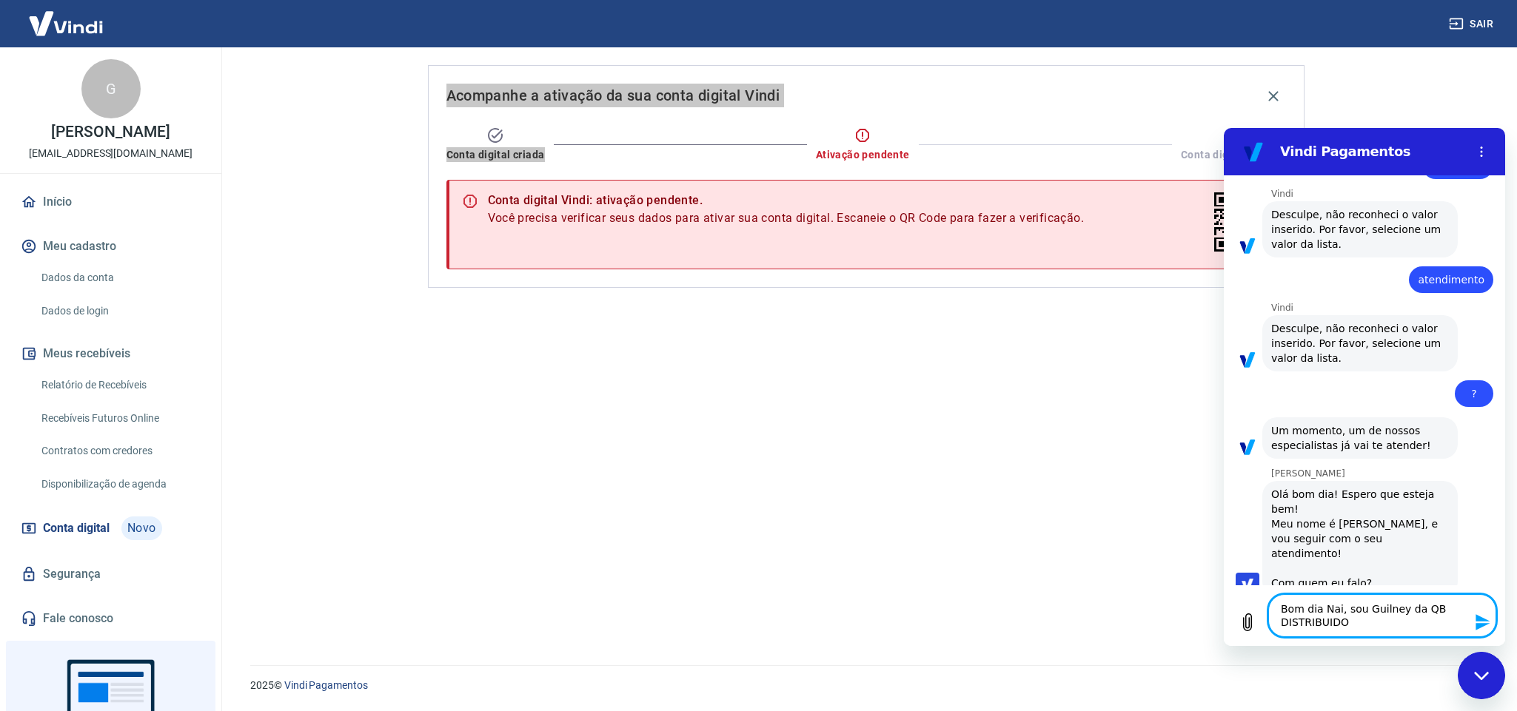
type textarea "Bom dia Nai, sou Guilney da QB DISTRIBUIDOR"
type textarea "x"
type textarea "Bom dia Nai, sou Guilney da QB DISTRIBUIDORA"
type textarea "x"
click at [1371, 617] on textarea "Bom dia Nai, sou Guilney da QB DISTRIBUIDORA" at bounding box center [1382, 615] width 228 height 43
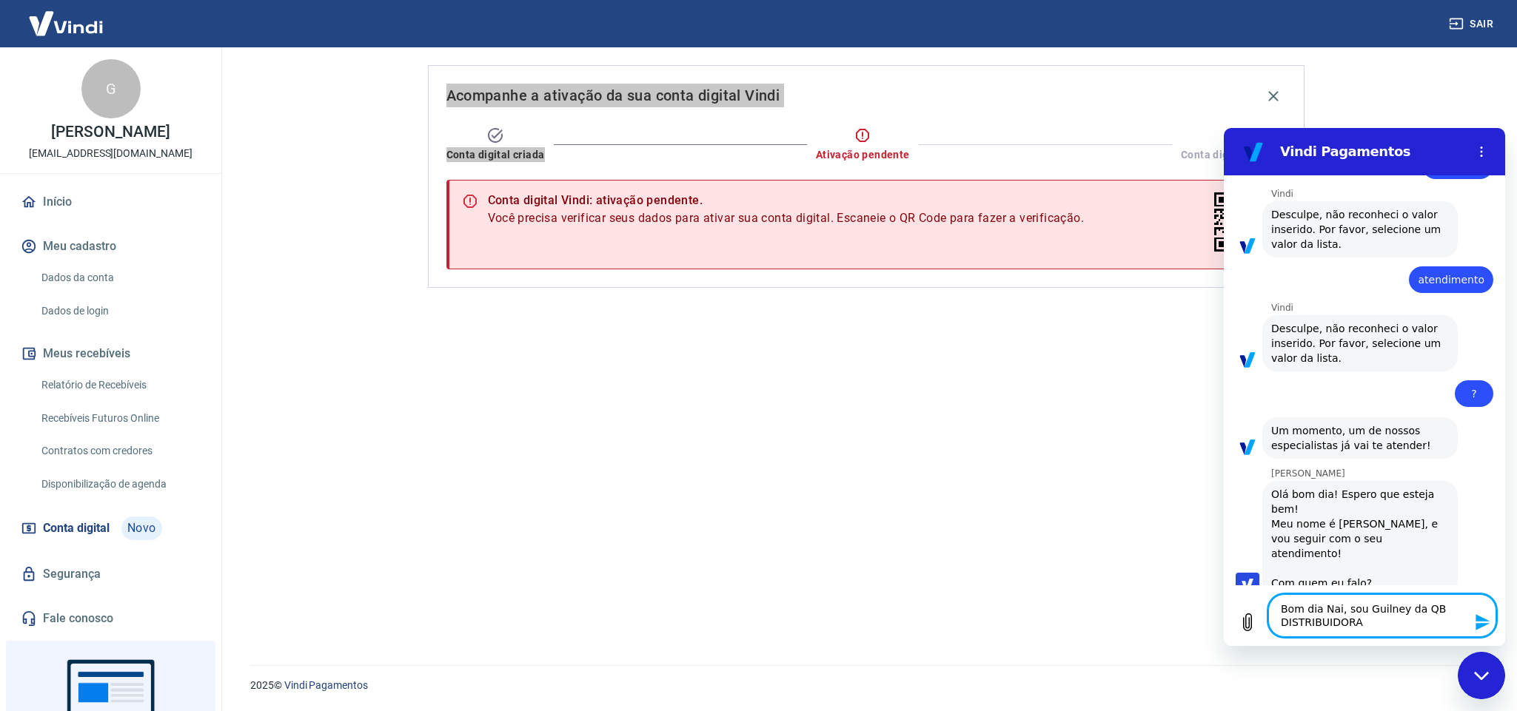
click at [1369, 605] on textarea "Bom dia Nai, sou Guilney da QB DISTRIBUIDORA" at bounding box center [1382, 615] width 228 height 43
type textarea "Bom dia Nai, sou Gilney da QB DISTRIBUIDORA"
type textarea "x"
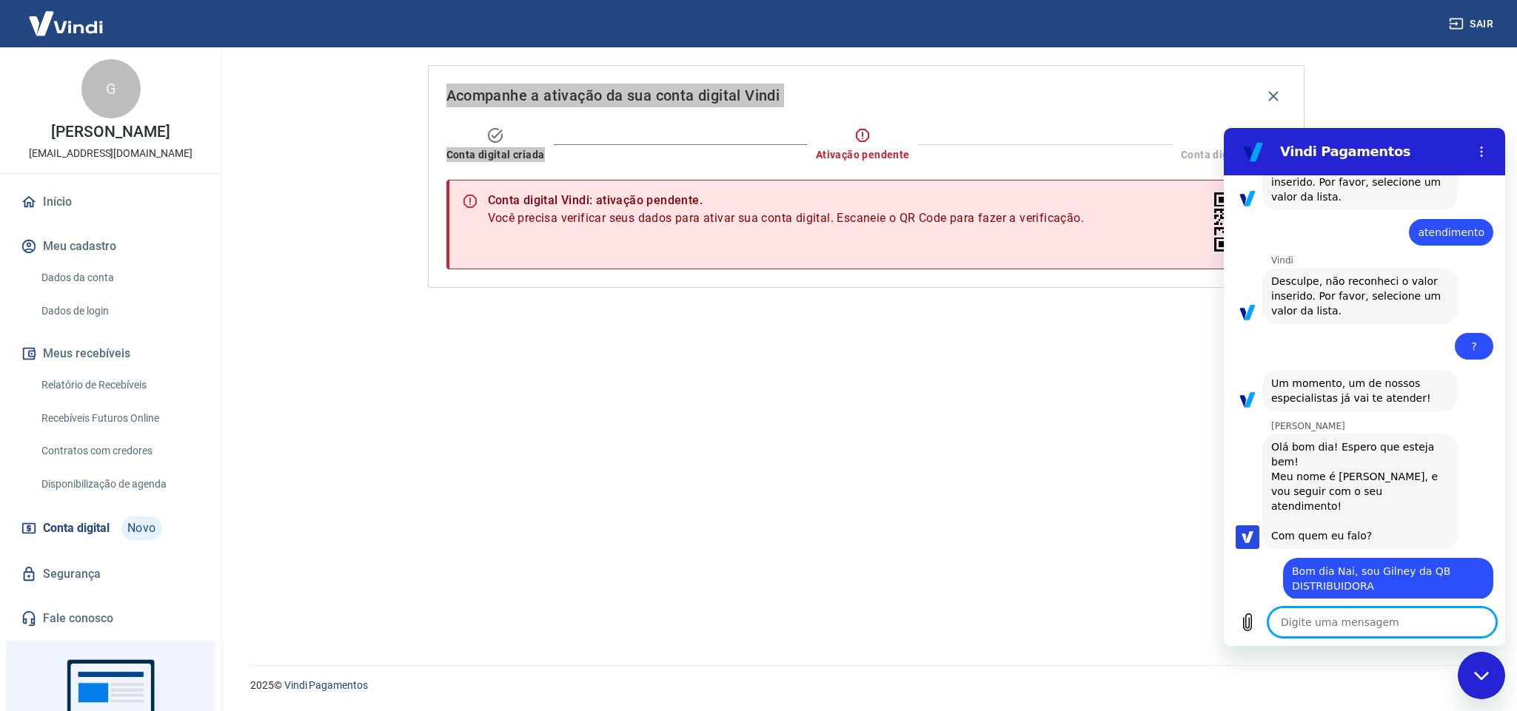
scroll to position [1384, 0]
click at [1320, 619] on textarea at bounding box center [1382, 623] width 228 height 30
click at [1260, 568] on div "diz: Bom dia Nai, sou Gilney da QB DISTRIBUIDORA" at bounding box center [1357, 572] width 269 height 50
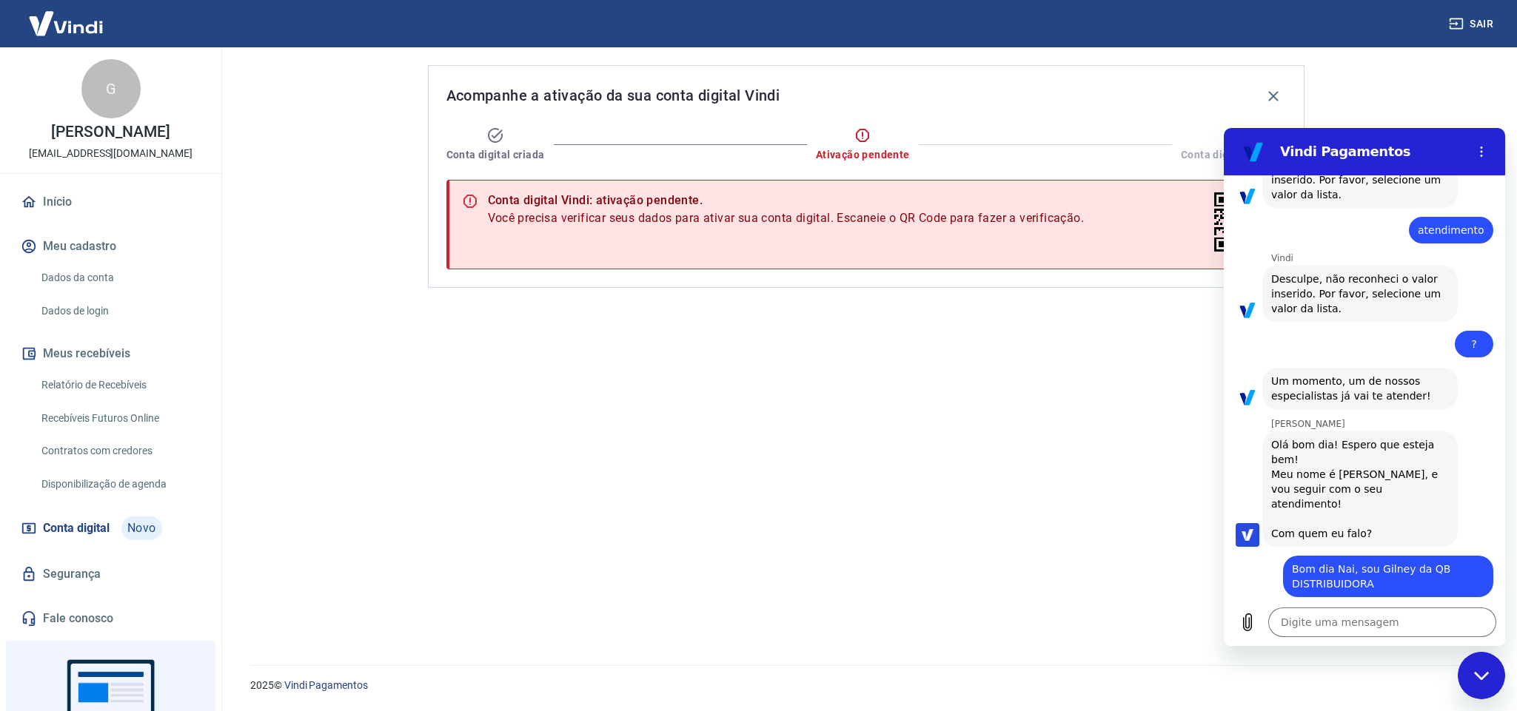
click at [981, 413] on div "Acompanhe a ativação da sua conta digital Vindi Conta digital criada Ativação p…" at bounding box center [866, 347] width 912 height 600
click at [777, 396] on div "Acompanhe a ativação da sua conta digital Vindi Conta digital criada Ativação p…" at bounding box center [866, 347] width 912 height 600
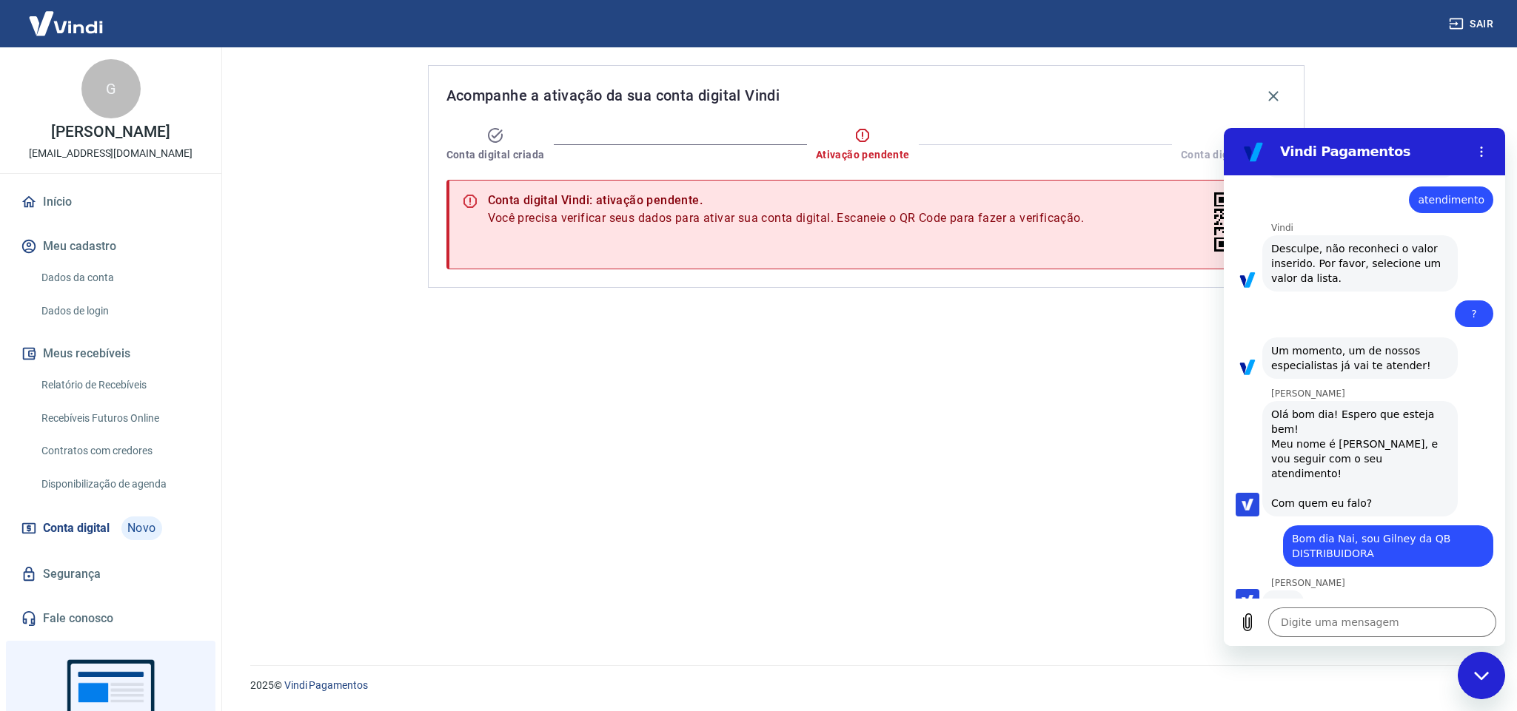
scroll to position [1413, 0]
type textarea "x"
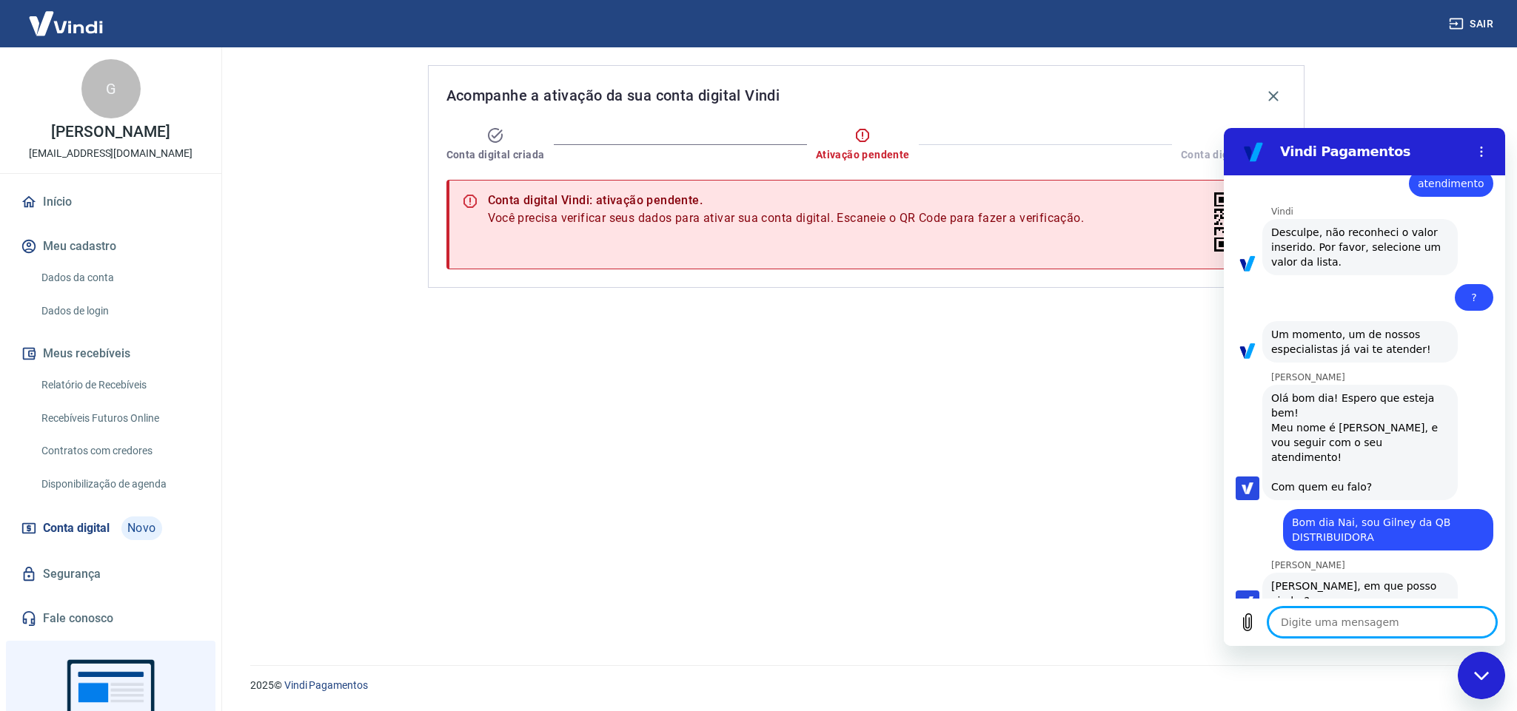
scroll to position [1433, 0]
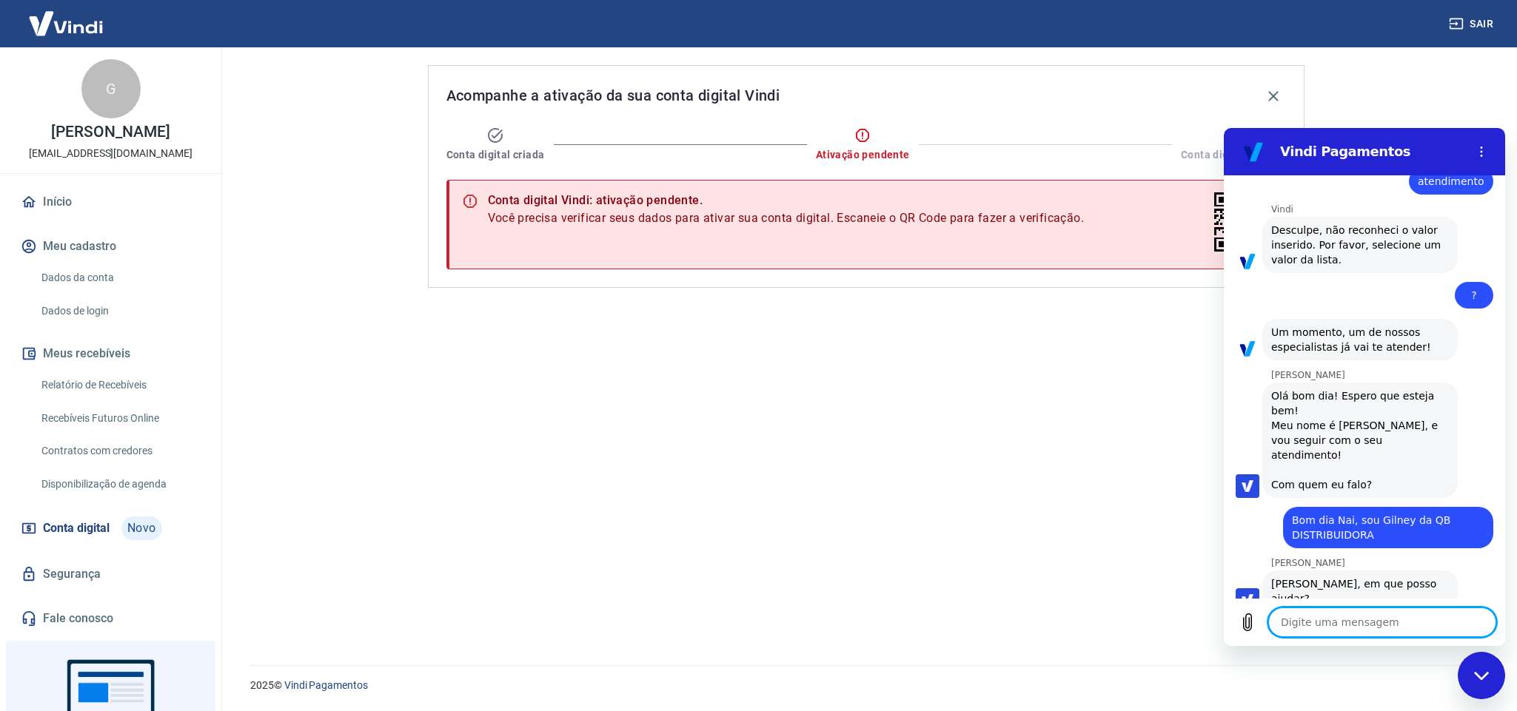
type textarea "p"
click at [1387, 614] on textarea "Preciso cancelar uma solicitação de conta digital feita por acidente agora a po…" at bounding box center [1382, 603] width 228 height 70
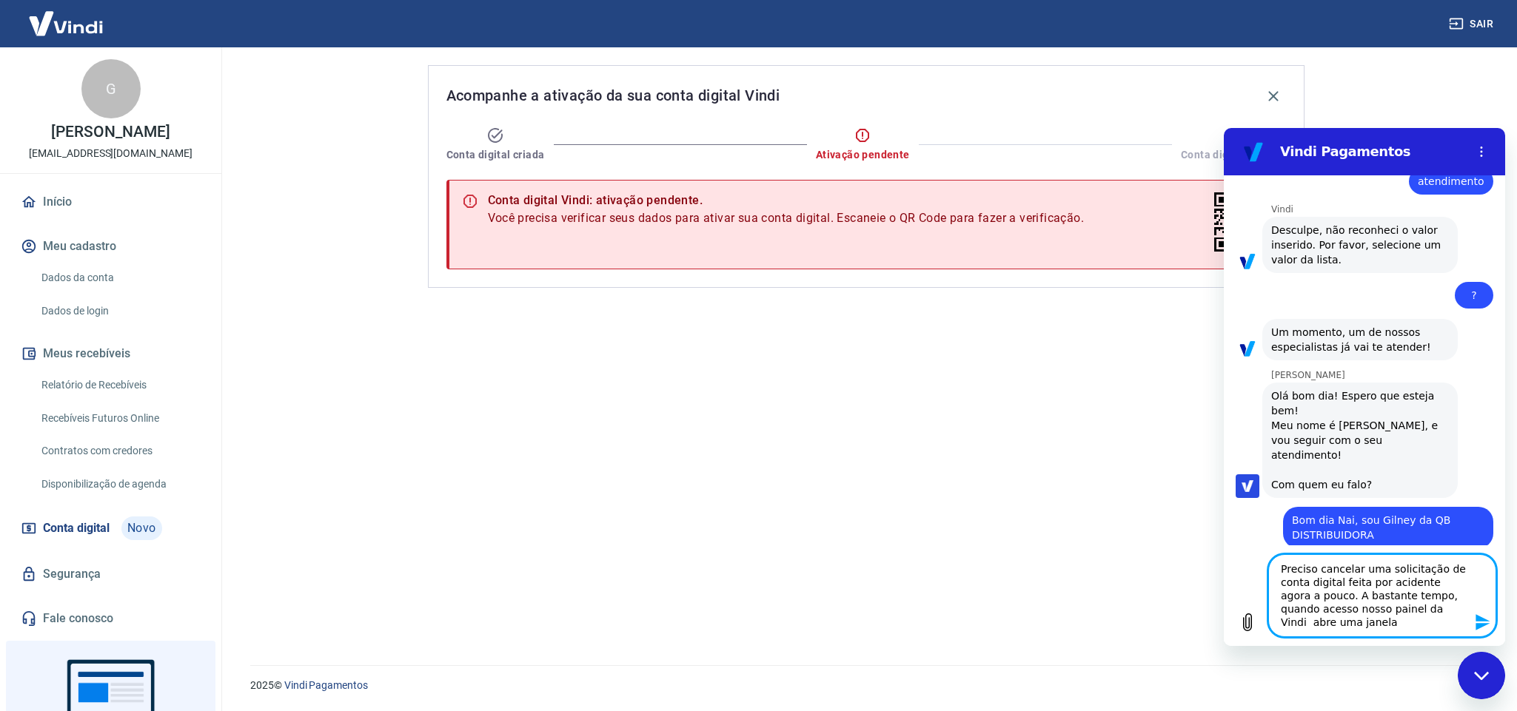
click at [1375, 624] on textarea "Preciso cancelar uma solicitação de conta digital feita por acidente agora a po…" at bounding box center [1382, 595] width 228 height 83
paste textarea "Acompanhe a ativação da sua conta digital Vindi Conta digital criada"
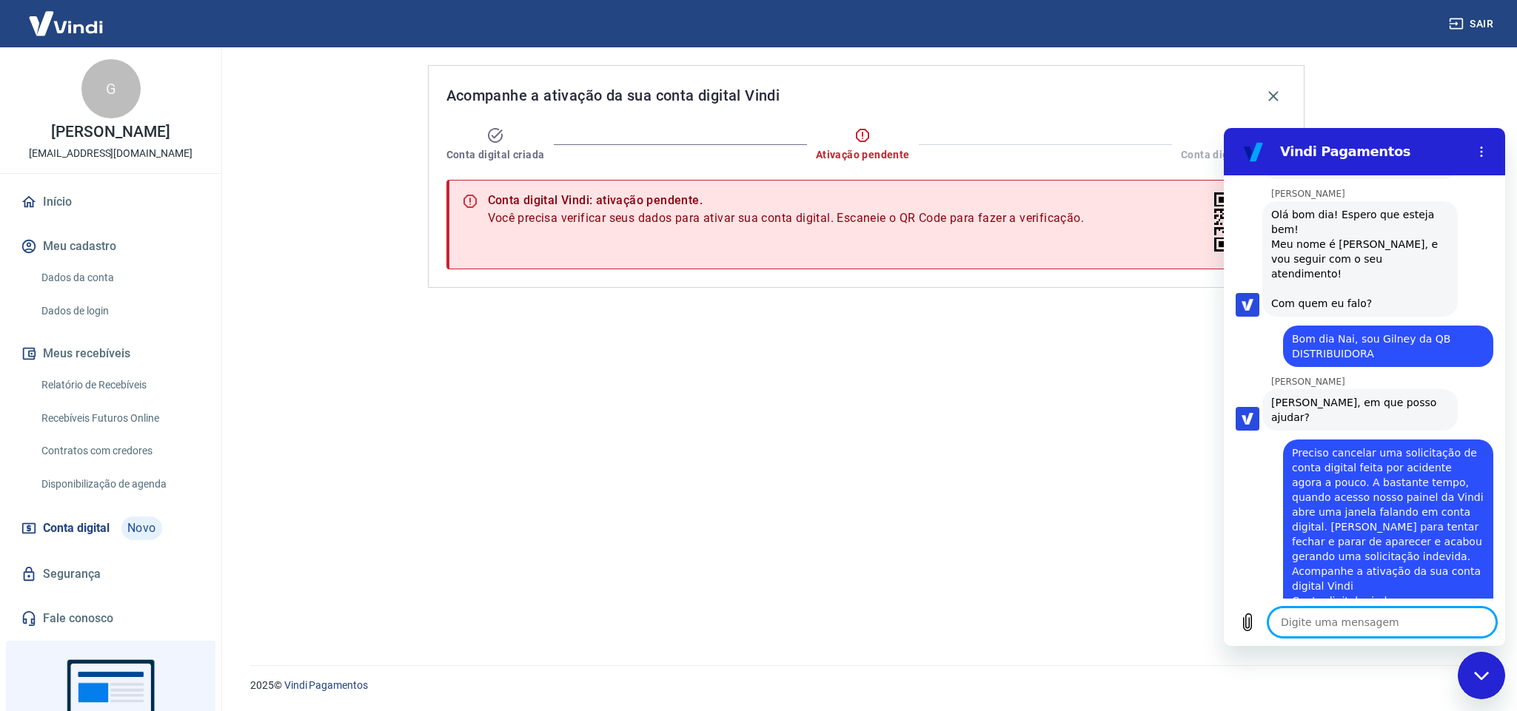
scroll to position [1617, 0]
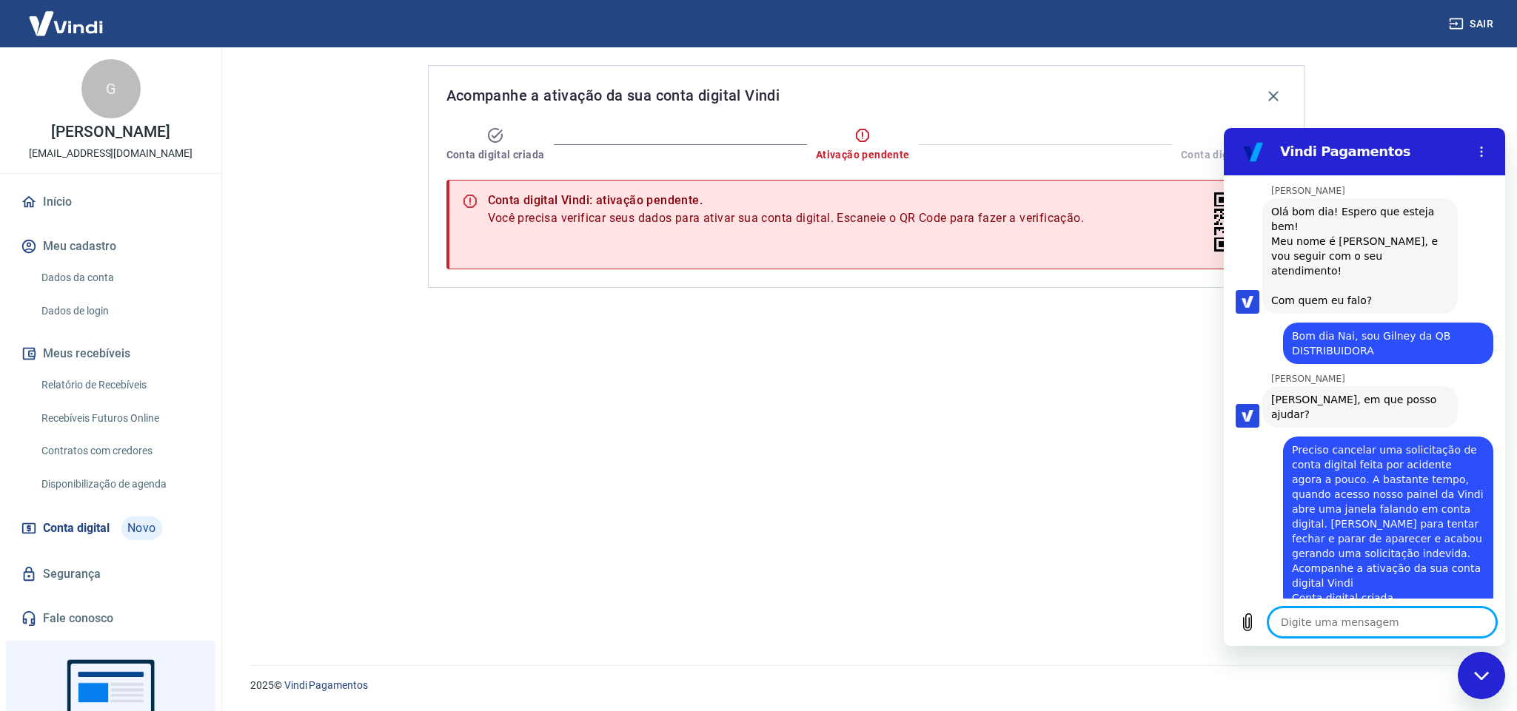
click at [1260, 457] on div "diz: Preciso cancelar uma solicitação de conta digital feita por acidente agora…" at bounding box center [1357, 520] width 269 height 184
click at [1254, 481] on div "diz: Preciso cancelar uma solicitação de conta digital feita por acidente agora…" at bounding box center [1357, 520] width 269 height 184
click at [1090, 468] on div "Acompanhe a ativação da sua conta digital Vindi Conta digital criada Ativação p…" at bounding box center [866, 347] width 912 height 600
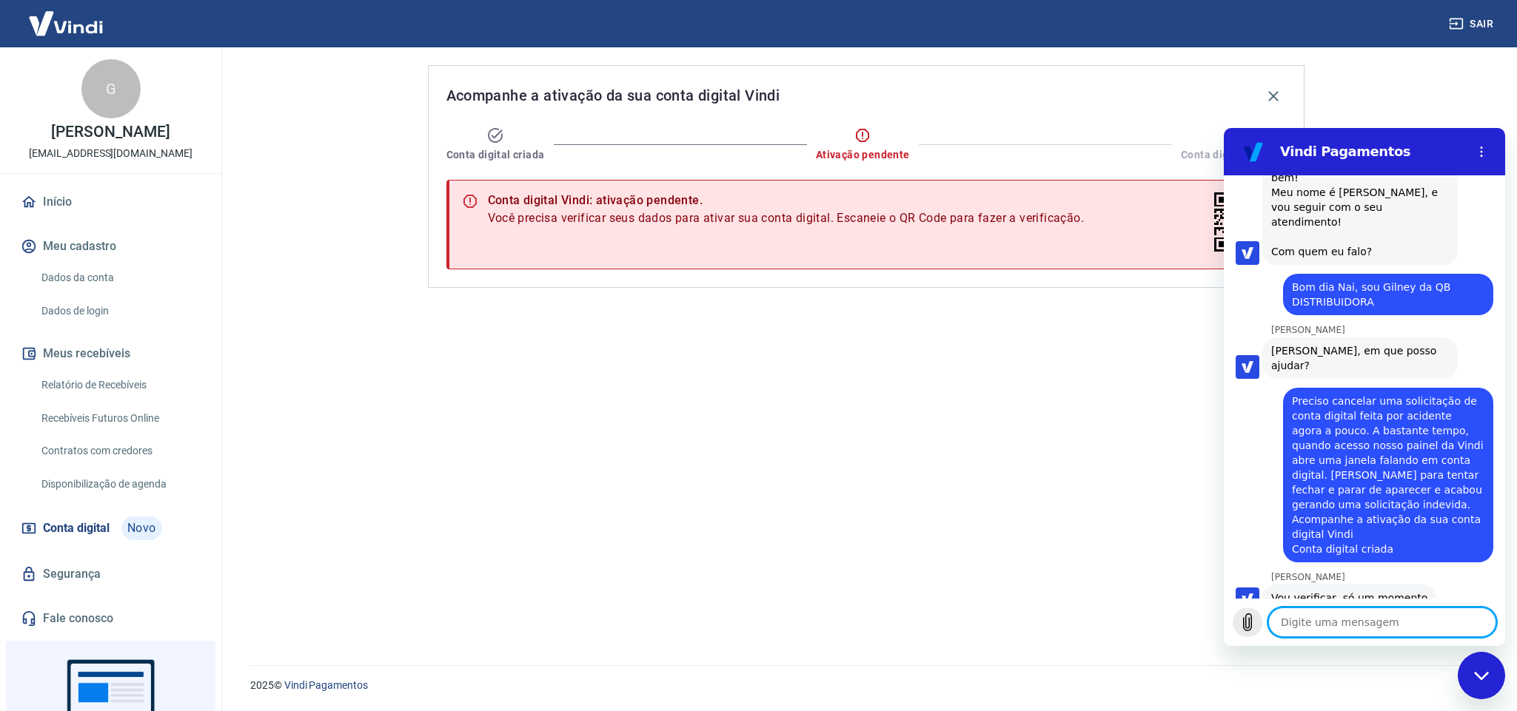
click at [1249, 626] on icon "Carregar arquivo" at bounding box center [1247, 622] width 8 height 17
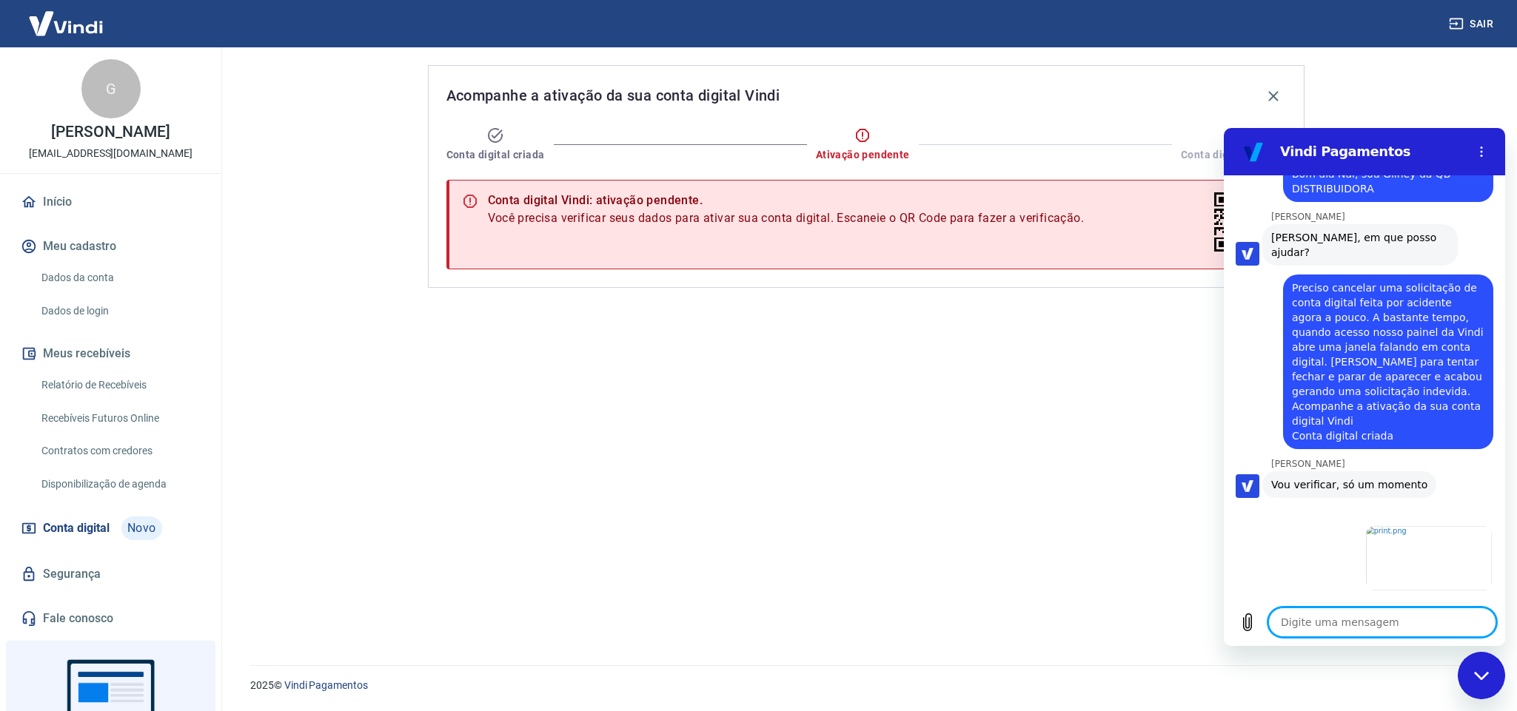
scroll to position [1783, 0]
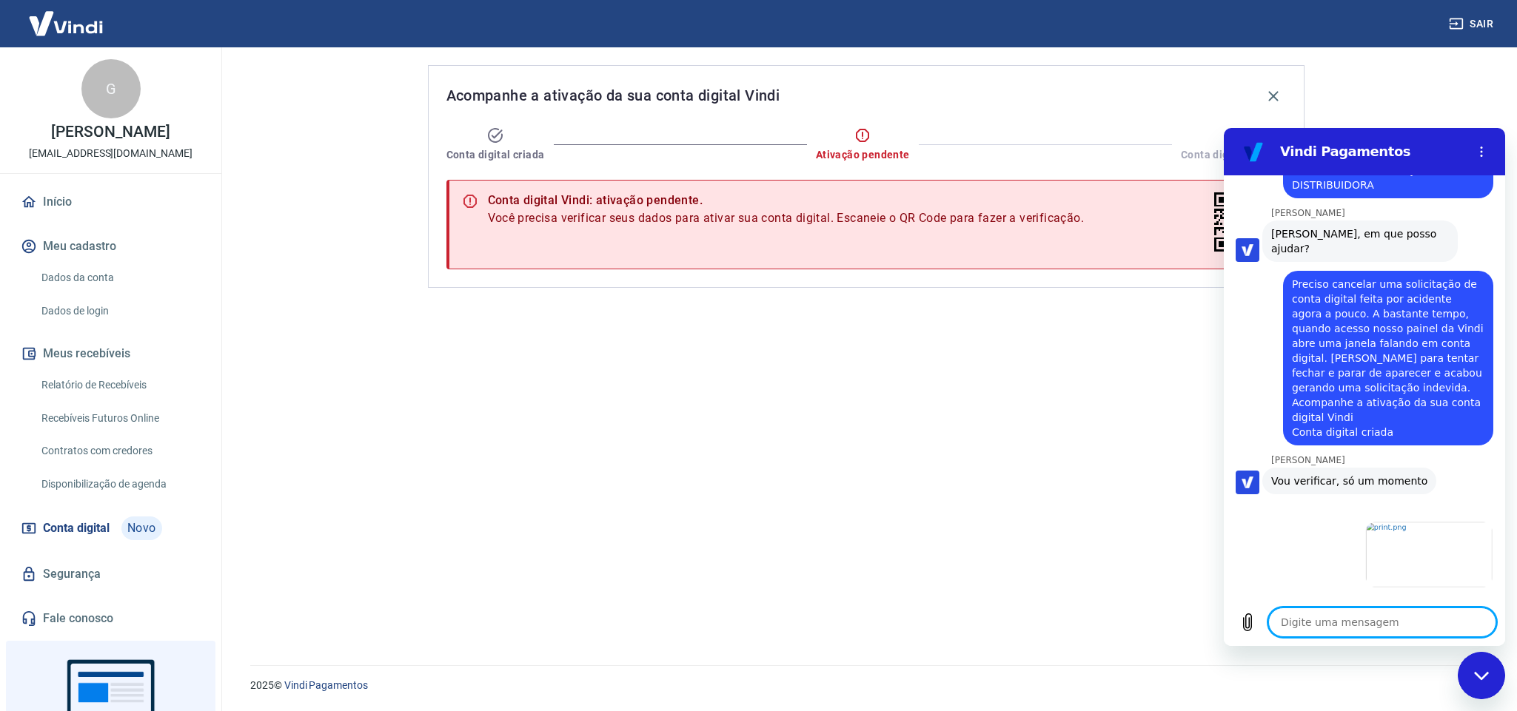
click at [1342, 624] on textarea at bounding box center [1382, 623] width 228 height 30
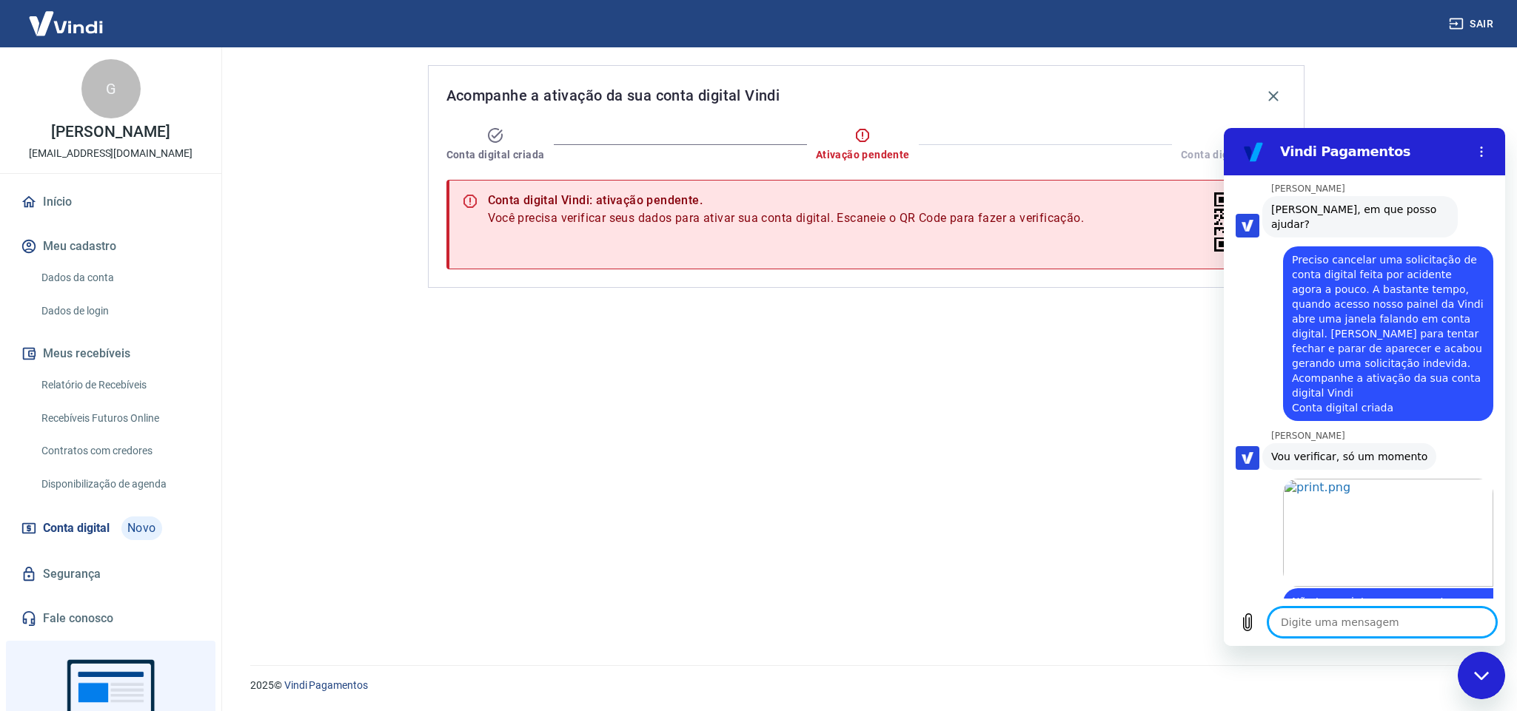
scroll to position [1810, 0]
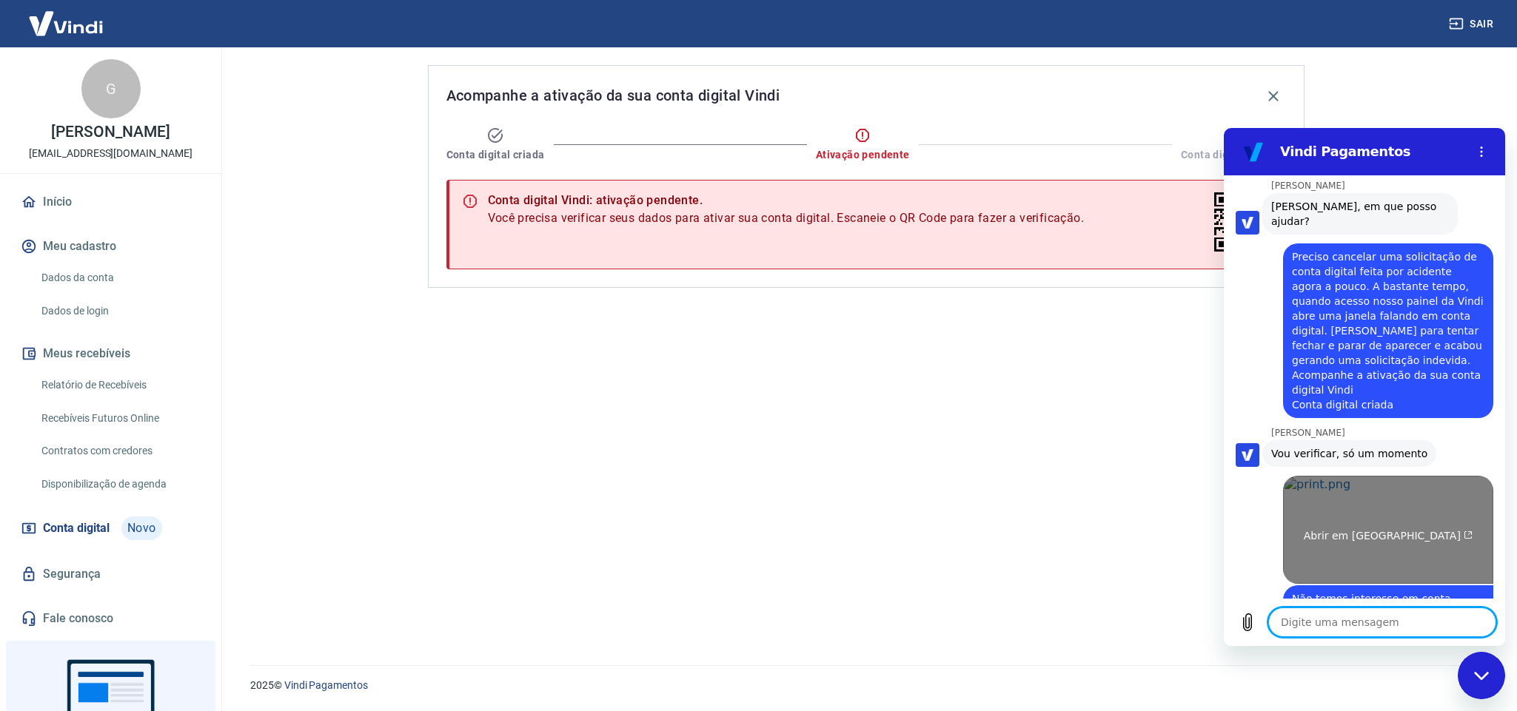
click at [1351, 517] on link "Abrir em [GEOGRAPHIC_DATA]" at bounding box center [1388, 530] width 210 height 108
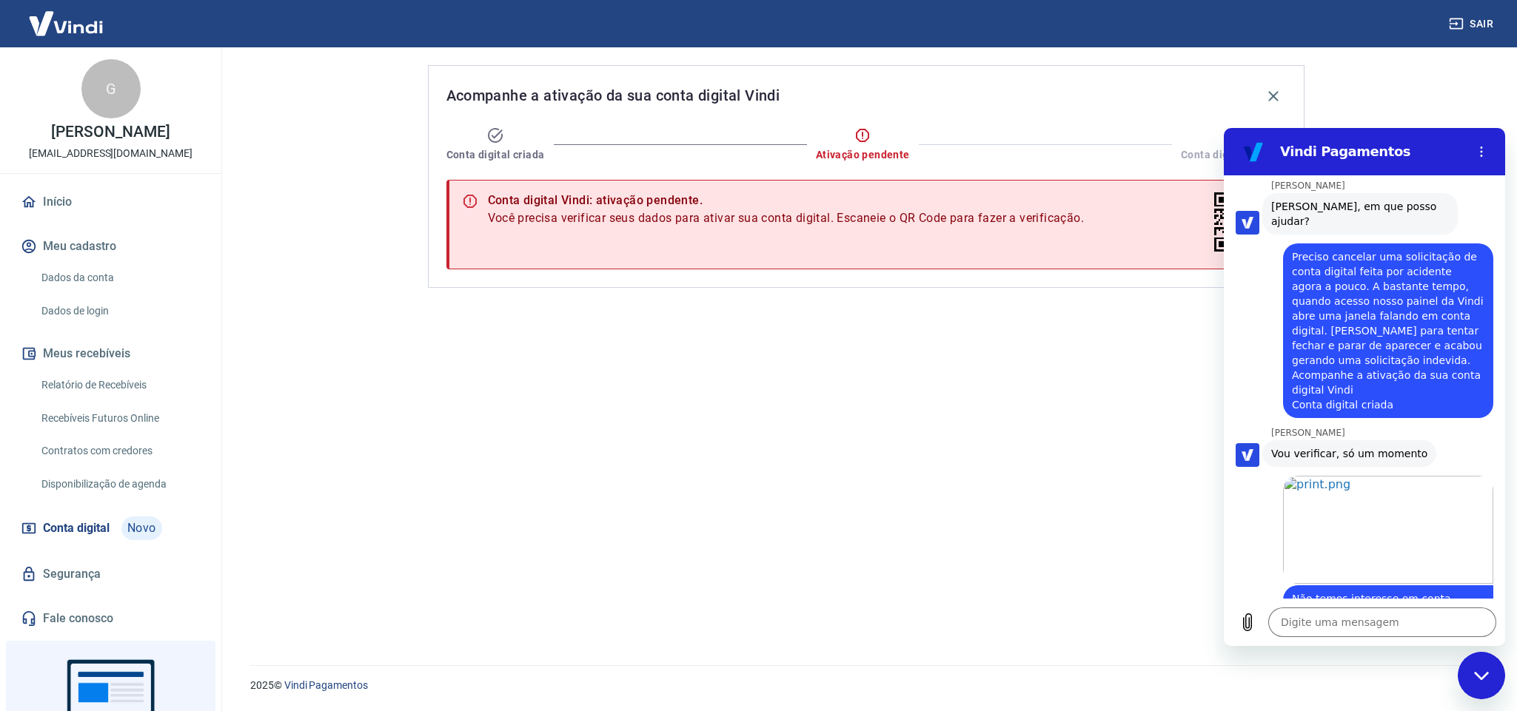
click at [953, 478] on div "Acompanhe a ativação da sua conta digital Vindi Conta digital criada Ativação p…" at bounding box center [866, 347] width 912 height 600
click at [953, 471] on div "Acompanhe a ativação da sua conta digital Vindi Conta digital criada Ativação p…" at bounding box center [866, 347] width 912 height 600
click at [1112, 425] on div "Acompanhe a ativação da sua conta digital Vindi Conta digital criada Ativação p…" at bounding box center [866, 347] width 912 height 600
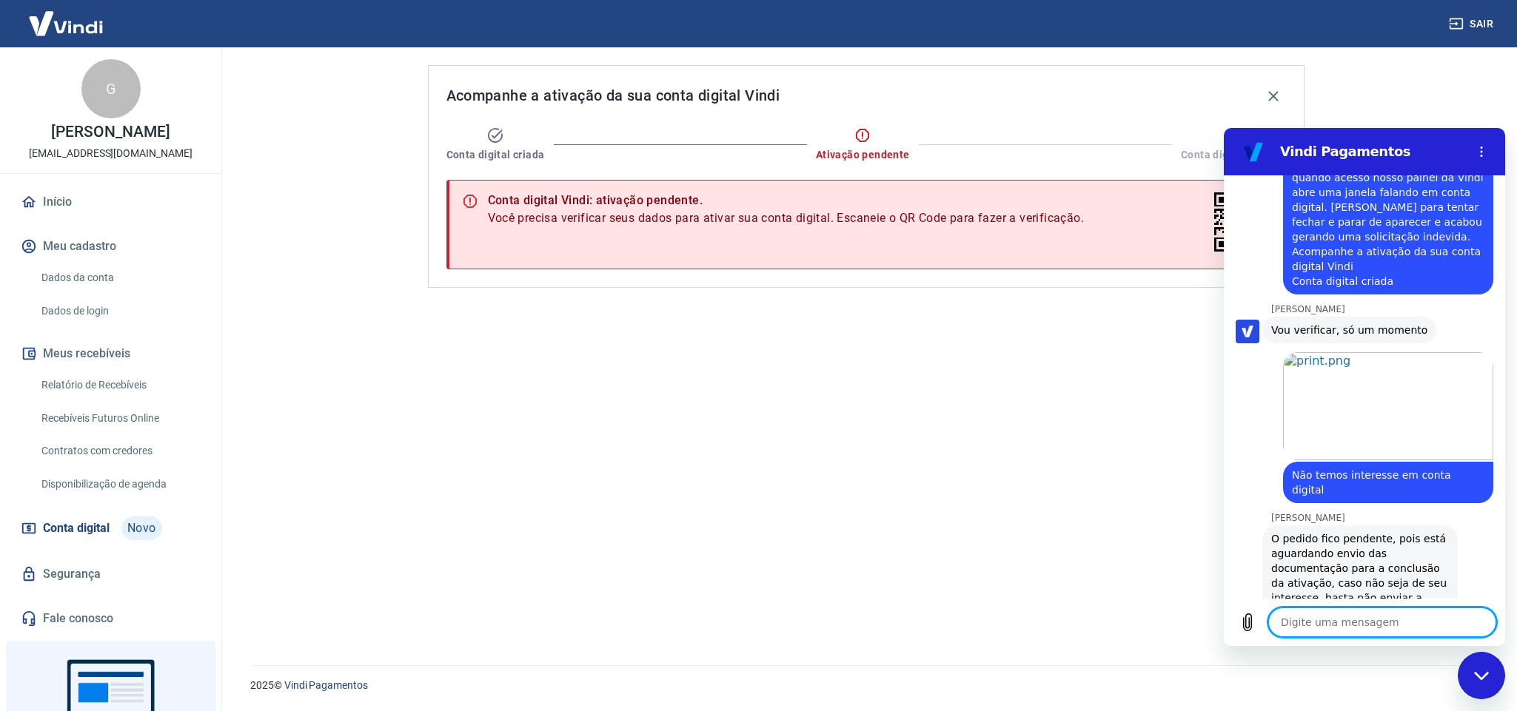
click at [1354, 619] on textarea at bounding box center [1382, 623] width 228 height 30
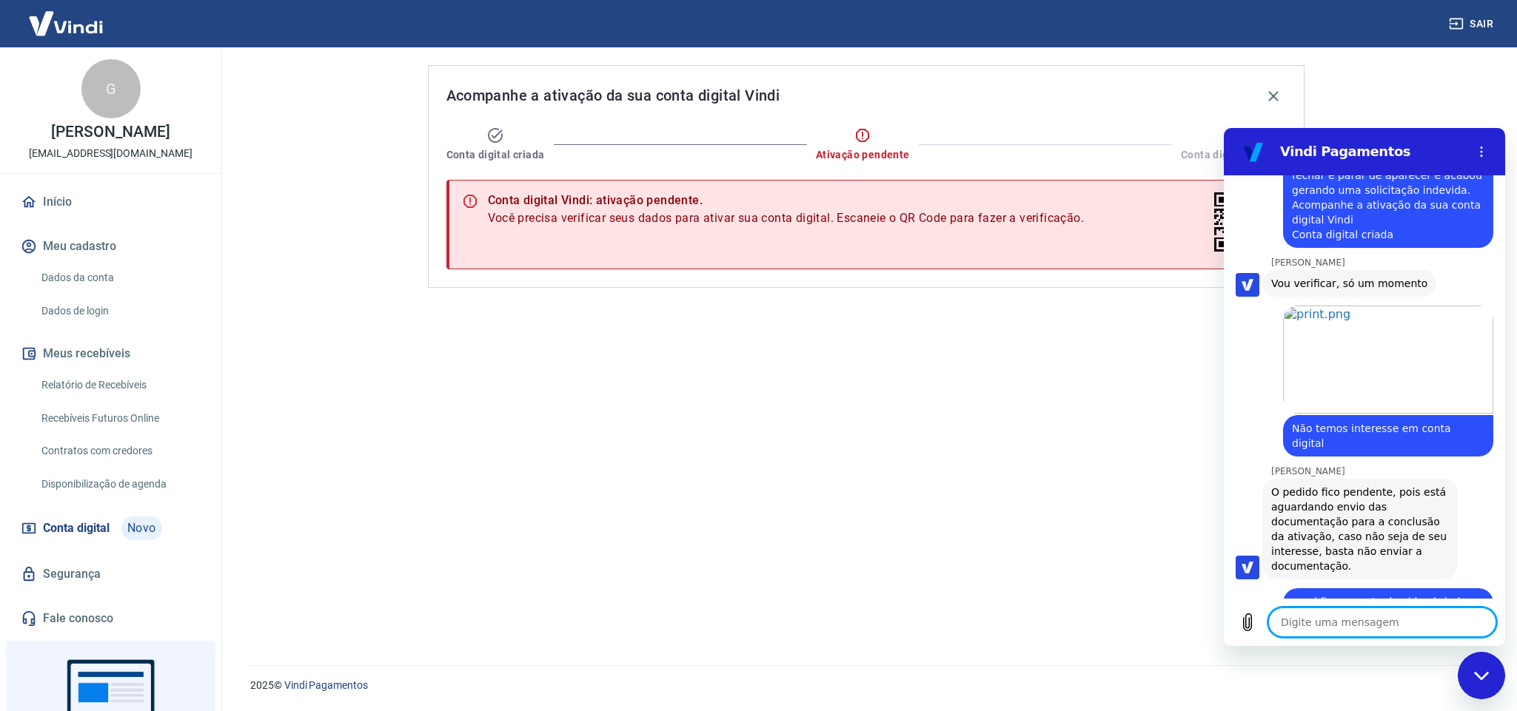
scroll to position [1984, 0]
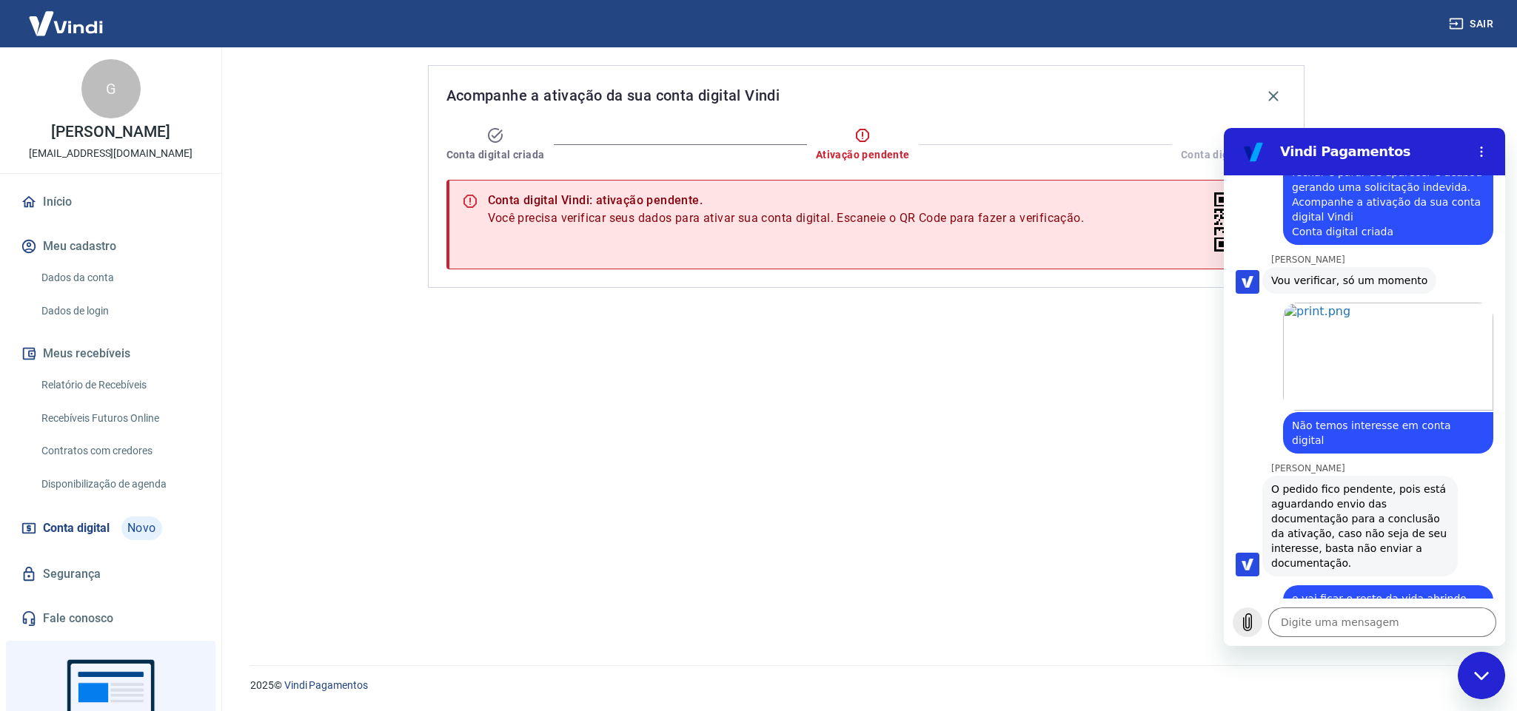
click at [1256, 622] on button "Carregar arquivo" at bounding box center [1247, 623] width 30 height 30
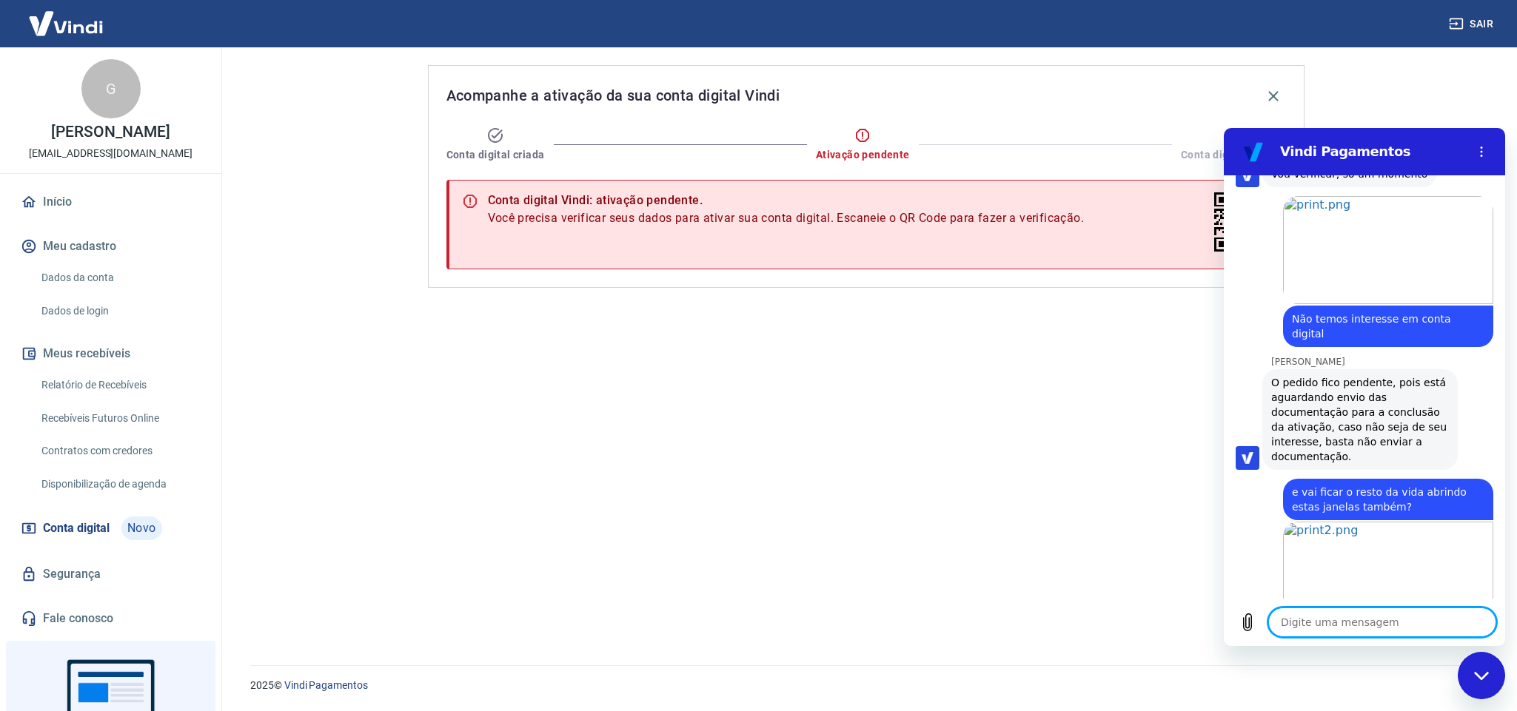
scroll to position [2094, 0]
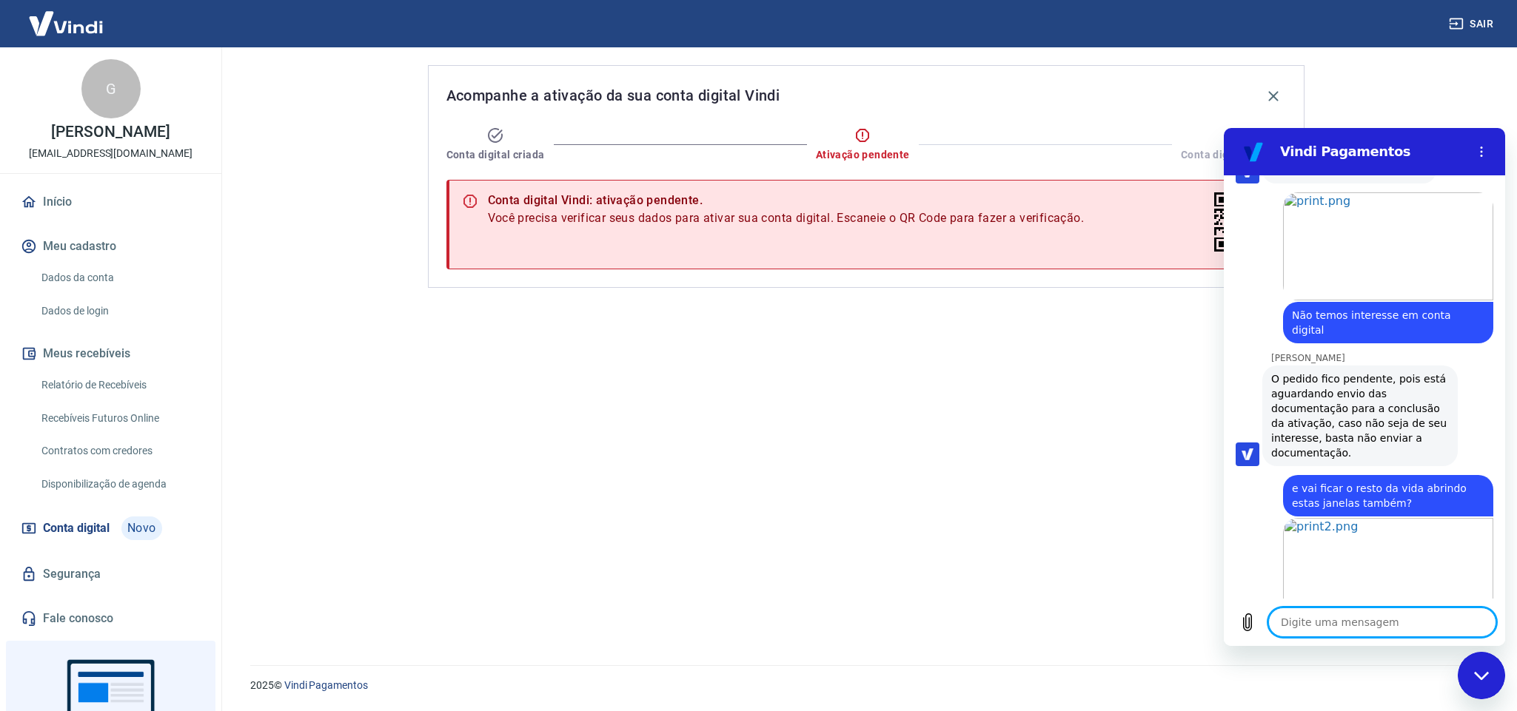
click at [1336, 628] on textarea at bounding box center [1382, 623] width 228 height 30
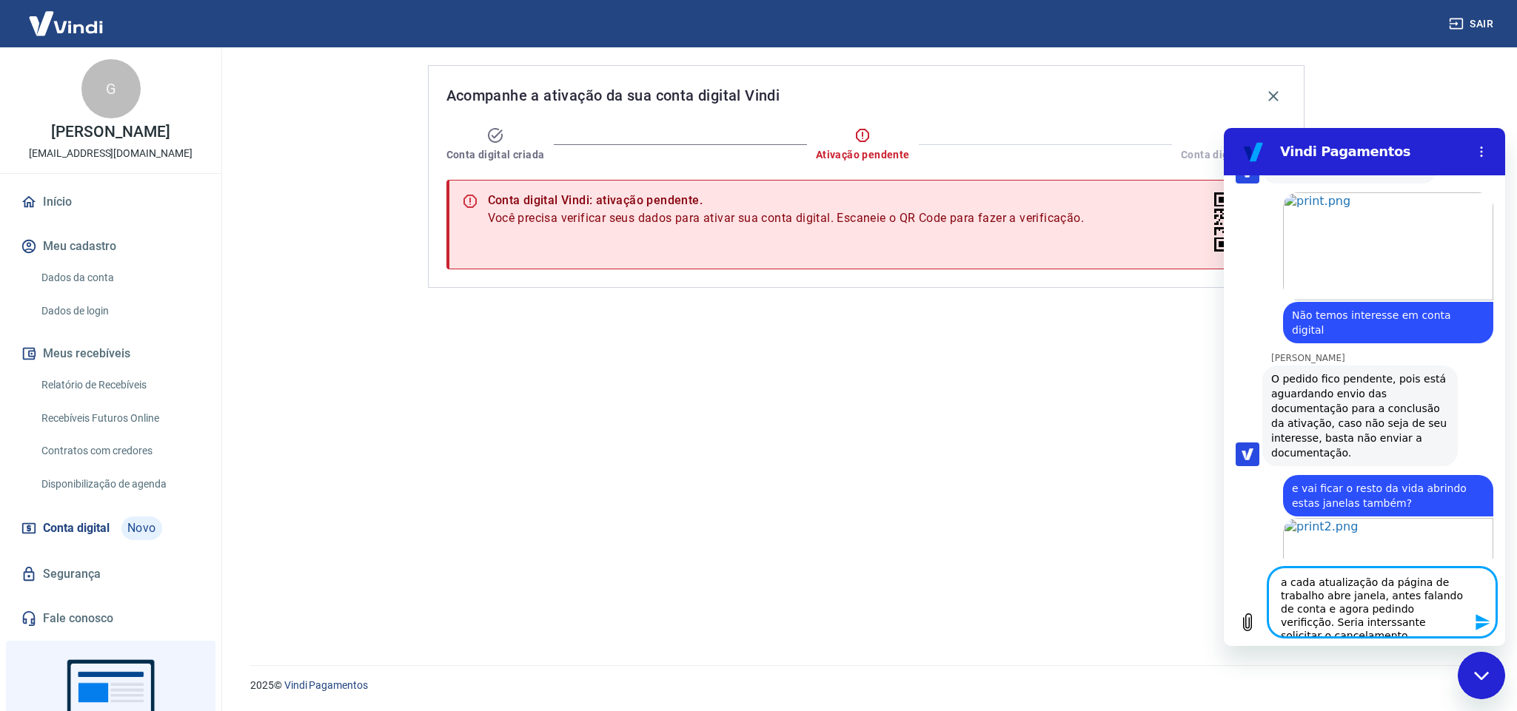
click at [1302, 625] on textarea "a cada atualização da página de trabalho abre janela, antes falando de conta e …" at bounding box center [1382, 603] width 228 height 70
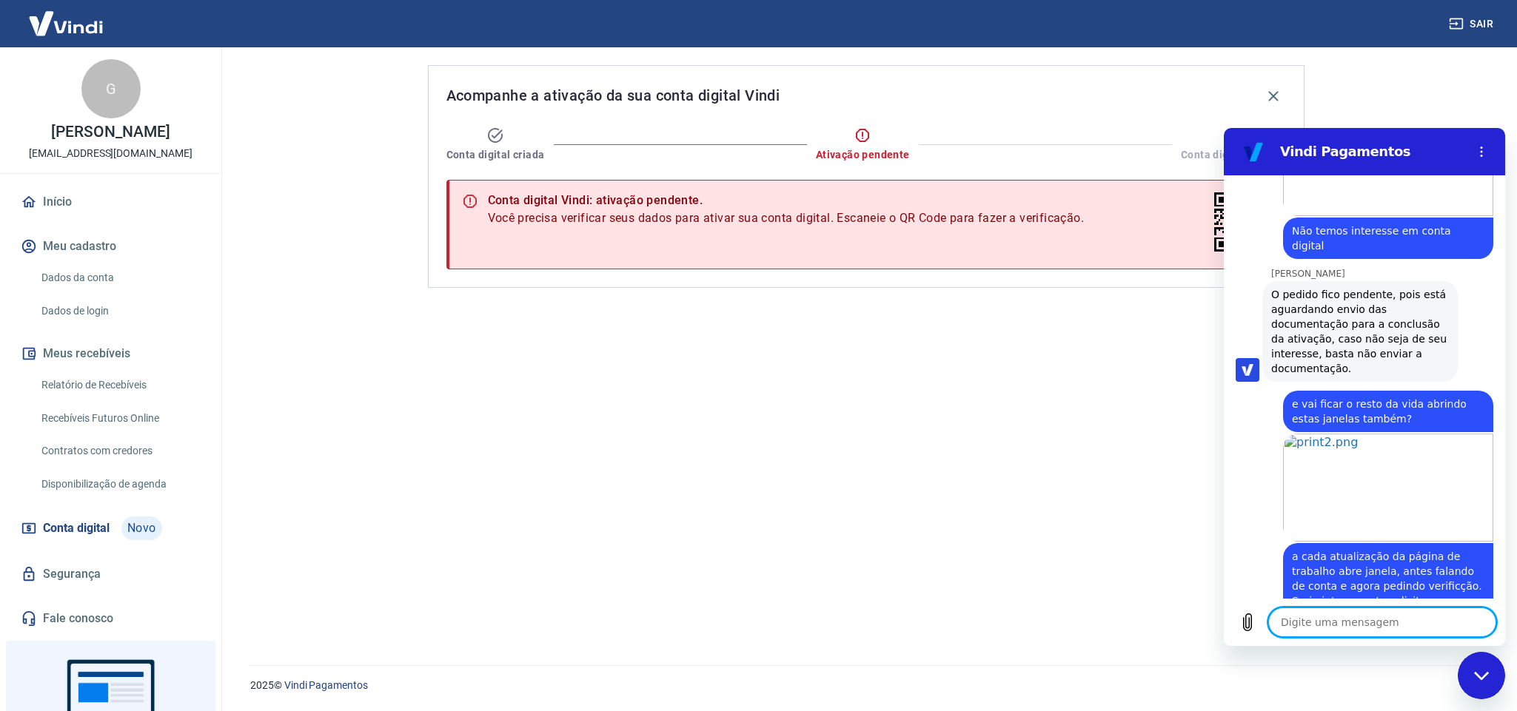
scroll to position [2180, 0]
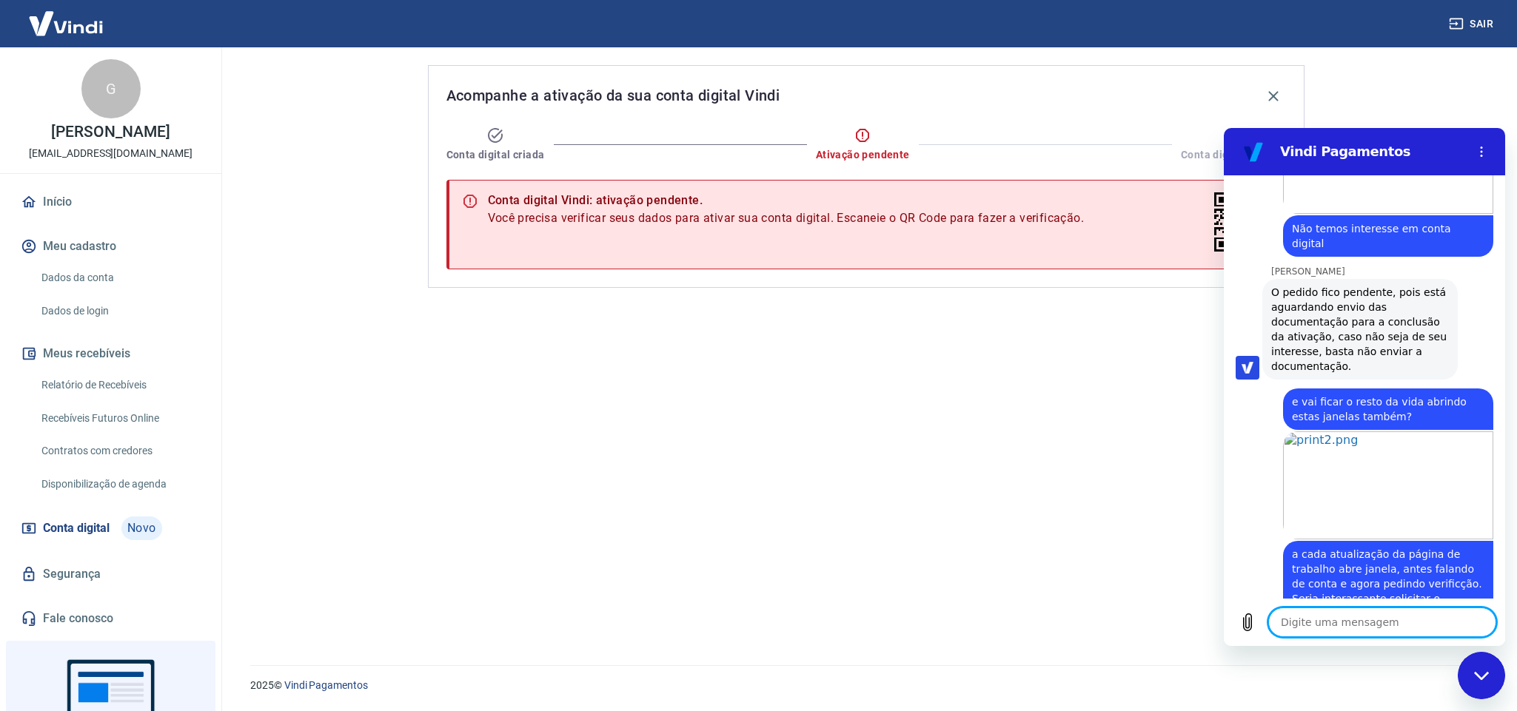
click at [1235, 540] on div "diz: a cada atualização da página de trabalho abre janela, antes falando de con…" at bounding box center [1357, 583] width 269 height 87
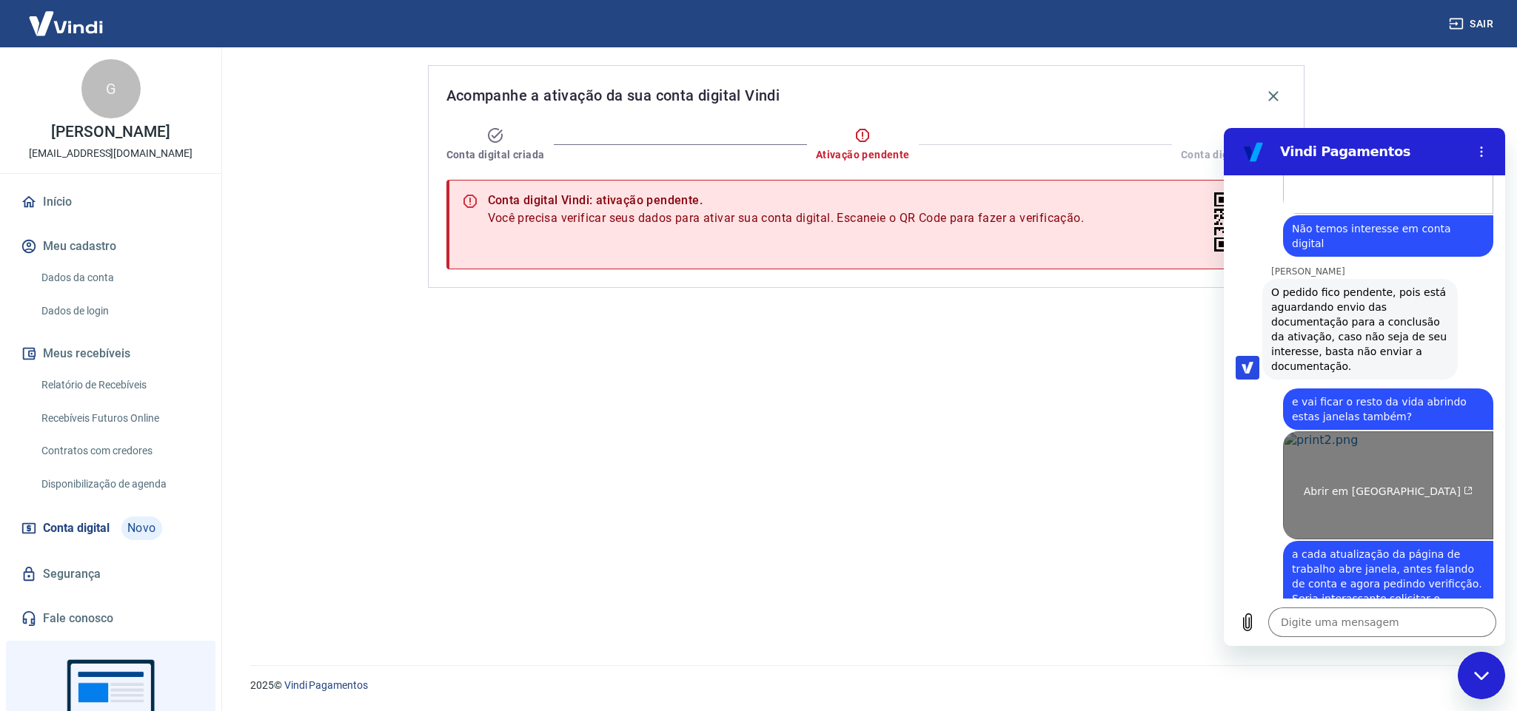
click at [1327, 457] on link "Abrir em [GEOGRAPHIC_DATA]" at bounding box center [1388, 485] width 210 height 108
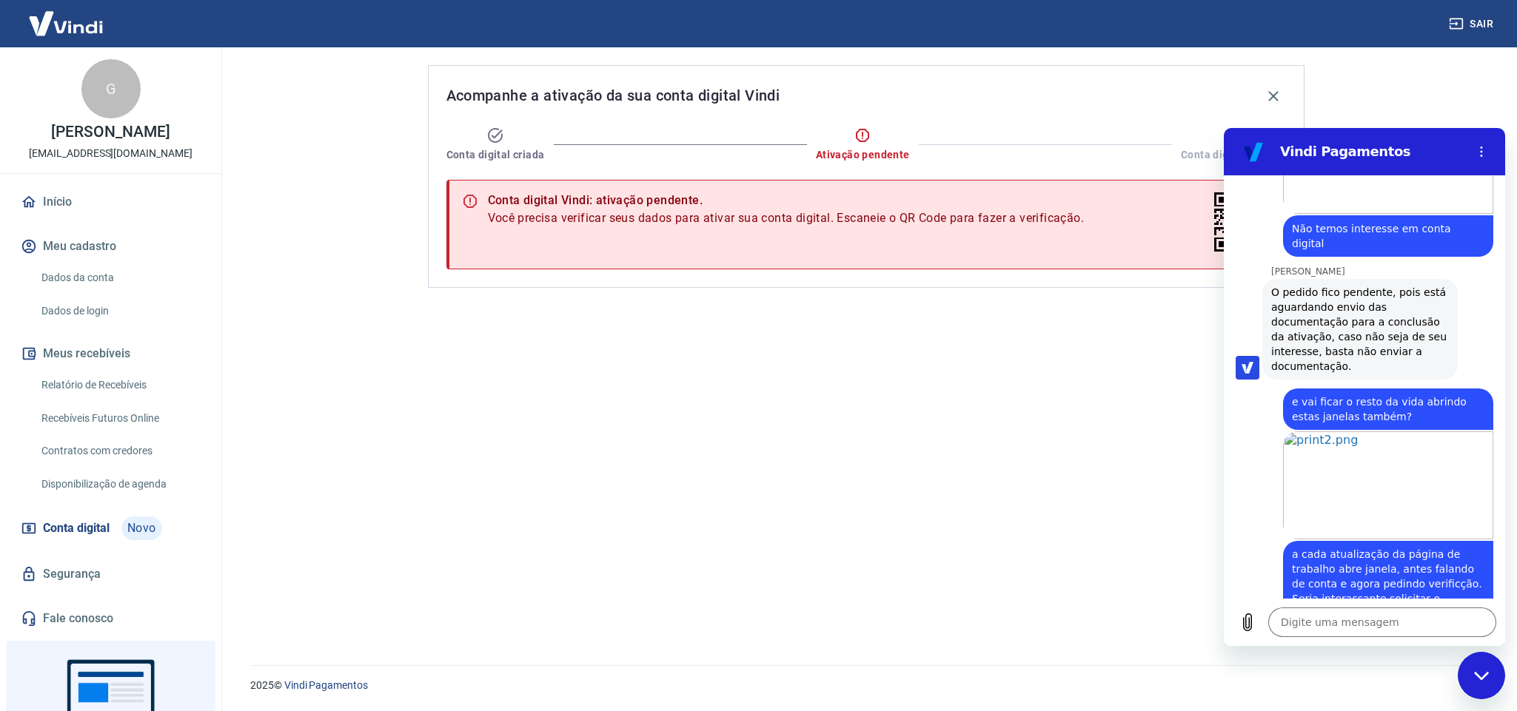
click at [1027, 473] on div "Acompanhe a ativação da sua conta digital Vindi Conta digital criada Ativação p…" at bounding box center [866, 347] width 912 height 600
click at [1010, 466] on div "Acompanhe a ativação da sua conta digital Vindi Conta digital criada Ativação p…" at bounding box center [866, 347] width 912 height 600
click at [997, 474] on div "Acompanhe a ativação da sua conta digital Vindi Conta digital criada Ativação p…" at bounding box center [866, 347] width 912 height 600
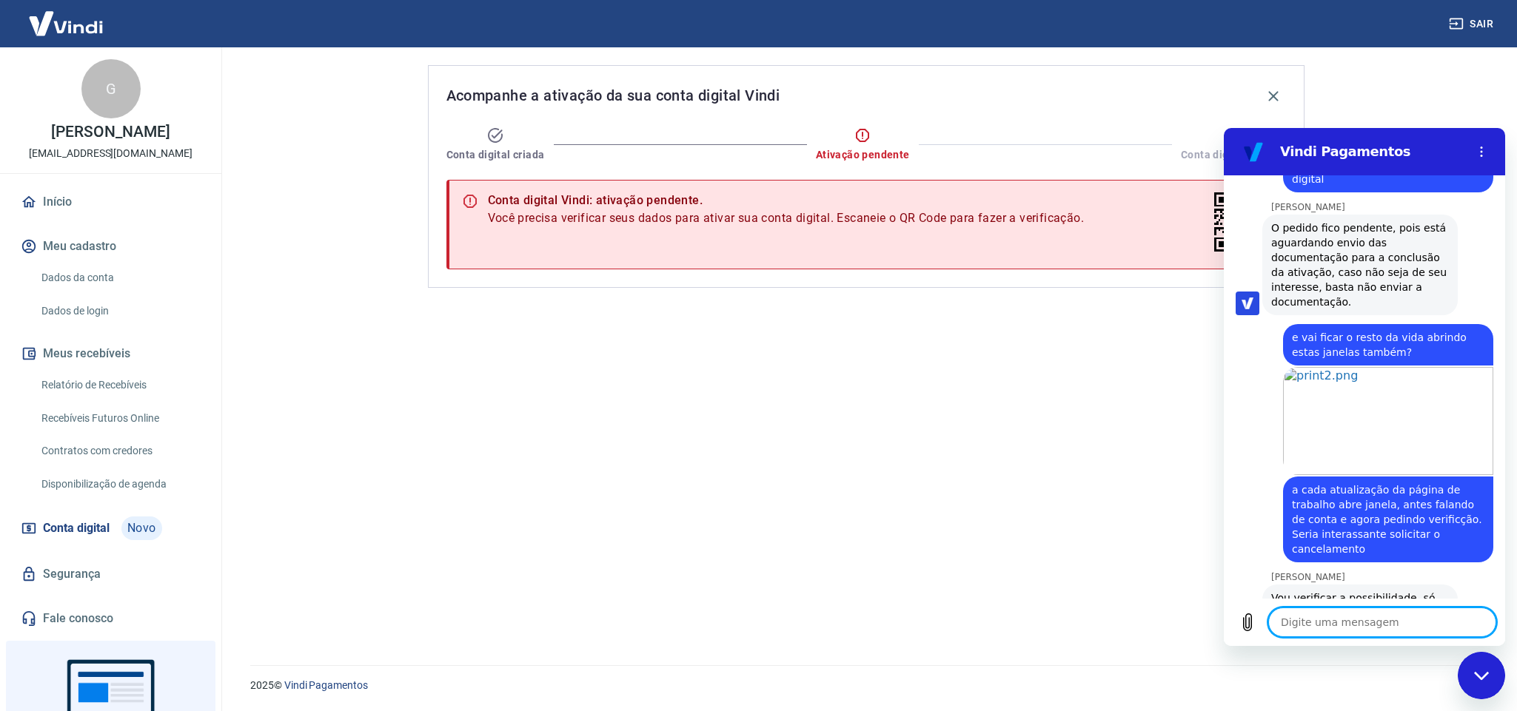
click at [1313, 625] on textarea at bounding box center [1382, 623] width 228 height 30
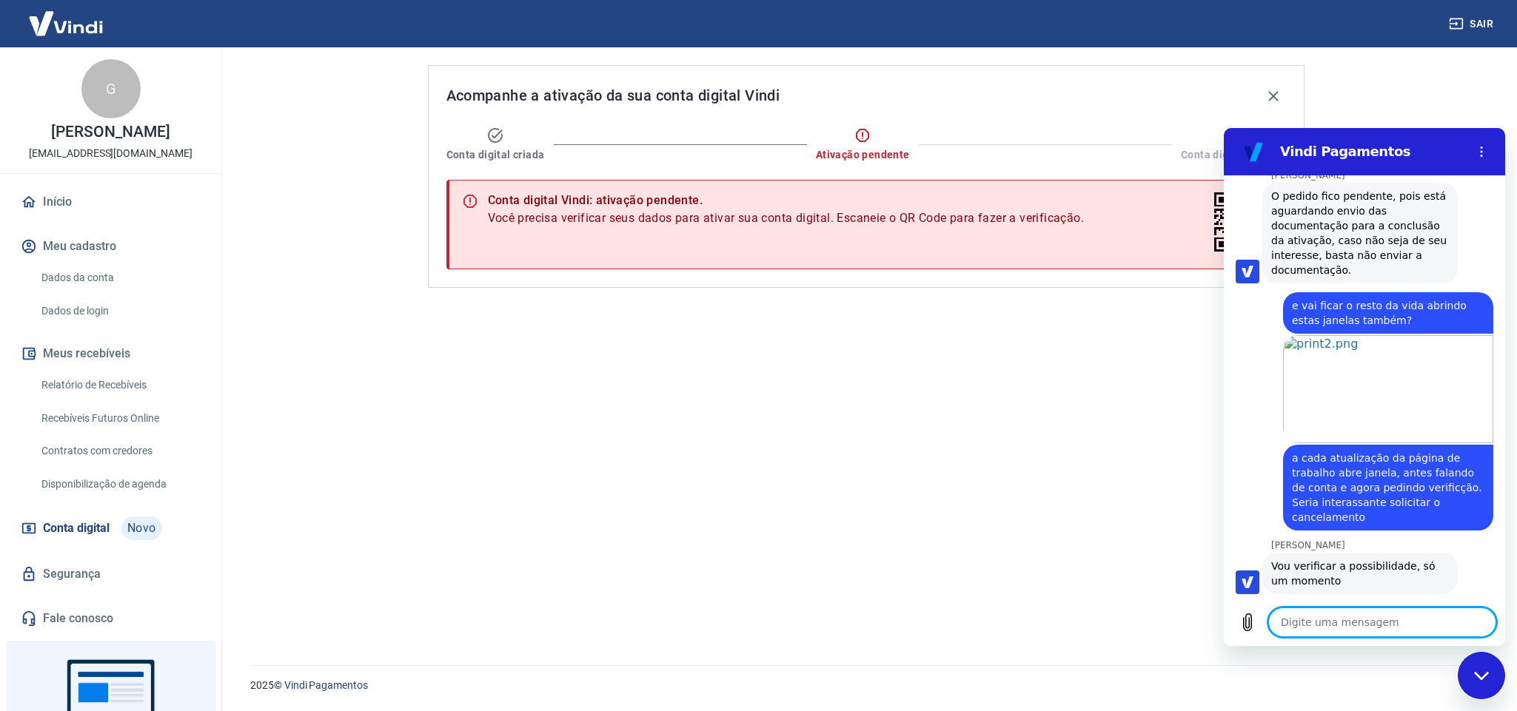
scroll to position [2280, 0]
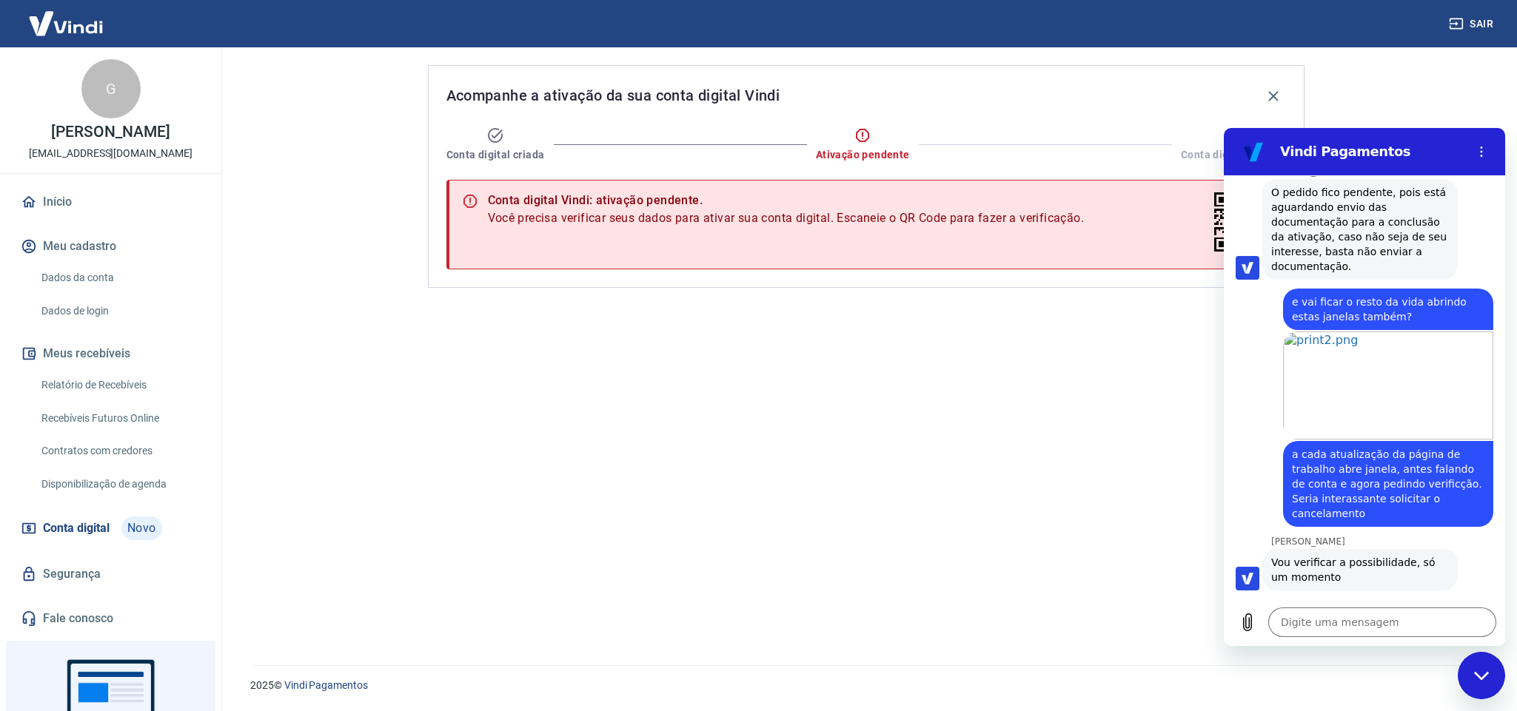
click at [901, 531] on div "Acompanhe a ativação da sua conta digital Vindi Conta digital criada Ativação p…" at bounding box center [866, 347] width 912 height 600
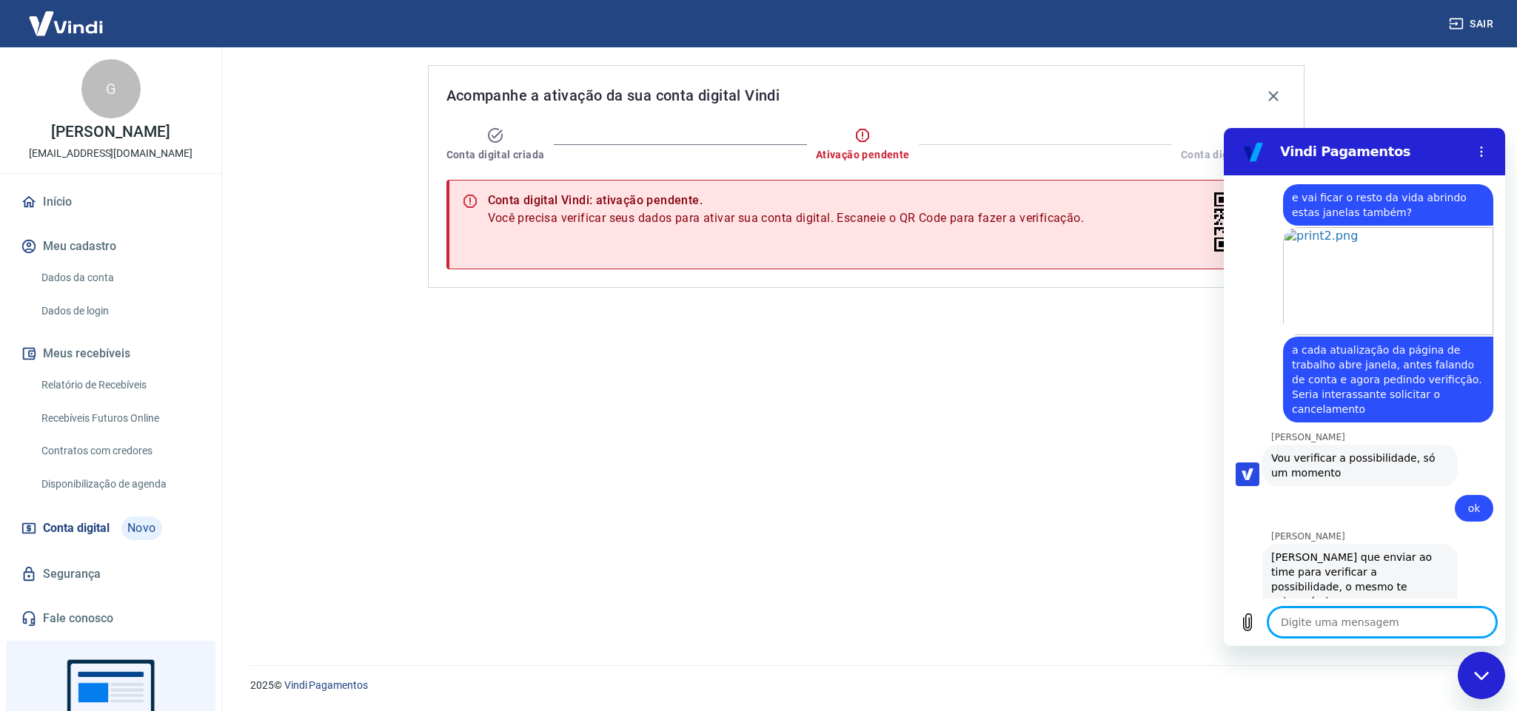
scroll to position [2388, 0]
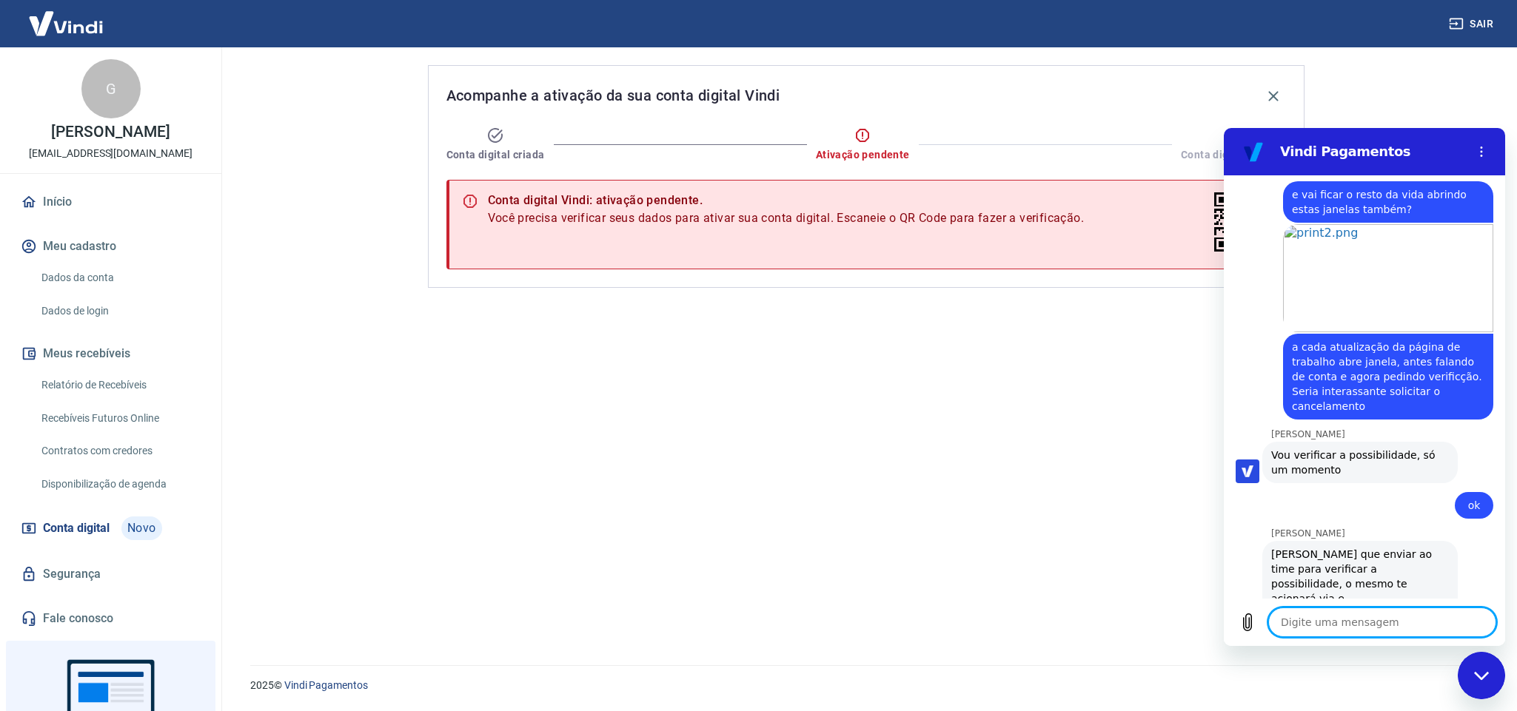
click at [1344, 625] on textarea at bounding box center [1382, 623] width 228 height 30
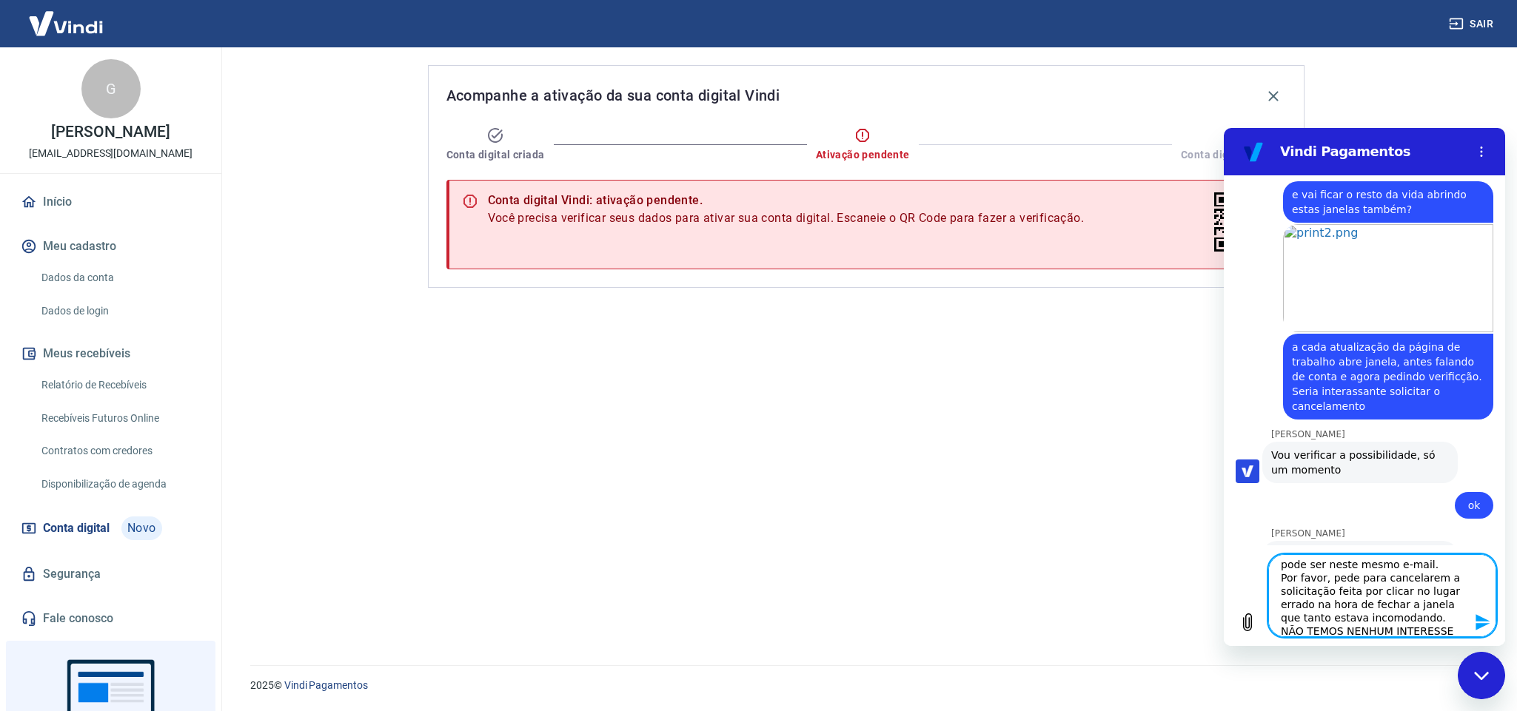
scroll to position [0, 0]
click at [1418, 573] on textarea "pode ser neste mesmo e-mail. Por favor, pede para cancelarem a solicitação feit…" at bounding box center [1382, 595] width 228 height 83
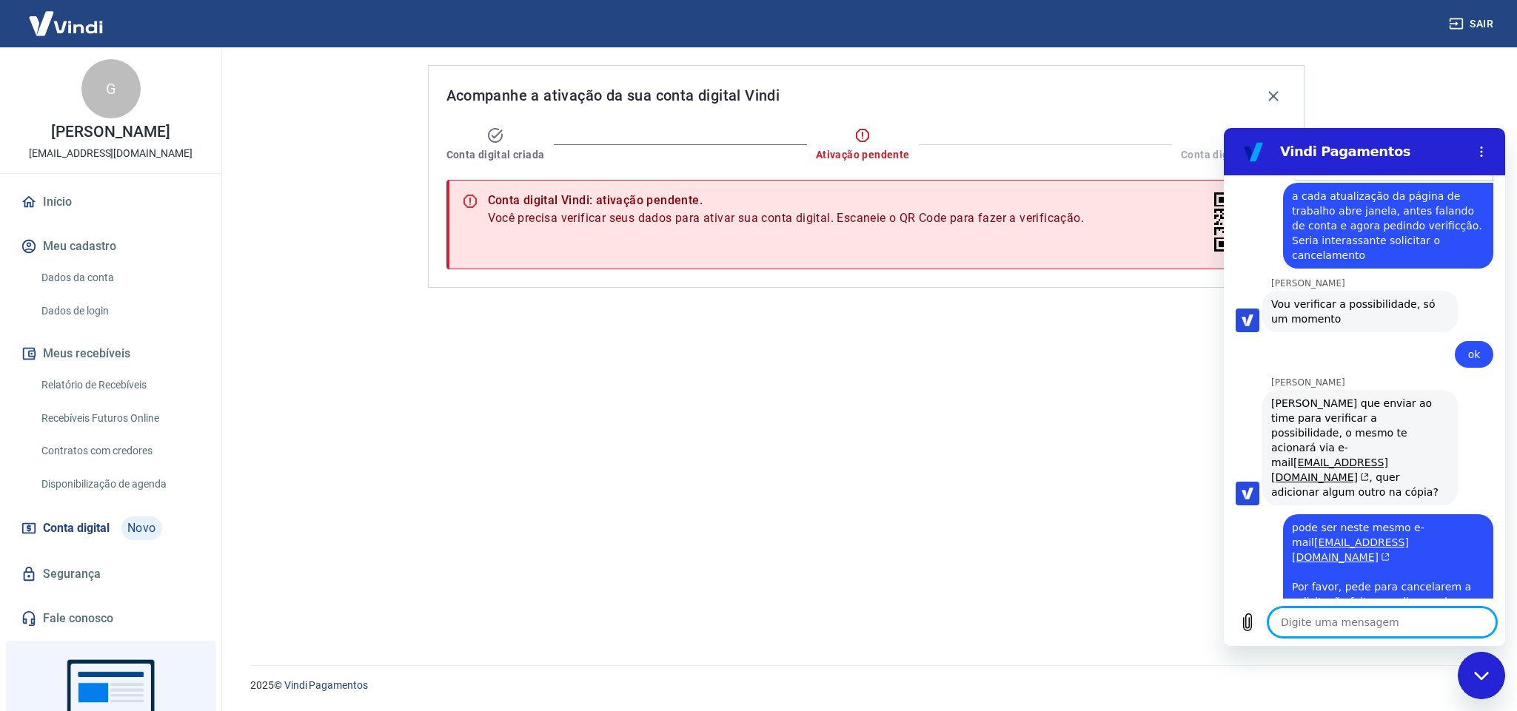
scroll to position [2542, 0]
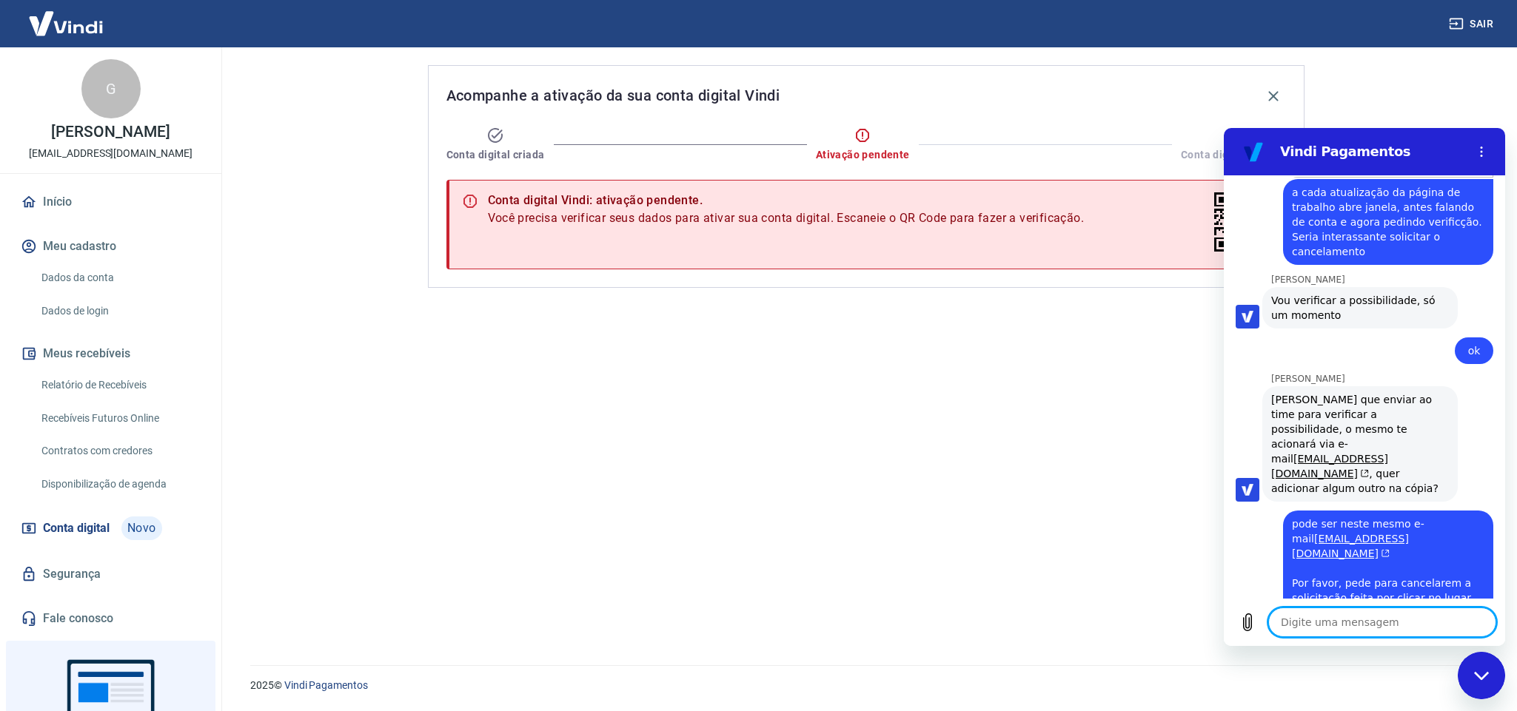
click at [1254, 526] on div "diz: pode ser neste mesmo e-mail [EMAIL_ADDRESS][DOMAIN_NAME] Por favor, pede p…" at bounding box center [1357, 586] width 269 height 169
click at [1300, 625] on textarea at bounding box center [1382, 623] width 228 height 30
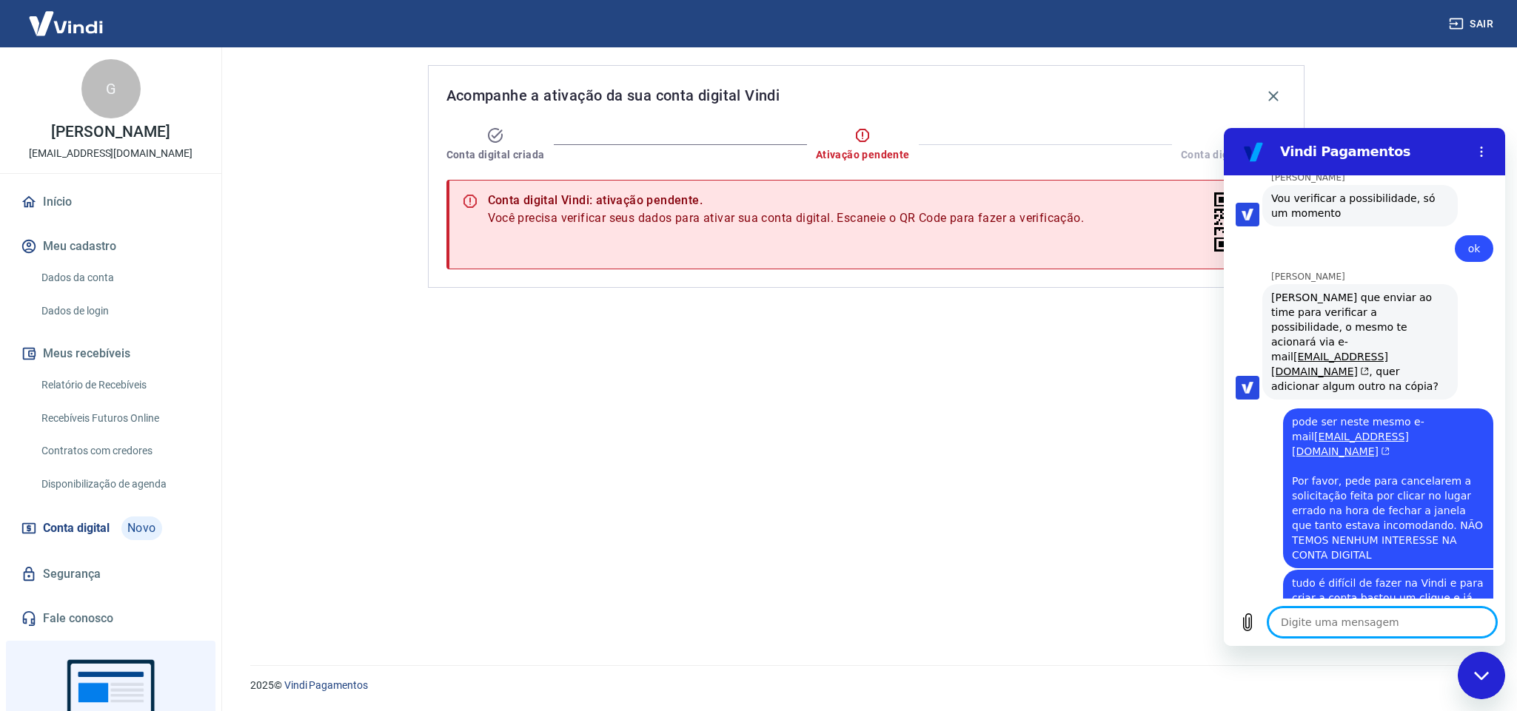
scroll to position [2642, 0]
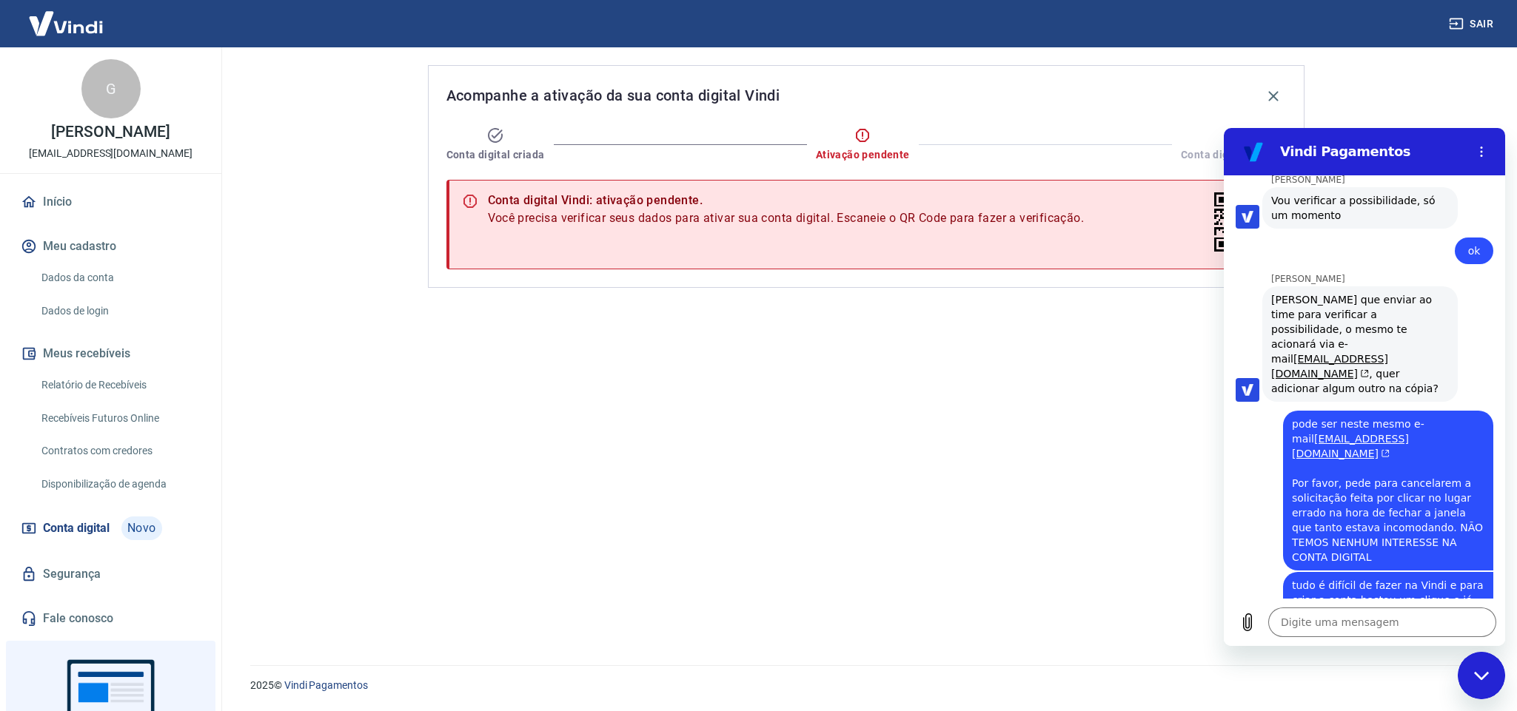
click at [1267, 571] on div "diz: tudo é difícil de fazer na Vindi e para criar a conta bastou um clique e j…" at bounding box center [1357, 607] width 269 height 73
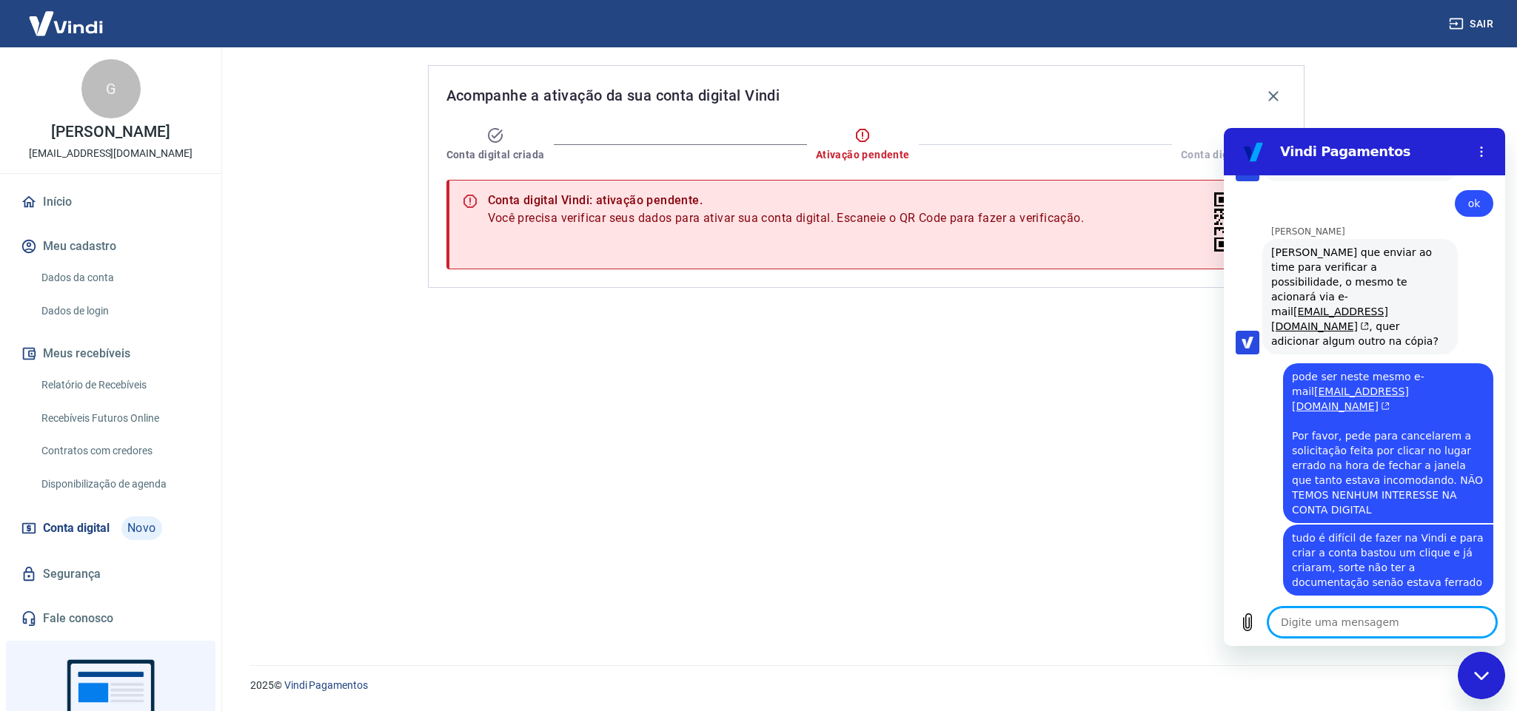
scroll to position [2693, 0]
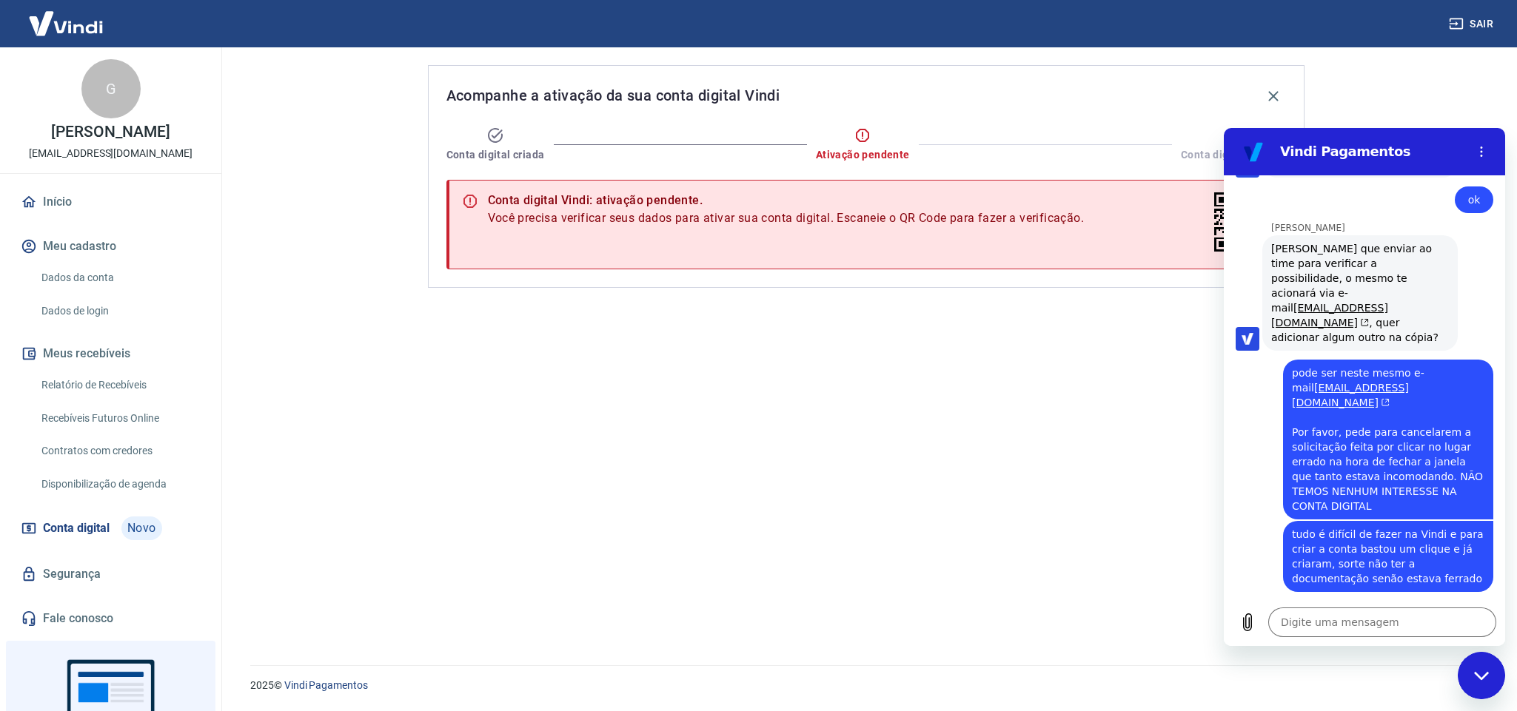
click at [1476, 672] on icon "Fechar janela de mensagens" at bounding box center [1482, 676] width 16 height 10
